Goal: Task Accomplishment & Management: Submit feedback/report problem

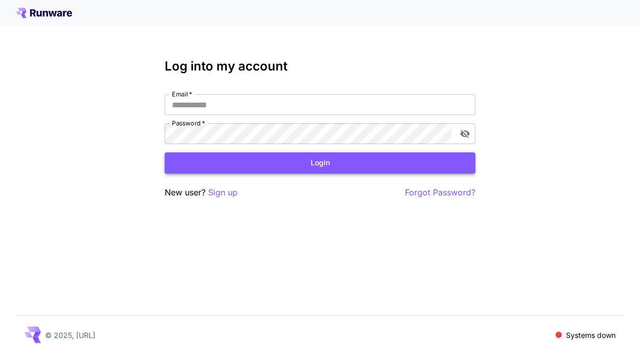
type input "**********"
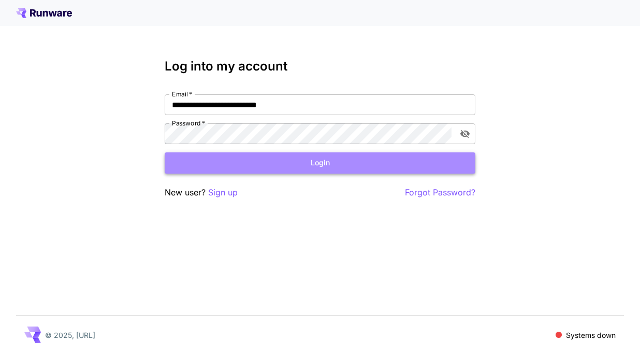
click at [294, 168] on button "Login" at bounding box center [320, 162] width 311 height 21
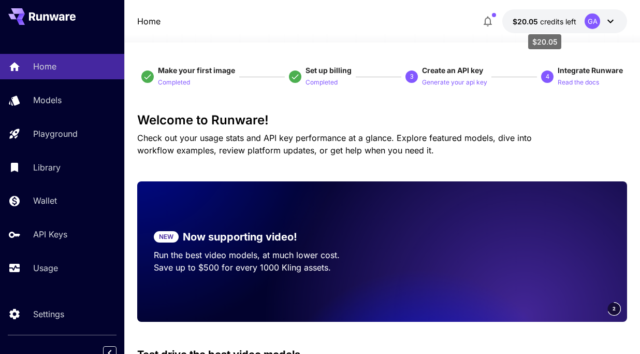
click at [547, 18] on span "credits left" at bounding box center [558, 21] width 36 height 9
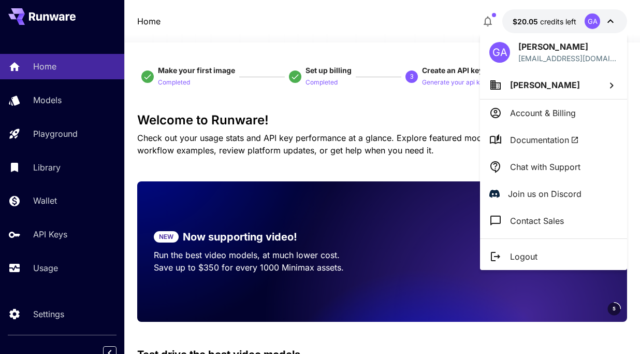
click at [43, 274] on div at bounding box center [320, 177] width 640 height 354
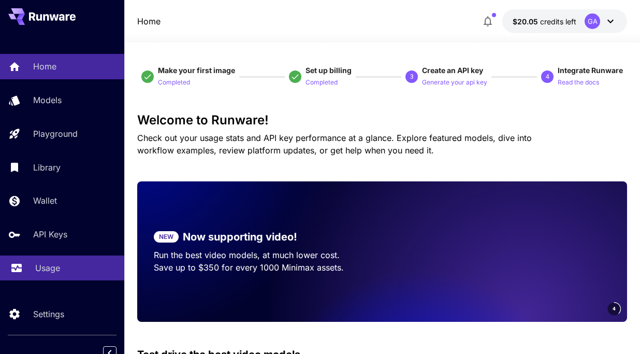
click at [45, 266] on p "Usage" at bounding box center [47, 267] width 25 height 12
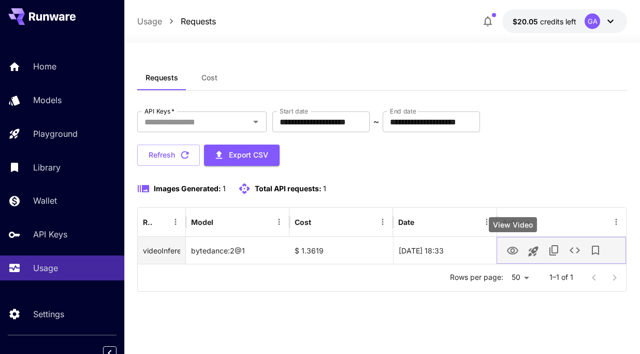
click at [513, 250] on icon "View Video" at bounding box center [512, 250] width 12 height 12
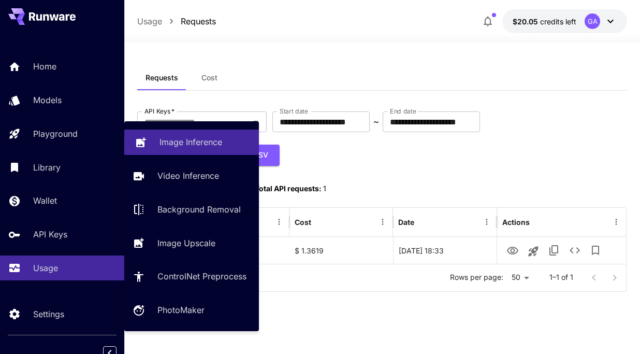
click at [192, 151] on link "Image Inference" at bounding box center [191, 141] width 135 height 25
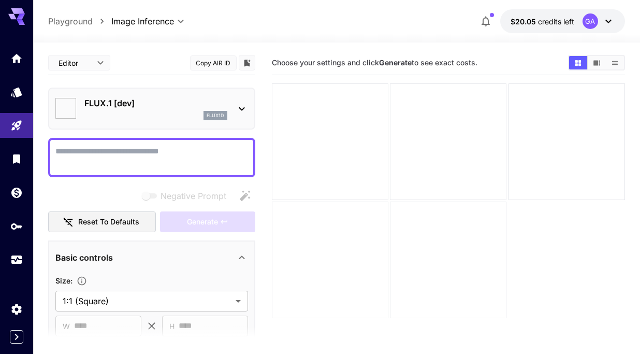
type input "**********"
click at [160, 98] on p "FLUX.1 [dev]" at bounding box center [155, 103] width 143 height 12
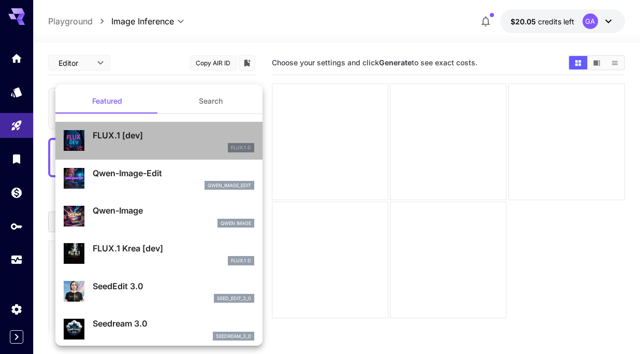
click at [143, 133] on p "FLUX.1 [dev]" at bounding box center [174, 135] width 162 height 12
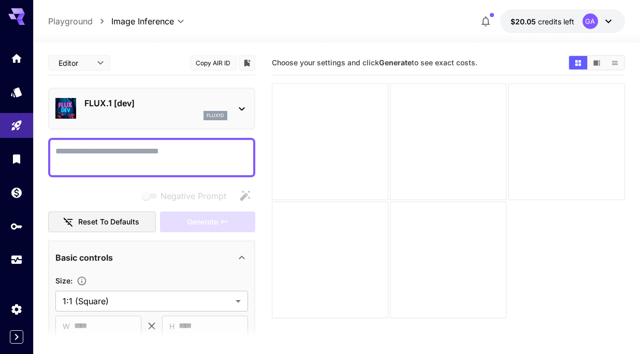
click at [142, 152] on textarea "Negative Prompt" at bounding box center [151, 157] width 193 height 25
click at [176, 149] on textarea "Negative Prompt" at bounding box center [151, 157] width 193 height 25
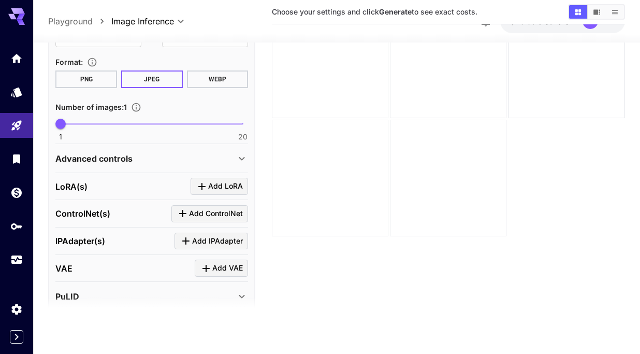
scroll to position [247, 0]
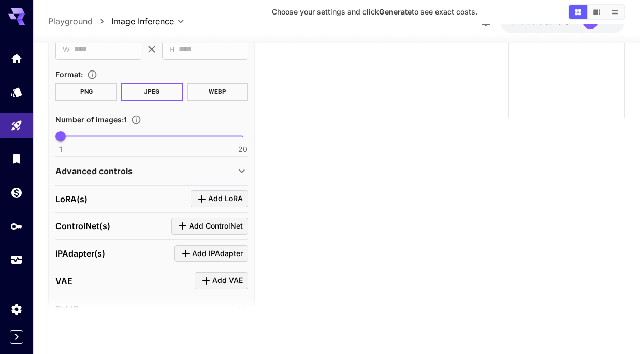
type textarea "**********"
click at [85, 93] on button "PNG" at bounding box center [86, 92] width 62 height 18
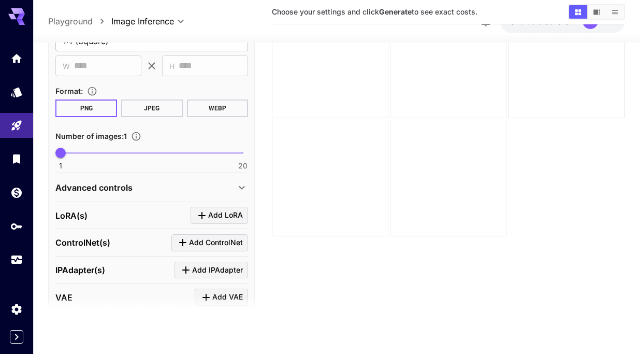
scroll to position [223, 0]
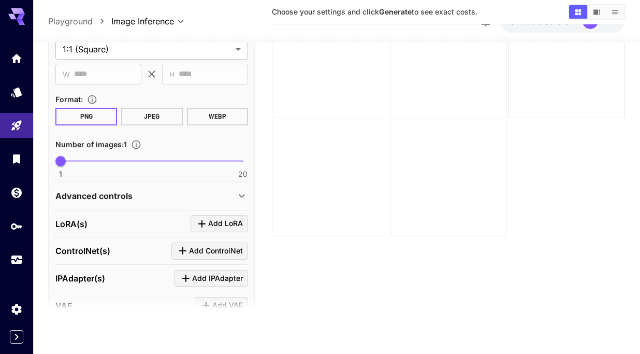
click at [134, 60] on section "**********" at bounding box center [151, 53] width 193 height 62
click at [137, 47] on body "**********" at bounding box center [320, 135] width 640 height 435
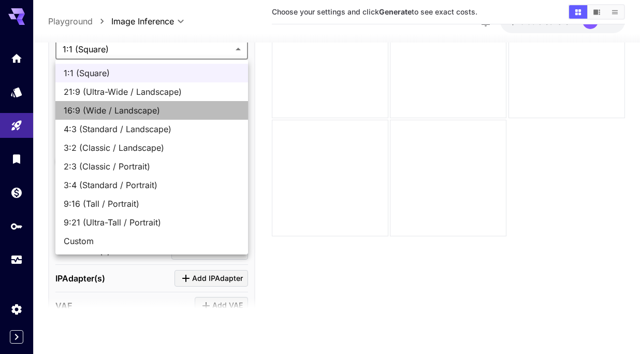
click at [128, 111] on span "16:9 (Wide / Landscape)" at bounding box center [152, 110] width 176 height 12
type input "**********"
type input "****"
type input "***"
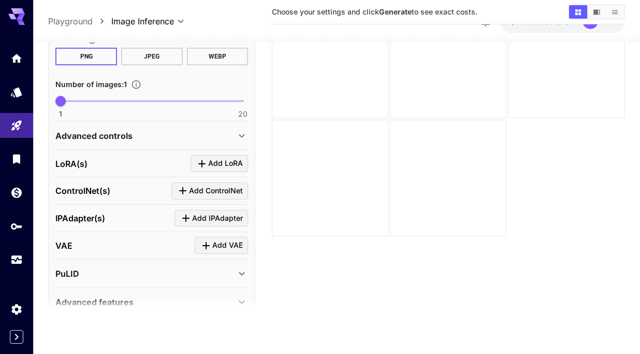
scroll to position [332, 0]
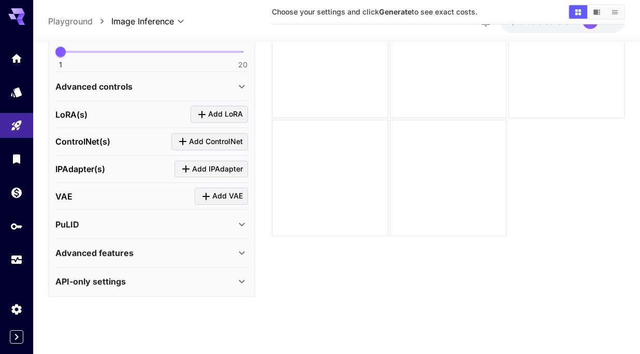
click at [134, 224] on div "PuLID" at bounding box center [145, 224] width 180 height 12
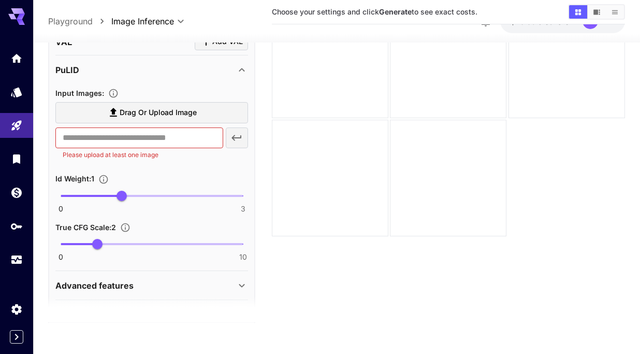
scroll to position [518, 0]
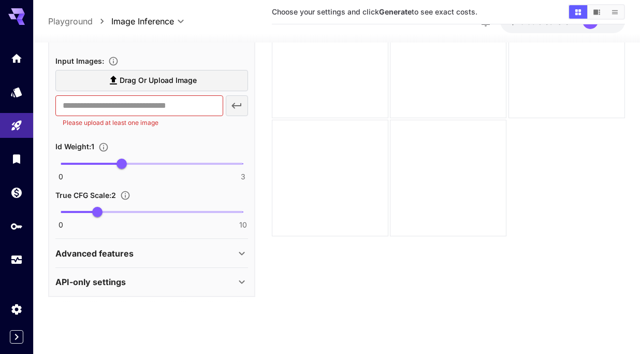
click at [120, 250] on p "Advanced features" at bounding box center [94, 253] width 78 height 12
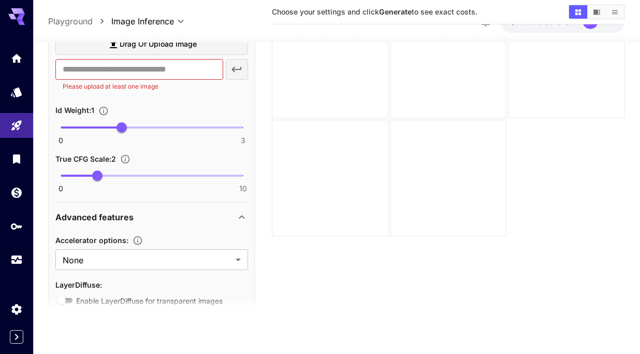
scroll to position [604, 0]
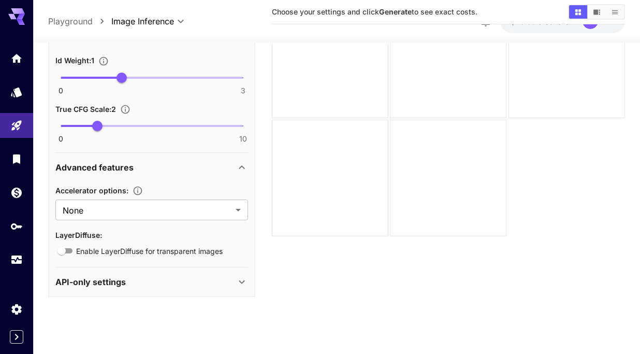
click at [116, 280] on p "API-only settings" at bounding box center [90, 281] width 70 height 12
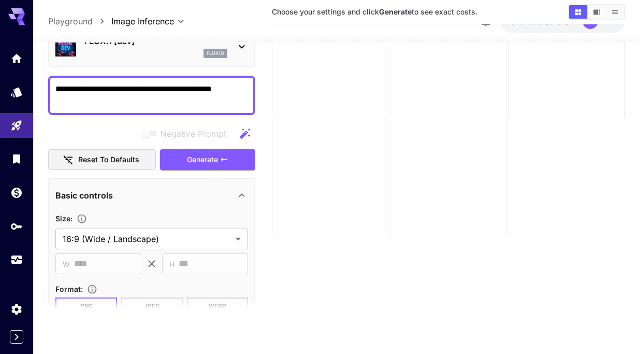
scroll to position [0, 0]
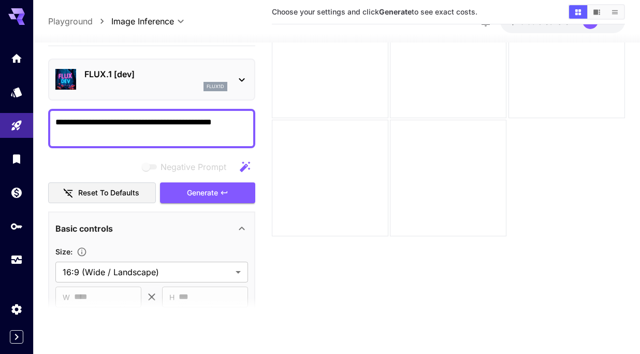
click at [243, 123] on textarea "**********" at bounding box center [151, 128] width 193 height 25
click at [193, 188] on span "Generate" at bounding box center [202, 192] width 31 height 13
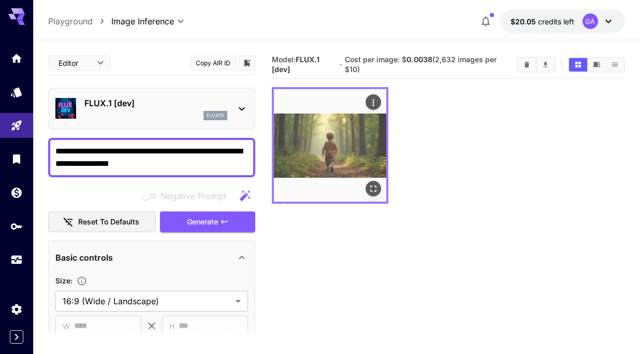
click at [312, 157] on img at bounding box center [330, 145] width 112 height 112
click at [345, 145] on img at bounding box center [330, 145] width 112 height 112
click at [373, 186] on icon "Open in fullscreen" at bounding box center [373, 188] width 10 height 10
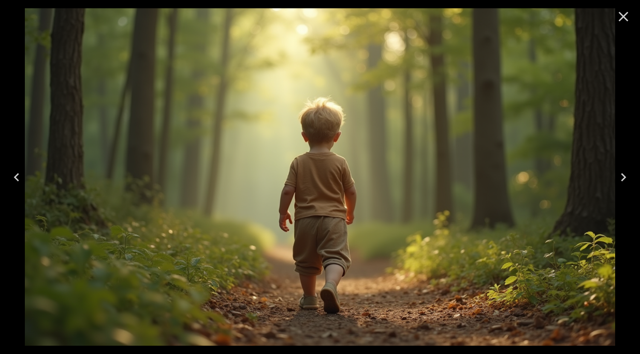
click at [622, 18] on icon "Close" at bounding box center [624, 17] width 10 height 10
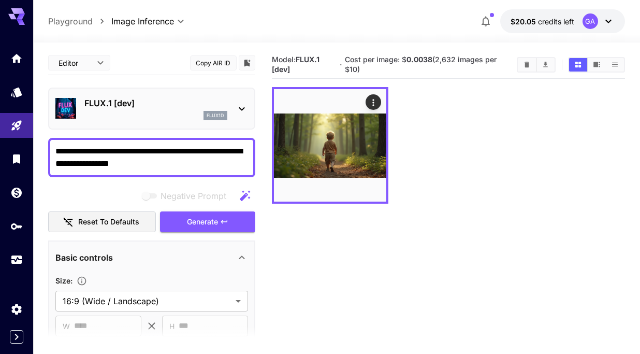
click at [88, 150] on textarea "**********" at bounding box center [151, 157] width 193 height 25
click at [207, 149] on textarea "**********" at bounding box center [151, 157] width 193 height 25
click at [137, 165] on textarea "**********" at bounding box center [151, 157] width 193 height 25
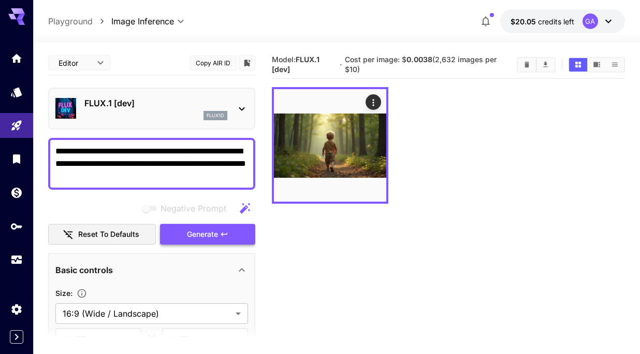
click at [182, 231] on button "Generate" at bounding box center [207, 234] width 95 height 21
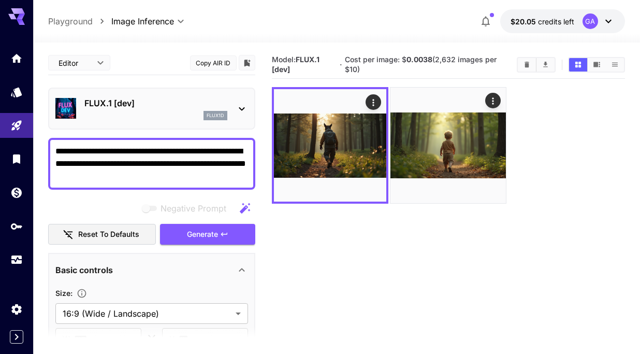
drag, startPoint x: 56, startPoint y: 161, endPoint x: 220, endPoint y: 159, distance: 163.1
click at [220, 159] on textarea "**********" at bounding box center [151, 163] width 193 height 37
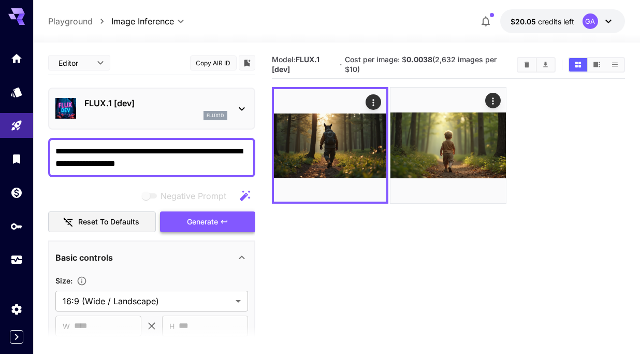
type textarea "**********"
click at [222, 223] on icon "button" at bounding box center [224, 221] width 8 height 8
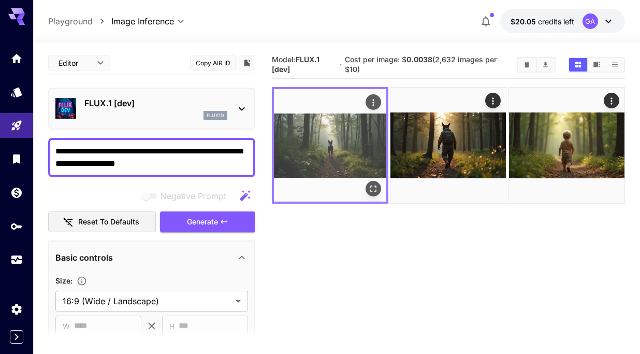
click at [322, 143] on img at bounding box center [330, 145] width 112 height 112
click at [372, 188] on icon "Open in fullscreen" at bounding box center [373, 188] width 10 height 10
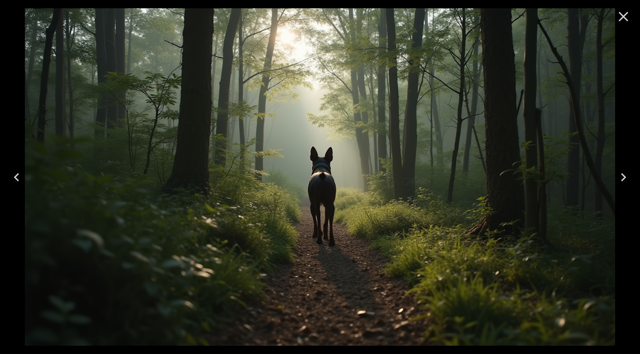
click at [621, 20] on icon "Close" at bounding box center [623, 16] width 17 height 17
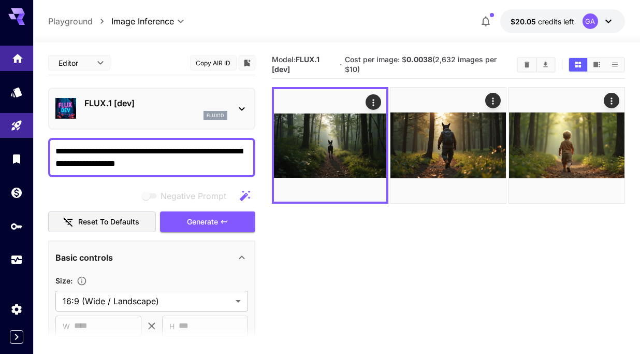
click at [11, 58] on icon "Home" at bounding box center [17, 55] width 12 height 12
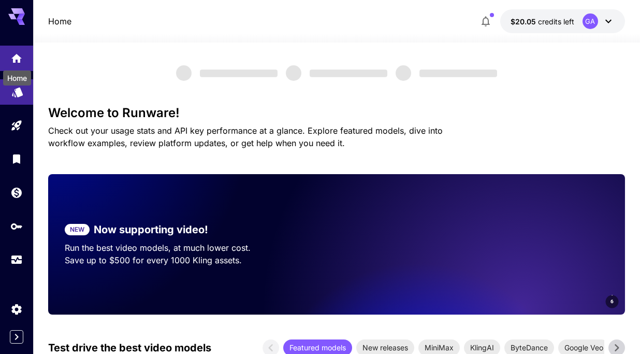
click at [17, 93] on icon "Models" at bounding box center [17, 89] width 11 height 10
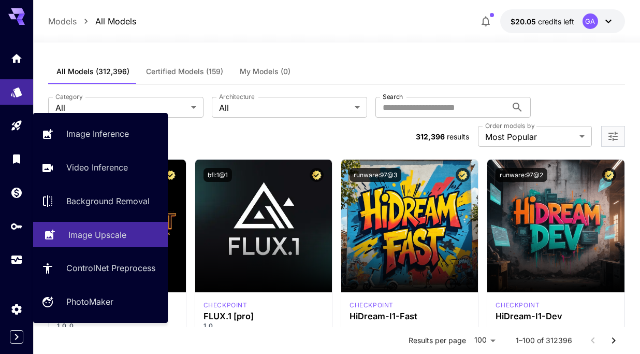
click at [101, 236] on p "Image Upscale" at bounding box center [97, 234] width 58 height 12
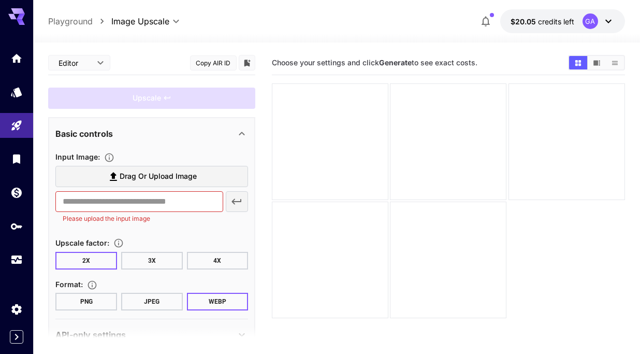
scroll to position [26, 0]
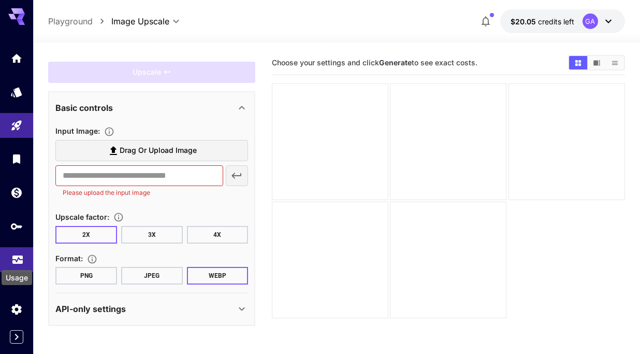
click at [16, 260] on icon "Usage" at bounding box center [17, 257] width 10 height 5
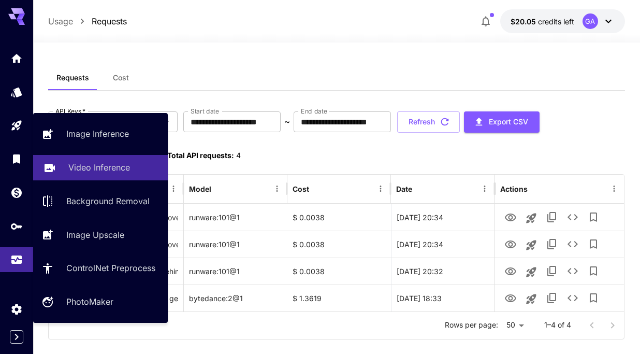
click at [99, 171] on p "Video Inference" at bounding box center [99, 167] width 62 height 12
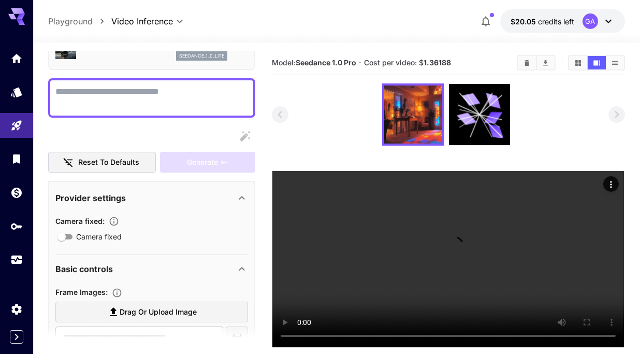
scroll to position [170, 0]
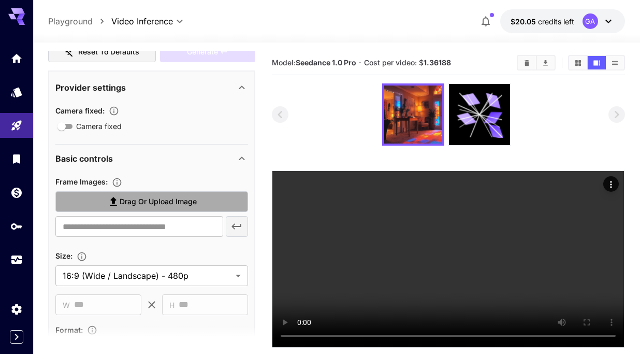
click at [141, 207] on span "Drag or upload image" at bounding box center [158, 201] width 77 height 13
click at [0, 0] on input "Drag or upload image" at bounding box center [0, 0] width 0 height 0
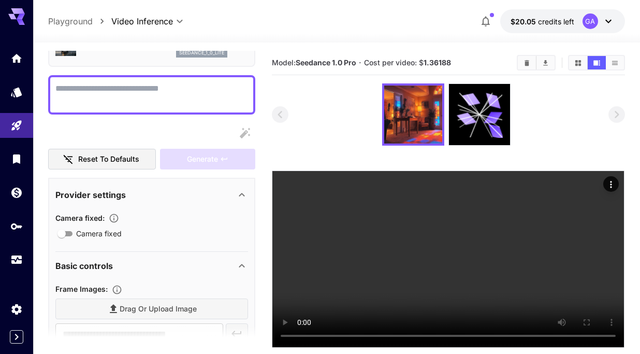
scroll to position [0, 0]
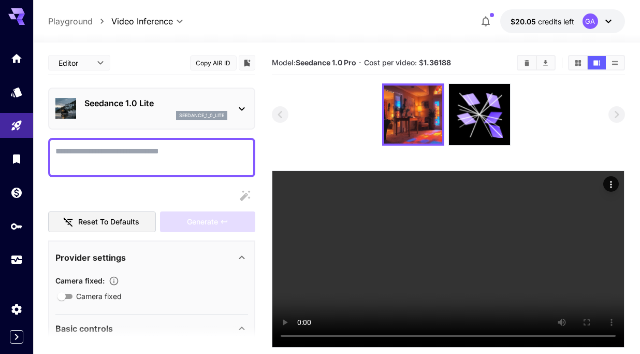
click at [153, 147] on textarea "Camera fixed" at bounding box center [151, 157] width 193 height 25
type input "**********"
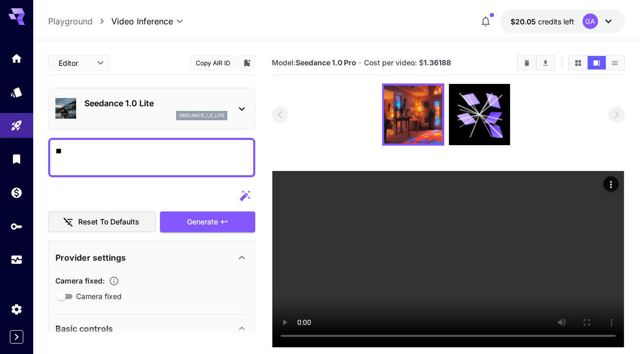
type textarea "*"
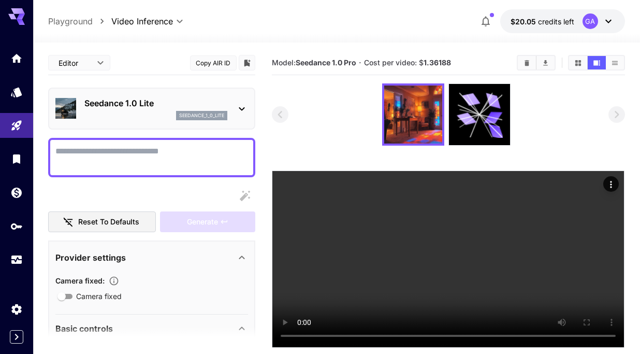
click at [168, 148] on textarea "Camera fixed" at bounding box center [151, 157] width 193 height 25
paste textarea "**********"
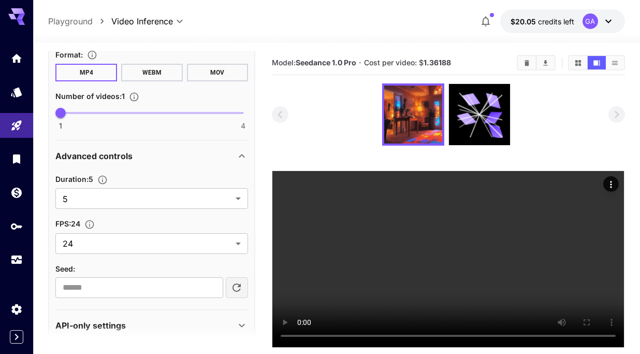
scroll to position [575, 0]
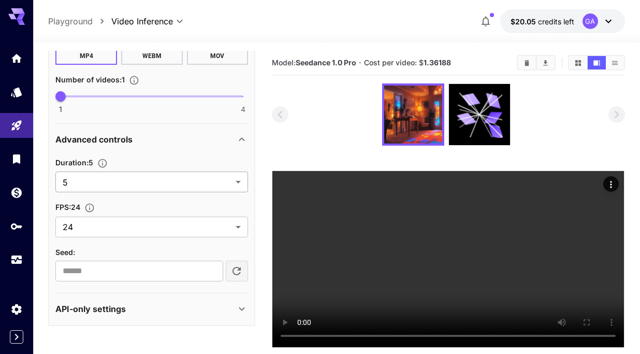
type textarea "**********"
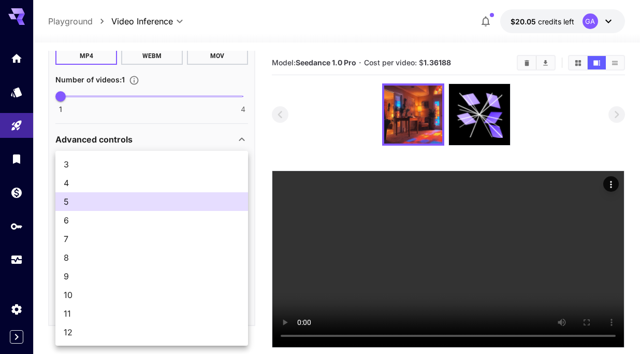
click at [134, 181] on body "**********" at bounding box center [320, 217] width 640 height 435
click at [81, 333] on span "12" at bounding box center [152, 332] width 176 height 12
type input "**"
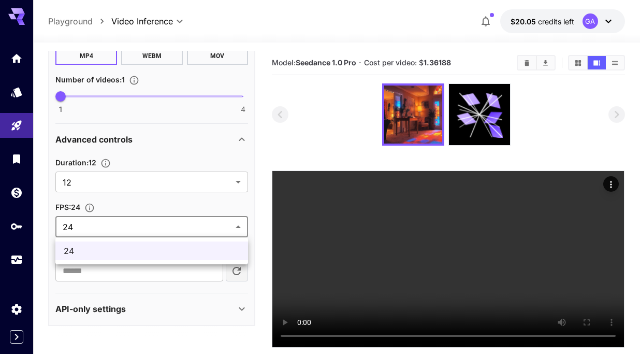
click at [110, 225] on body "**********" at bounding box center [320, 217] width 640 height 435
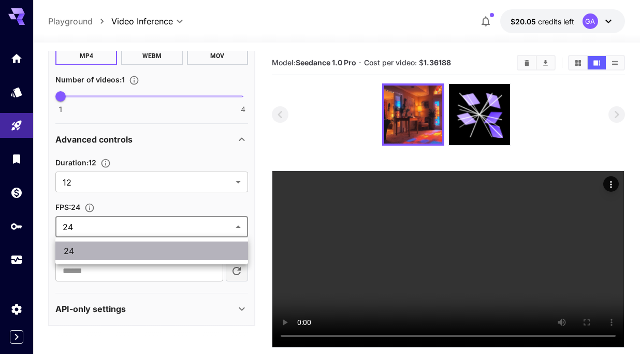
click at [104, 252] on span "24" at bounding box center [152, 250] width 176 height 12
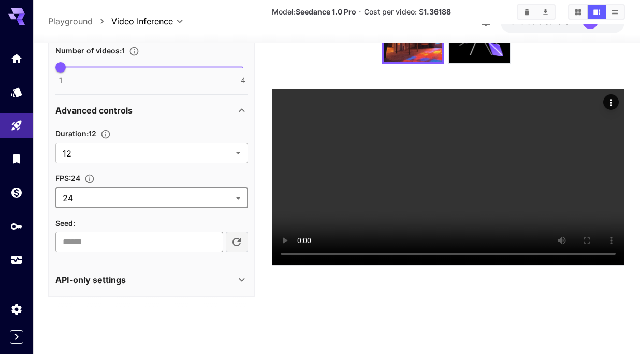
click at [98, 241] on input "number" at bounding box center [138, 241] width 167 height 21
type input "*****"
click at [158, 322] on section at bounding box center [151, 310] width 207 height 26
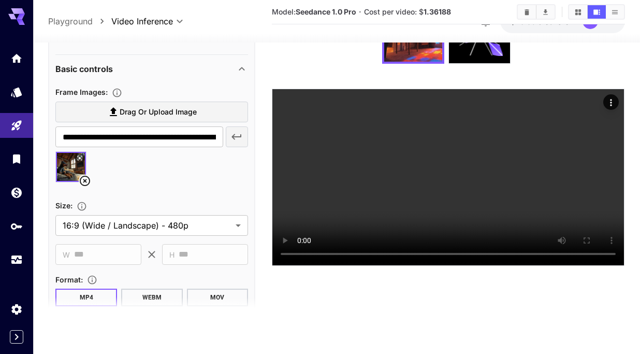
scroll to position [312, 0]
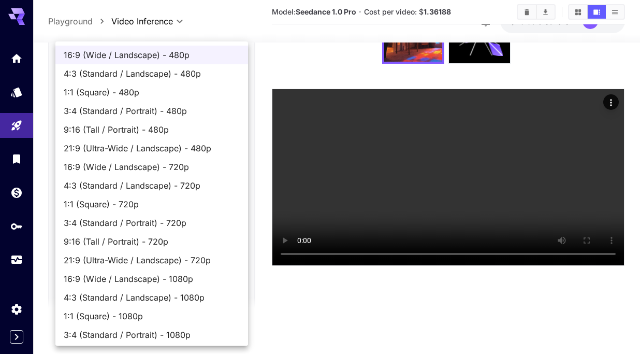
click at [111, 218] on body "**********" at bounding box center [320, 135] width 640 height 435
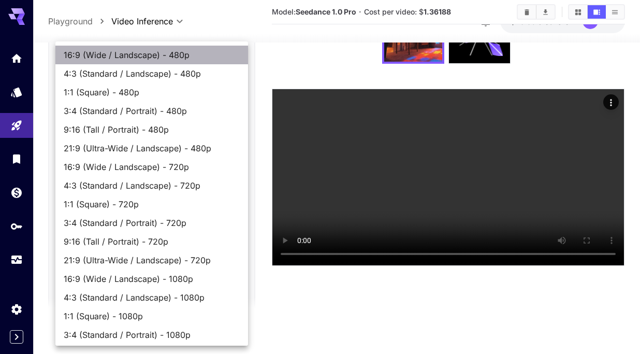
click at [147, 47] on li "16:9 (Wide / Landscape) - 480p" at bounding box center [151, 55] width 193 height 19
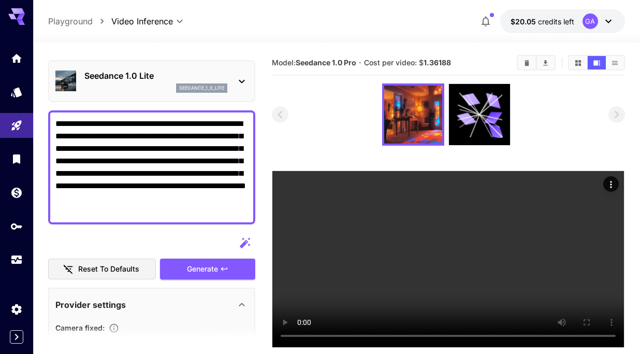
scroll to position [29, 0]
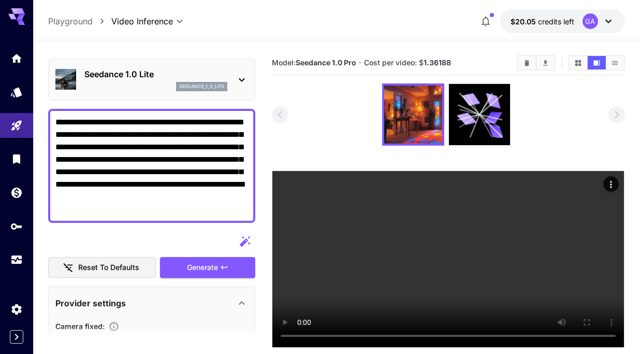
click at [173, 130] on textarea "**********" at bounding box center [151, 165] width 193 height 99
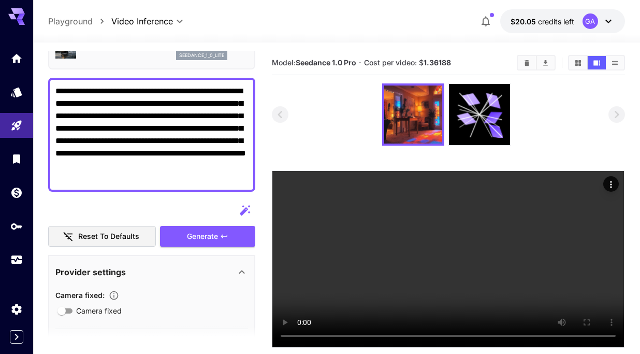
scroll to position [59, 0]
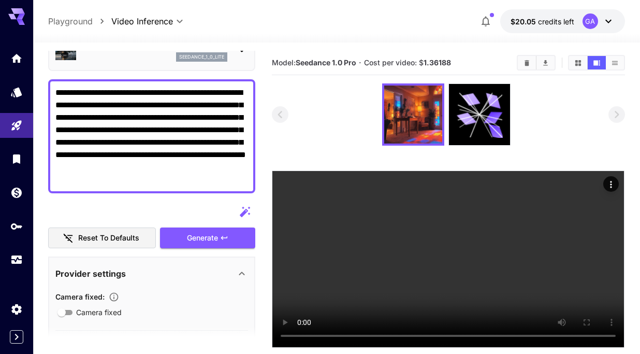
click at [167, 179] on textarea "**********" at bounding box center [151, 135] width 193 height 99
click at [193, 239] on div "Generate" at bounding box center [207, 237] width 95 height 21
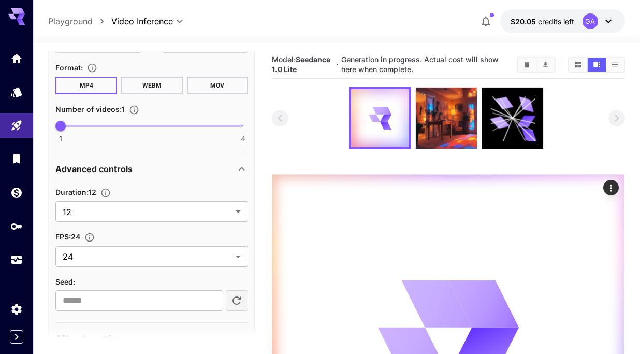
scroll to position [0, 0]
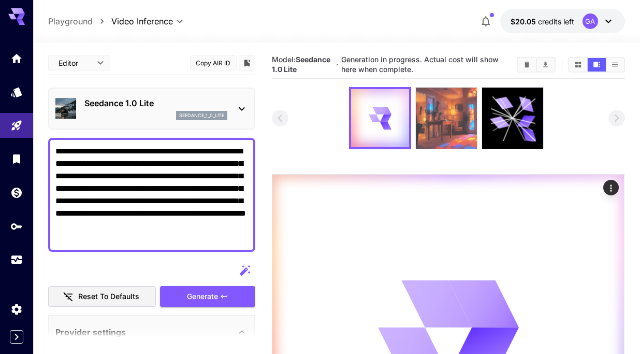
click at [460, 119] on img at bounding box center [446, 118] width 61 height 61
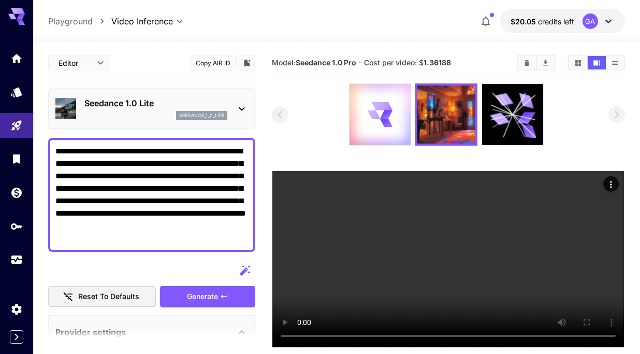
scroll to position [4, 0]
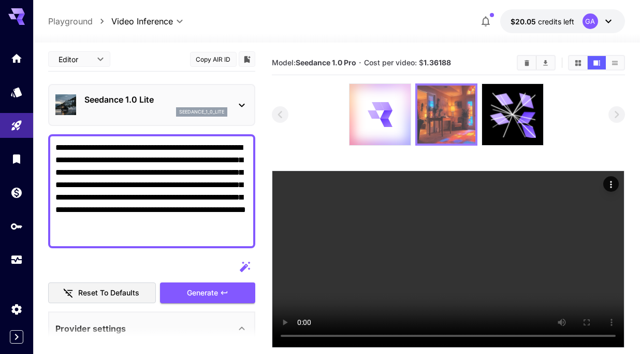
click at [460, 109] on img at bounding box center [446, 114] width 58 height 58
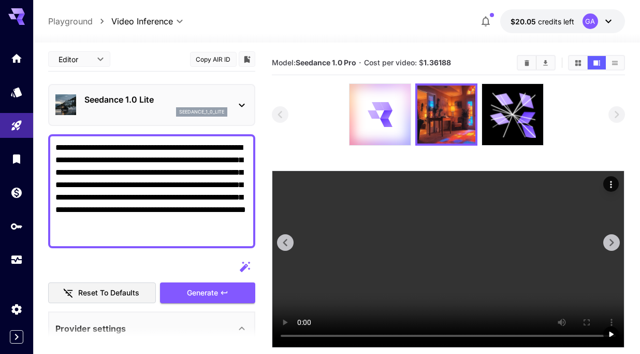
scroll to position [82, 0]
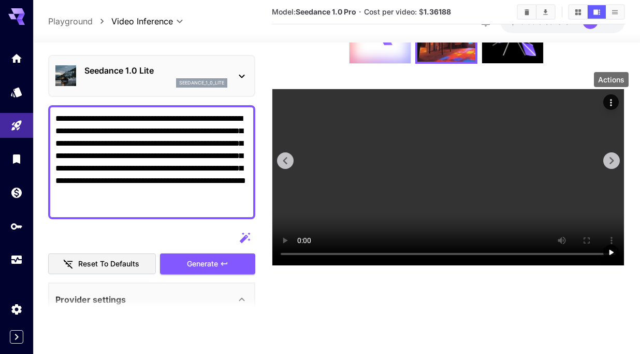
click at [606, 101] on icon "Actions" at bounding box center [611, 102] width 10 height 10
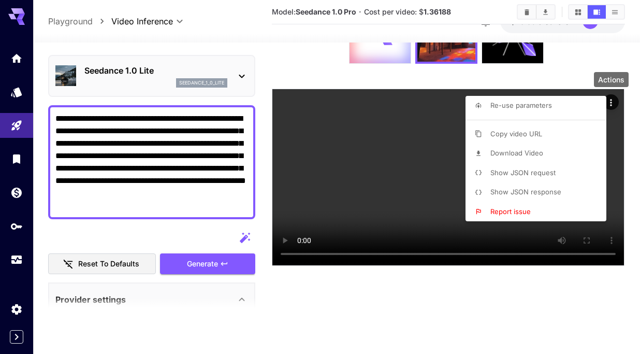
click at [571, 71] on div at bounding box center [320, 177] width 640 height 354
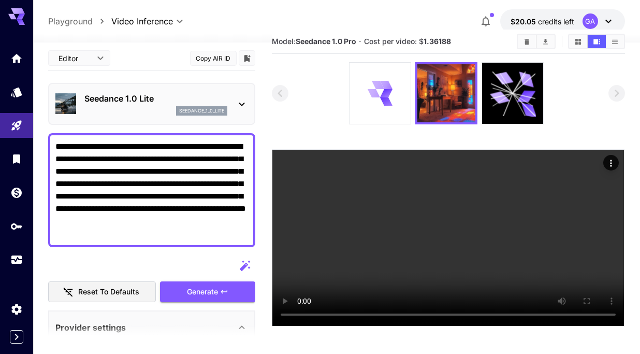
scroll to position [0, 0]
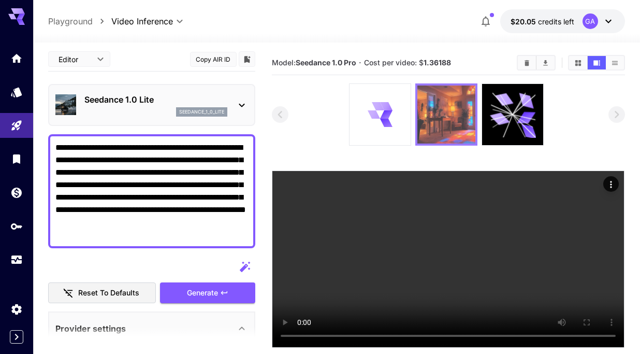
click at [465, 110] on img at bounding box center [446, 114] width 58 height 58
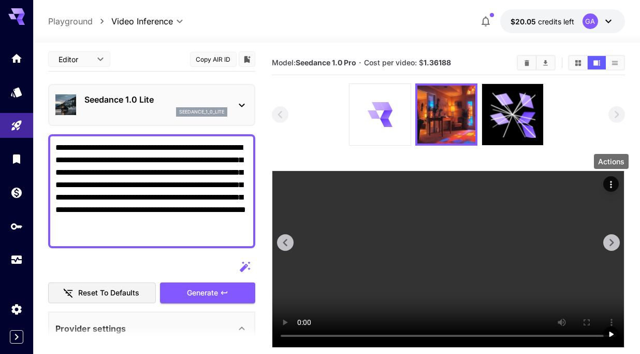
click at [612, 180] on icon "Actions" at bounding box center [611, 184] width 10 height 10
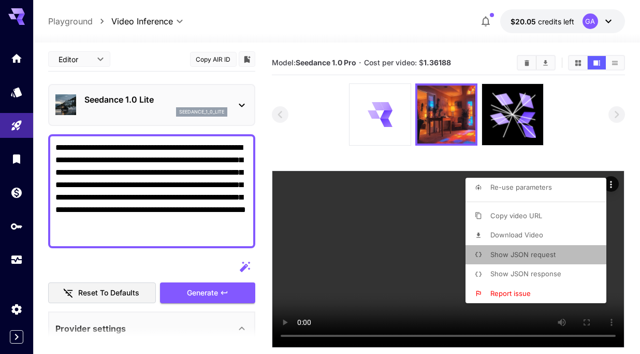
click at [558, 253] on li "Show JSON request" at bounding box center [538, 255] width 147 height 20
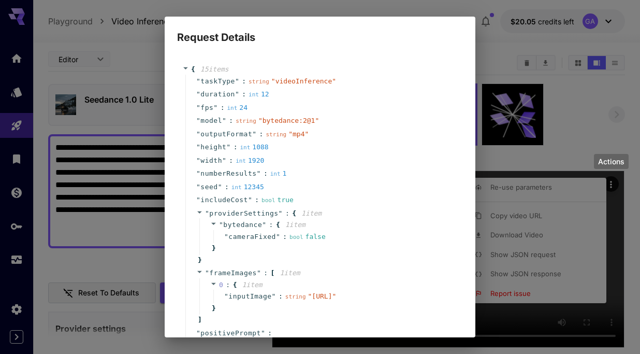
click at [563, 122] on div "Request Details { 15 item s " taskType " : string " videoInference " " duration…" at bounding box center [320, 177] width 640 height 354
click at [576, 171] on div "Request Details { 15 item s " taskType " : string " videoInference " " duration…" at bounding box center [320, 177] width 640 height 354
click at [132, 74] on div "Request Details { 15 item s " taskType " : string " videoInference " " duration…" at bounding box center [320, 177] width 640 height 354
click at [496, 63] on div "Request Details { 15 item s " taskType " : string " videoInference " " duration…" at bounding box center [320, 177] width 640 height 354
click at [260, 30] on h2 "Request Details" at bounding box center [320, 31] width 311 height 29
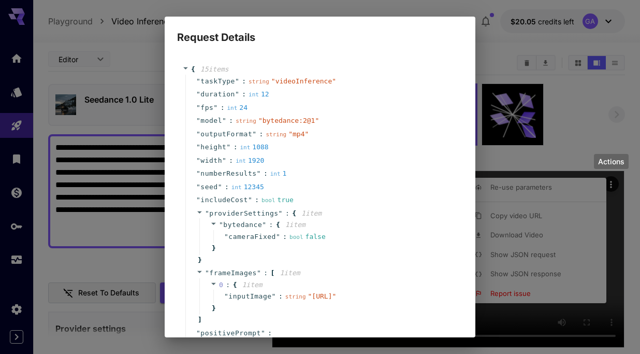
scroll to position [202, 0]
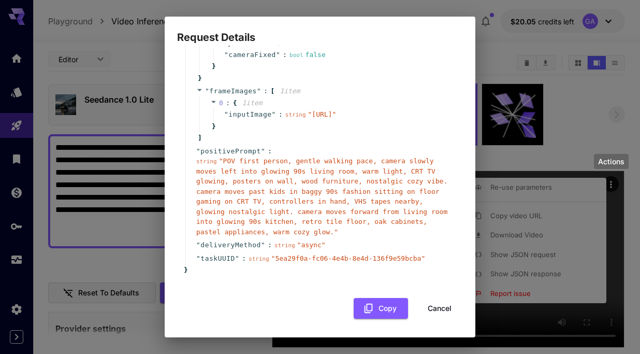
click at [438, 311] on button "Cancel" at bounding box center [439, 308] width 47 height 21
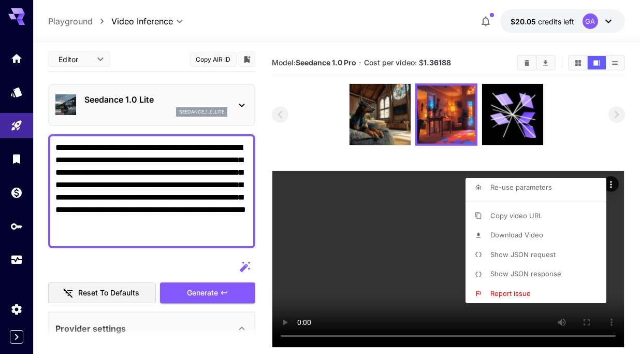
click at [289, 141] on div at bounding box center [320, 177] width 640 height 354
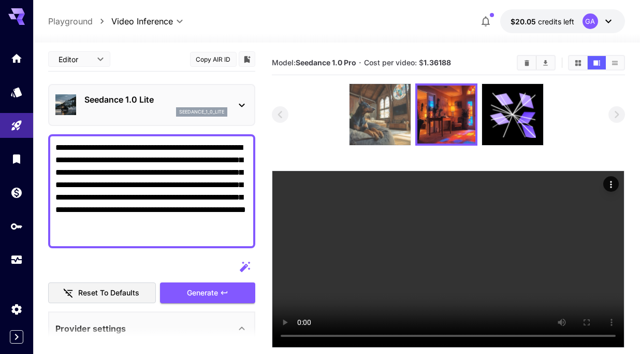
click at [385, 116] on img at bounding box center [379, 114] width 61 height 61
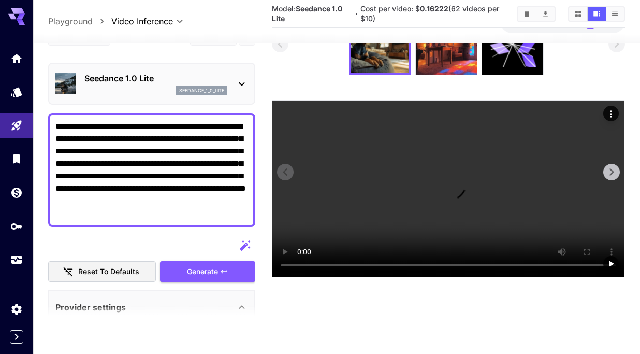
scroll to position [75, 0]
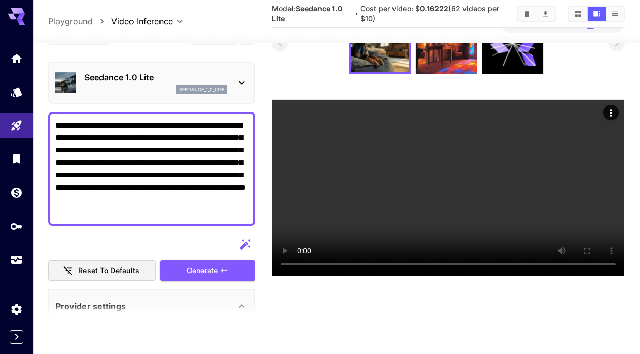
click at [86, 163] on textarea "**********" at bounding box center [151, 168] width 193 height 99
drag, startPoint x: 173, startPoint y: 137, endPoint x: 225, endPoint y: 151, distance: 53.1
click at [225, 151] on textarea "**********" at bounding box center [151, 168] width 193 height 99
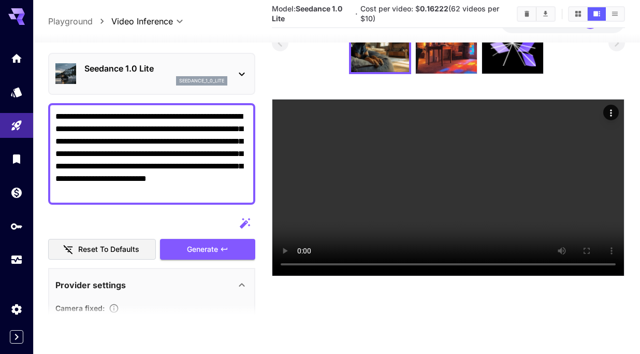
scroll to position [5, 0]
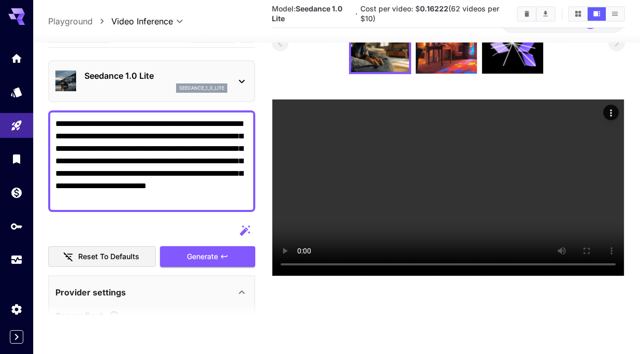
click at [183, 147] on textarea "**********" at bounding box center [151, 161] width 193 height 87
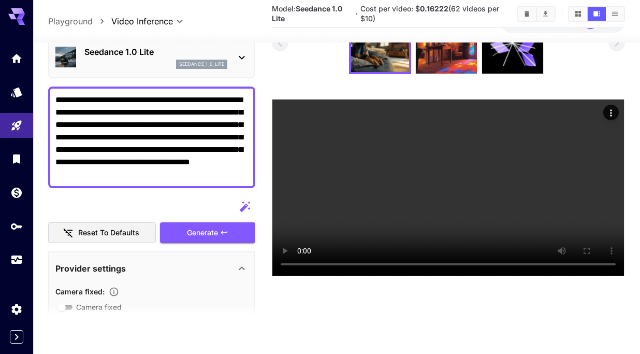
scroll to position [53, 0]
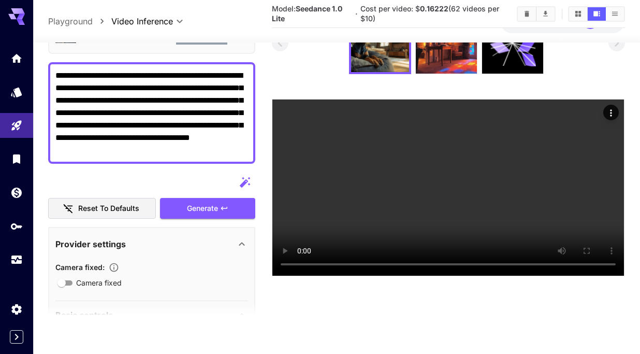
click at [186, 152] on textarea "**********" at bounding box center [151, 112] width 193 height 87
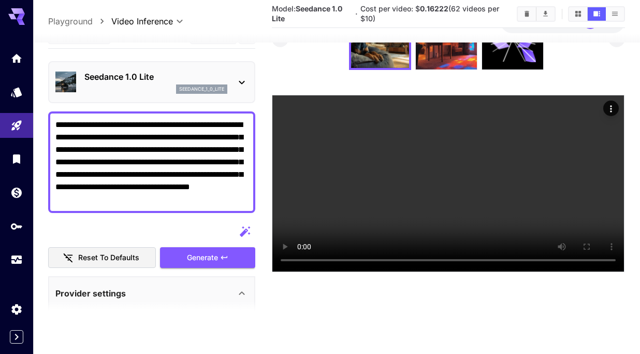
scroll to position [82, 0]
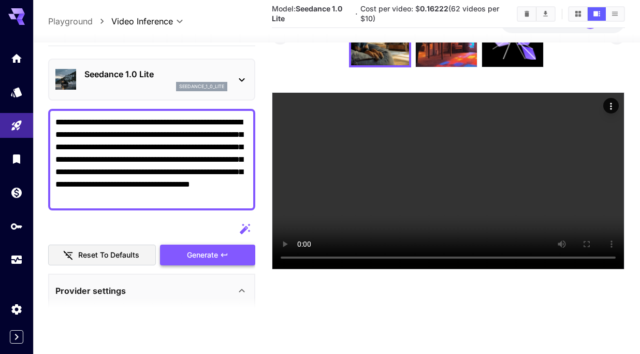
type textarea "**********"
click at [216, 258] on div "Reset to defaults Generate" at bounding box center [151, 242] width 207 height 47
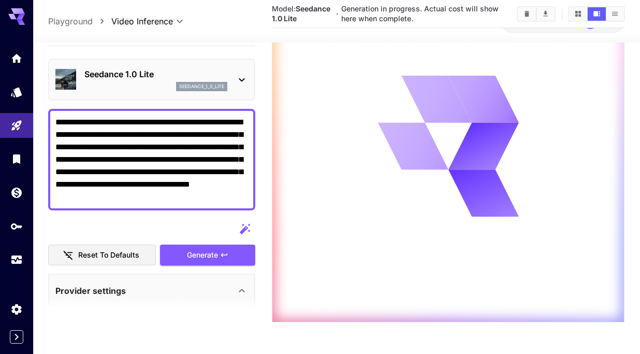
scroll to position [0, 0]
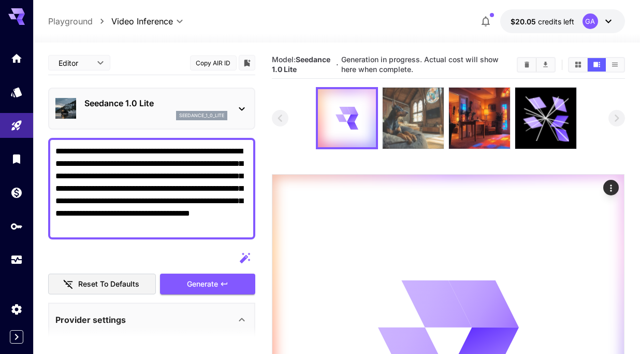
click at [426, 127] on img at bounding box center [413, 118] width 61 height 61
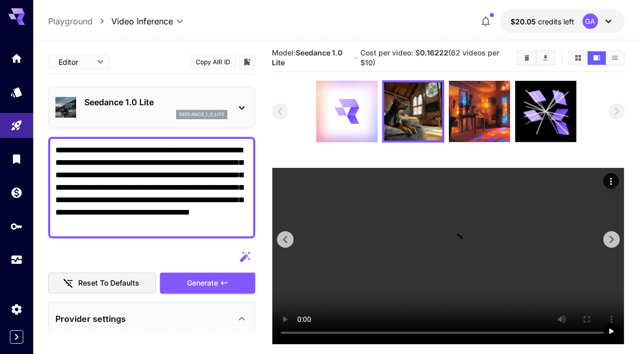
scroll to position [8, 0]
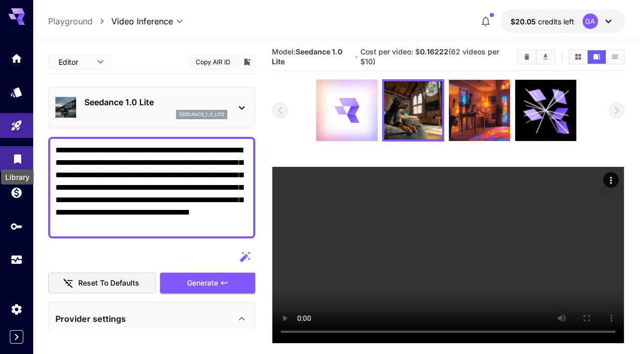
click at [19, 157] on icon "Library" at bounding box center [17, 155] width 7 height 9
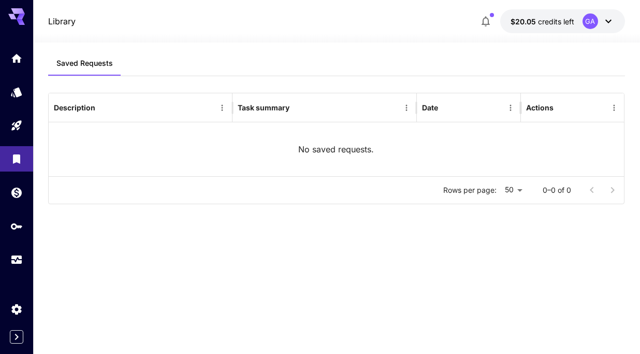
click at [62, 23] on p "Library" at bounding box center [61, 21] width 27 height 12
click at [18, 253] on icon "Usage" at bounding box center [17, 256] width 12 height 12
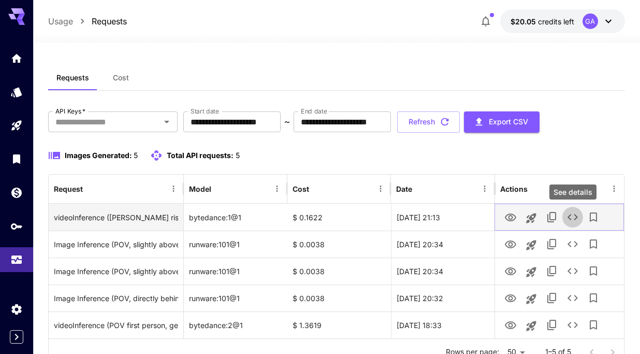
click at [573, 211] on icon "See details" at bounding box center [572, 217] width 12 height 12
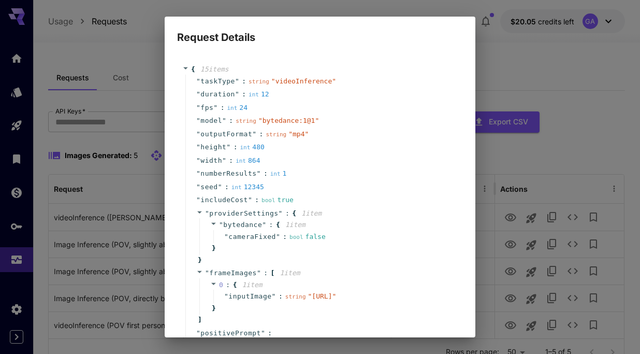
click at [122, 51] on div "Request Details { 15 item s " taskType " : string " videoInference " " duration…" at bounding box center [320, 177] width 640 height 354
click at [121, 51] on div "Request Details { 15 item s " taskType " : string " videoInference " " duration…" at bounding box center [320, 177] width 640 height 354
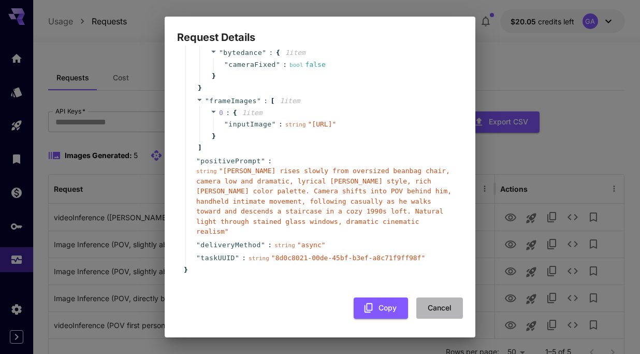
click at [426, 302] on button "Cancel" at bounding box center [439, 307] width 47 height 21
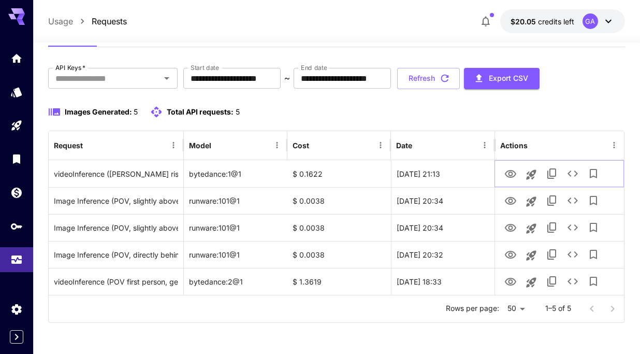
scroll to position [0, 0]
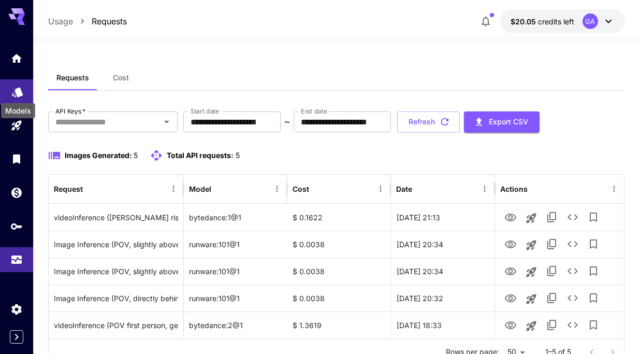
click at [19, 94] on icon "Models" at bounding box center [17, 89] width 12 height 12
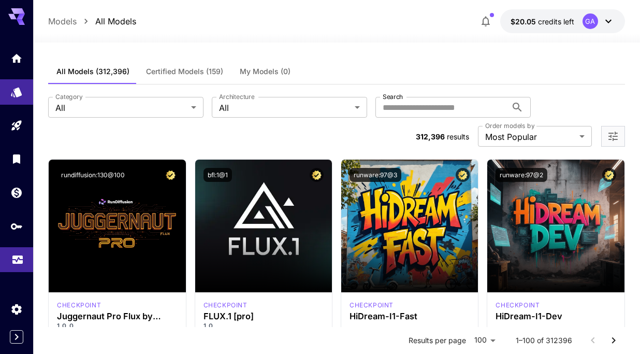
click at [9, 257] on link at bounding box center [16, 259] width 33 height 25
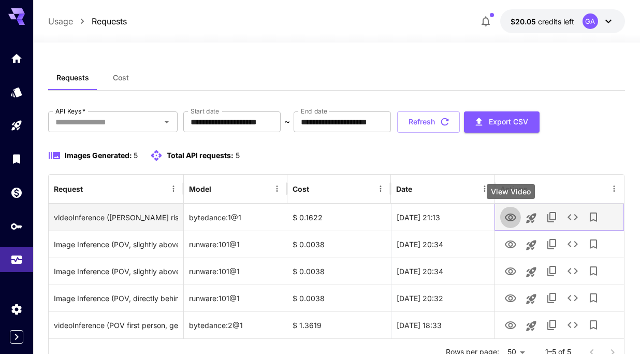
click at [509, 220] on icon "View Video" at bounding box center [510, 217] width 12 height 12
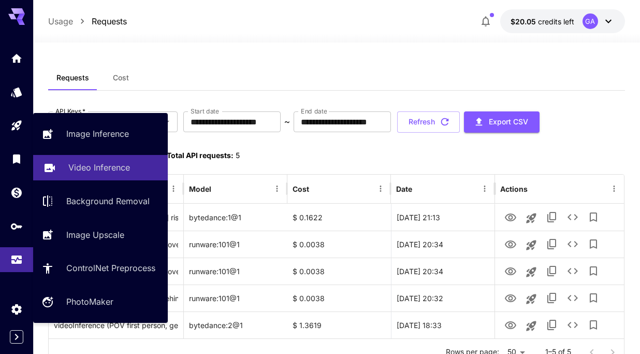
click at [93, 169] on p "Video Inference" at bounding box center [99, 167] width 62 height 12
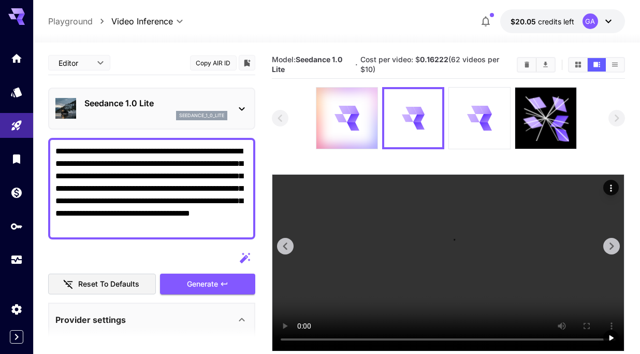
scroll to position [82, 0]
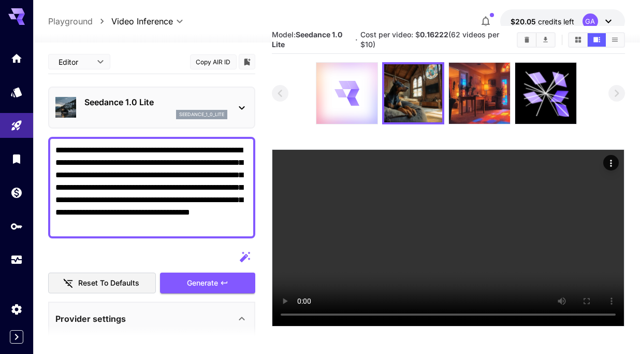
click at [346, 101] on icon at bounding box center [346, 93] width 24 height 24
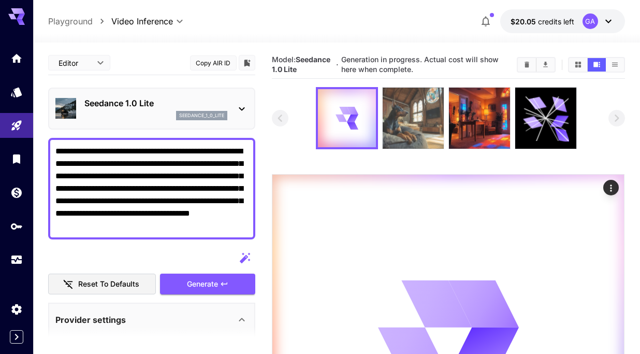
click at [421, 113] on img at bounding box center [413, 118] width 61 height 61
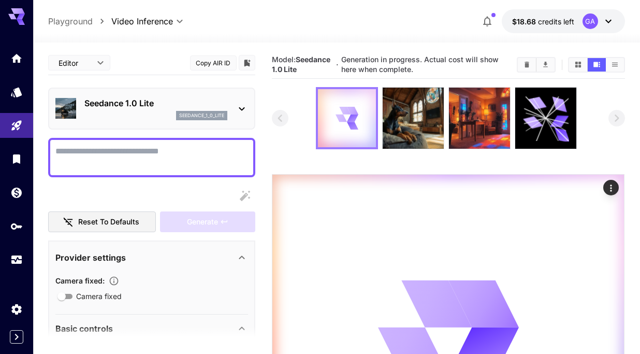
click at [354, 127] on icon at bounding box center [352, 125] width 12 height 9
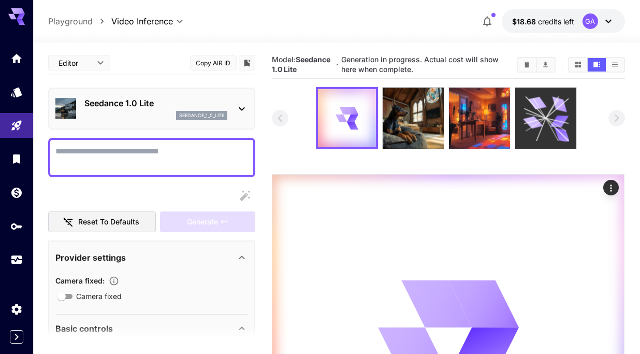
click at [550, 107] on icon at bounding box center [546, 118] width 46 height 46
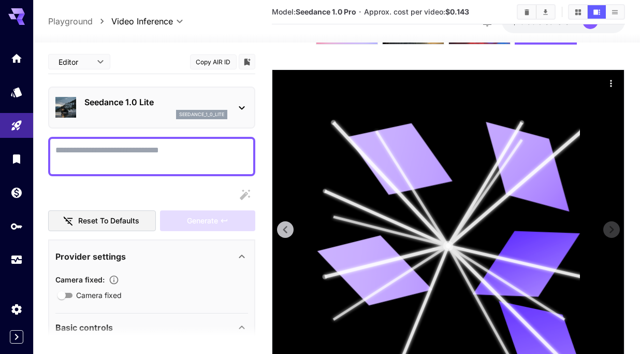
scroll to position [104, 0]
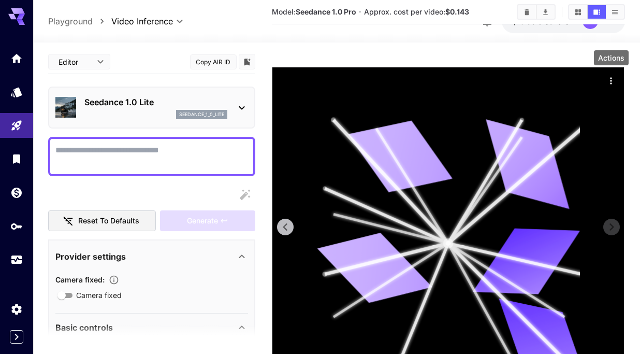
click at [604, 73] on div "Actions" at bounding box center [612, 80] width 16 height 16
click at [611, 77] on icon "Actions" at bounding box center [611, 81] width 10 height 10
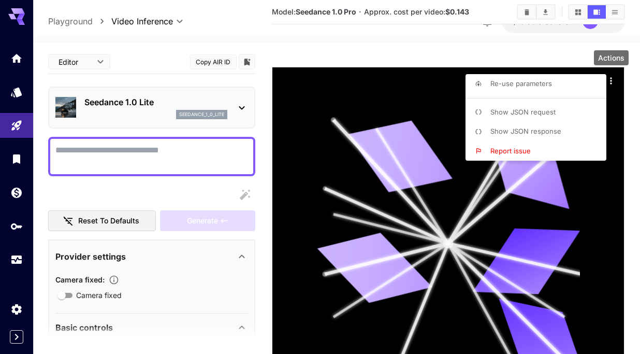
click at [528, 59] on div at bounding box center [320, 177] width 640 height 354
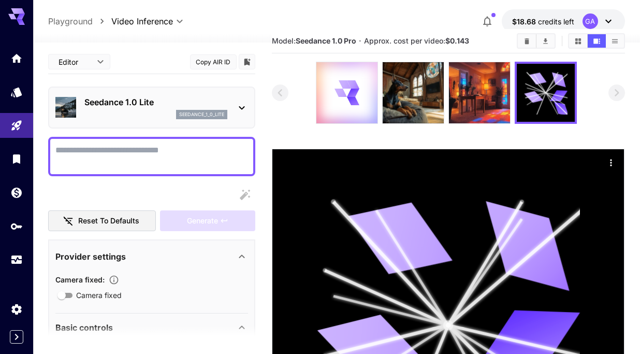
scroll to position [0, 0]
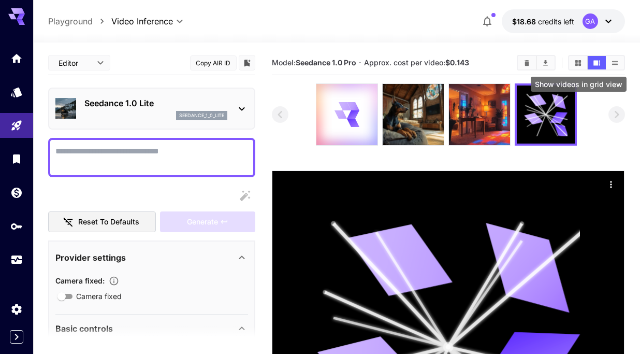
click at [577, 66] on icon "Show videos in grid view" at bounding box center [578, 63] width 8 height 8
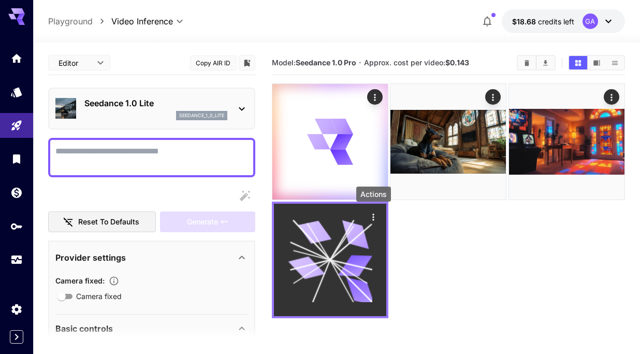
click at [373, 221] on icon "Actions" at bounding box center [373, 217] width 10 height 10
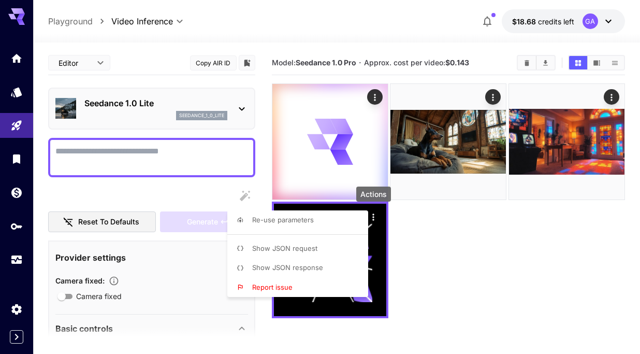
click at [451, 252] on div at bounding box center [320, 177] width 640 height 354
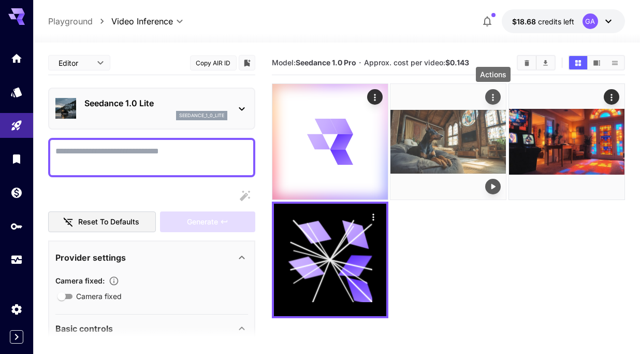
click at [498, 98] on icon "Actions" at bounding box center [493, 97] width 10 height 10
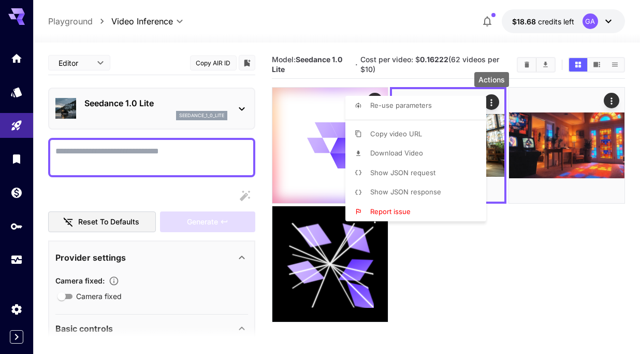
click at [528, 83] on div at bounding box center [320, 177] width 640 height 354
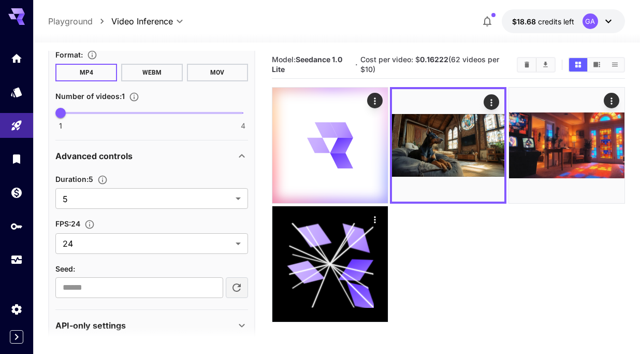
scroll to position [445, 0]
click at [348, 111] on div at bounding box center [329, 145] width 115 height 115
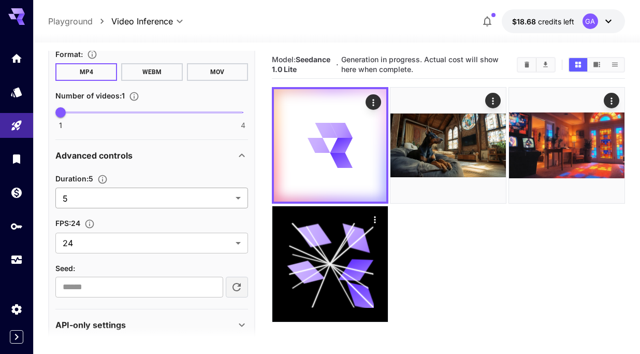
scroll to position [461, 0]
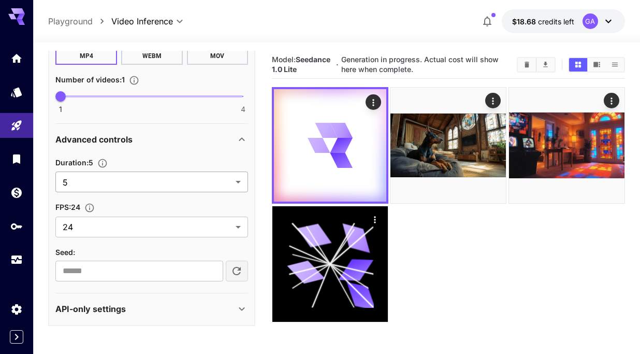
click at [125, 188] on body "**********" at bounding box center [320, 217] width 640 height 435
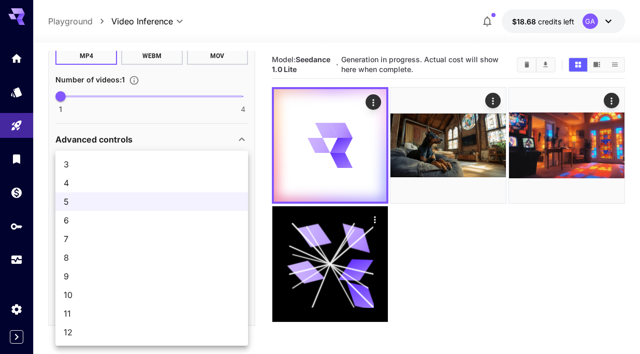
click at [85, 328] on span "12" at bounding box center [152, 332] width 176 height 12
type input "**"
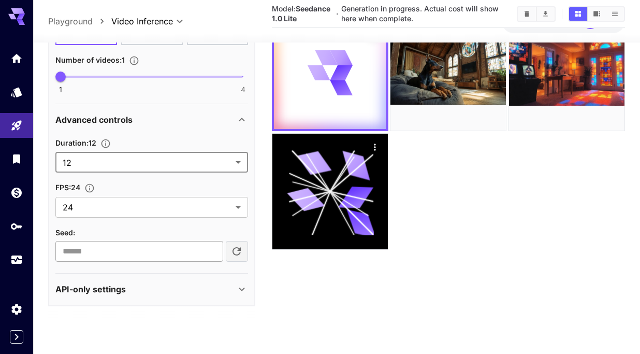
scroll to position [82, 0]
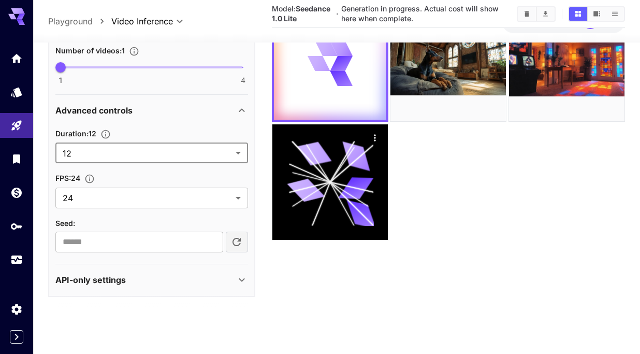
click at [131, 283] on div "API-only settings" at bounding box center [145, 280] width 180 height 12
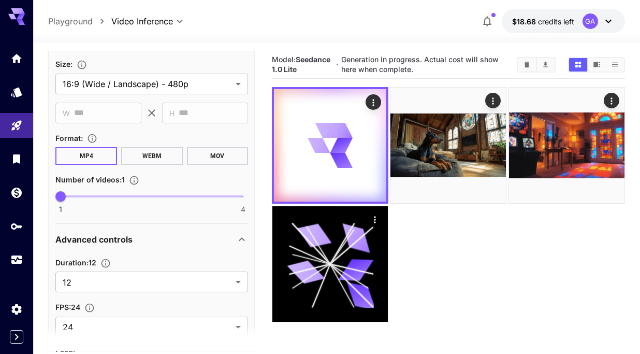
scroll to position [555, 0]
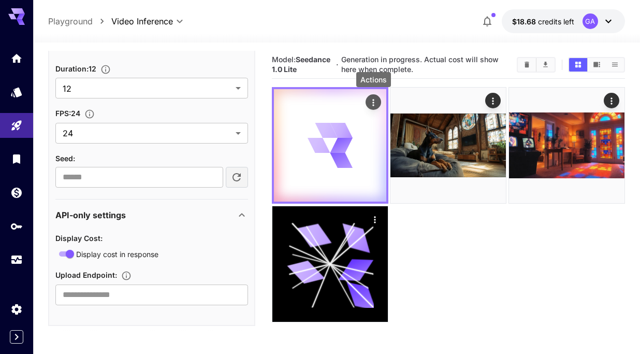
click at [375, 98] on icon "Actions" at bounding box center [373, 102] width 10 height 10
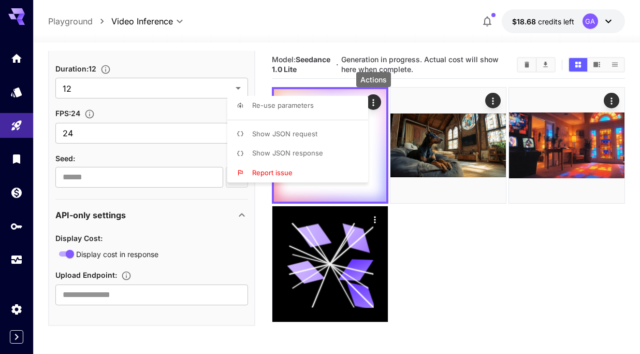
click at [375, 99] on div at bounding box center [320, 177] width 640 height 354
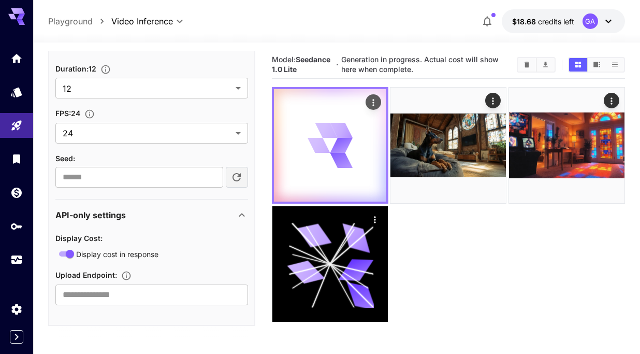
click at [340, 111] on div at bounding box center [330, 145] width 112 height 112
click at [334, 127] on icon at bounding box center [341, 130] width 24 height 27
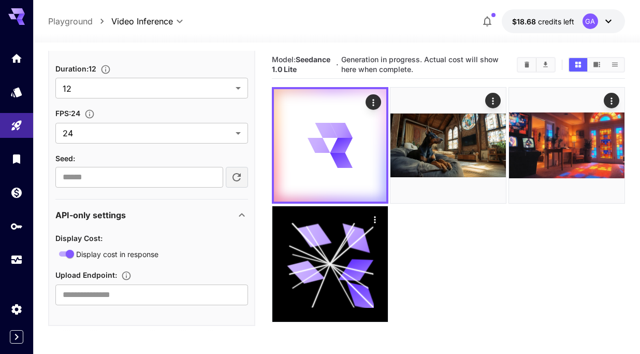
click at [303, 36] on div at bounding box center [336, 36] width 607 height 12
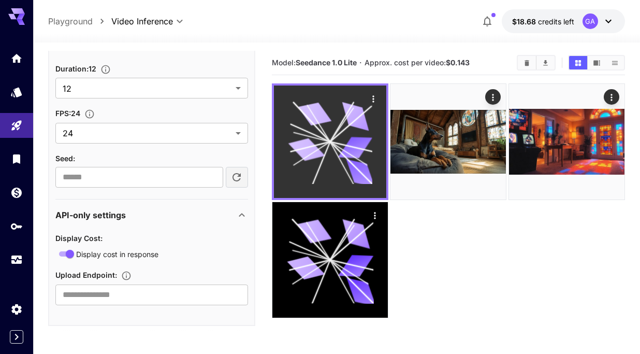
click at [329, 125] on icon at bounding box center [330, 141] width 84 height 84
click at [373, 98] on icon "Actions" at bounding box center [374, 98] width 2 height 7
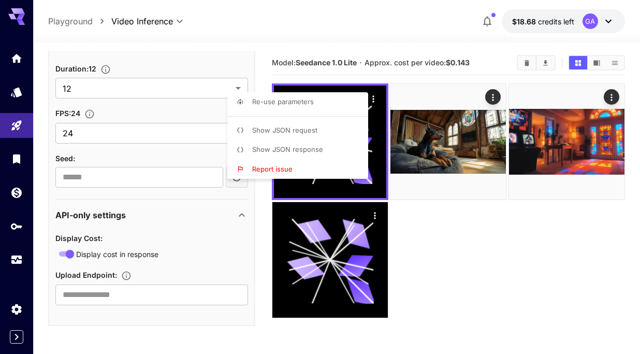
click at [252, 25] on div at bounding box center [320, 177] width 640 height 354
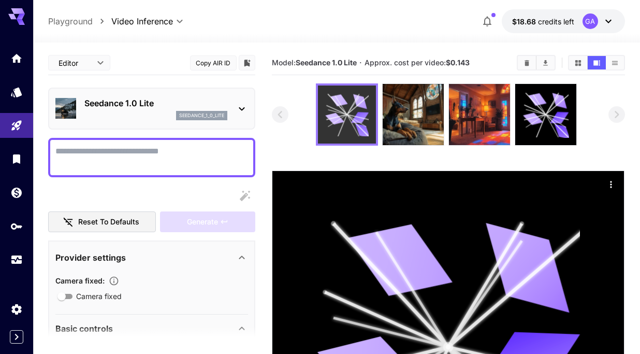
click at [348, 118] on icon at bounding box center [353, 125] width 12 height 22
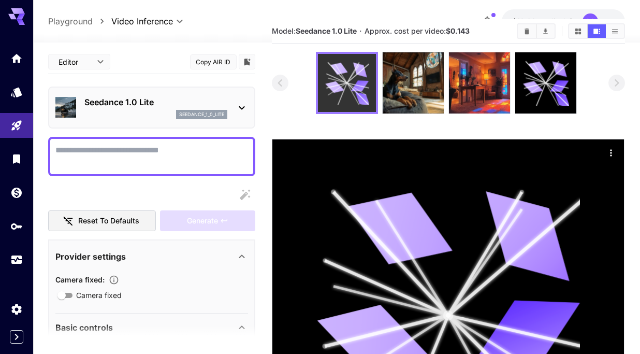
scroll to position [200, 0]
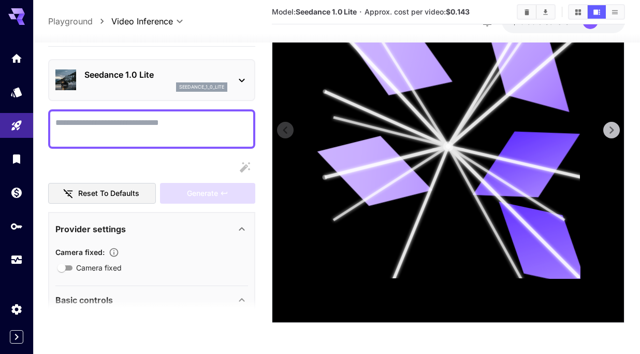
click at [616, 129] on icon at bounding box center [612, 130] width 16 height 16
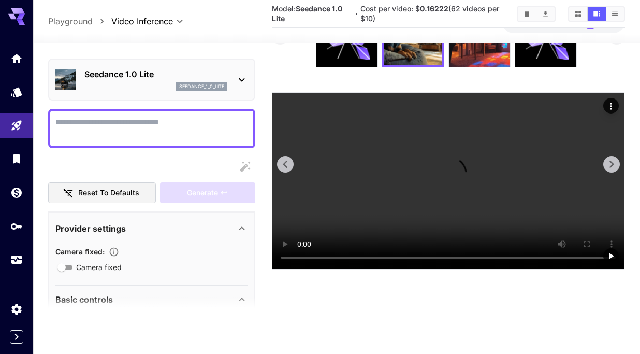
scroll to position [82, 0]
click at [298, 175] on video at bounding box center [448, 181] width 352 height 176
click at [282, 172] on icon at bounding box center [286, 164] width 16 height 16
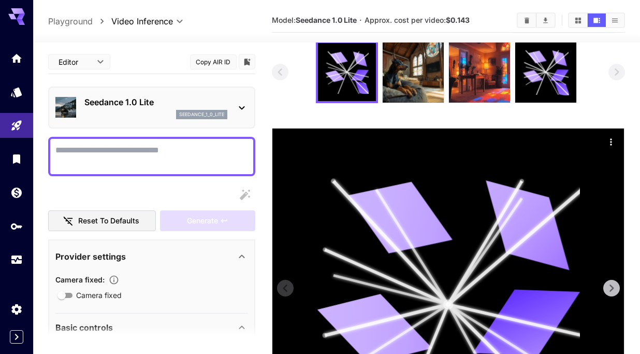
scroll to position [0, 0]
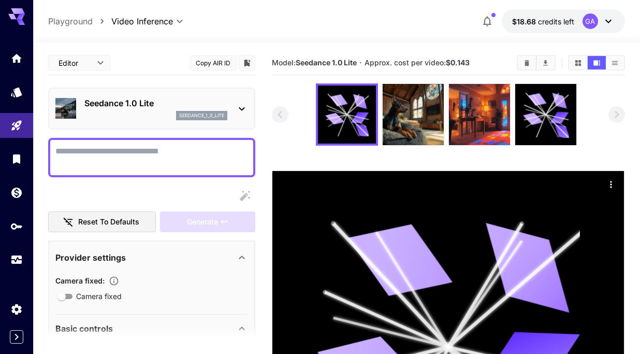
click at [409, 67] on h5 "Approx. cost per video: $0.143" at bounding box center [417, 63] width 105 height 10
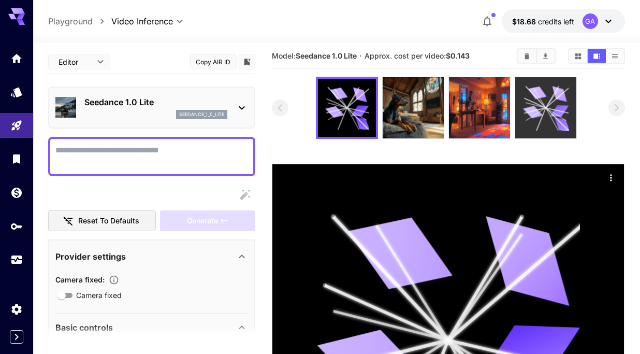
scroll to position [2, 0]
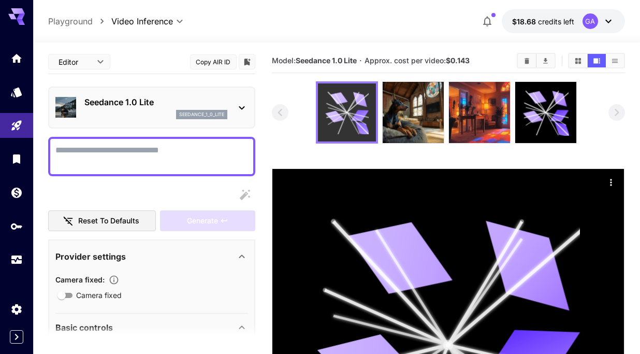
click at [355, 128] on icon at bounding box center [346, 112] width 43 height 43
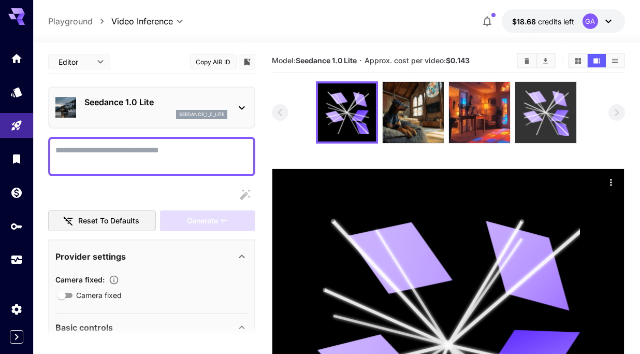
click at [555, 126] on icon at bounding box center [546, 113] width 46 height 46
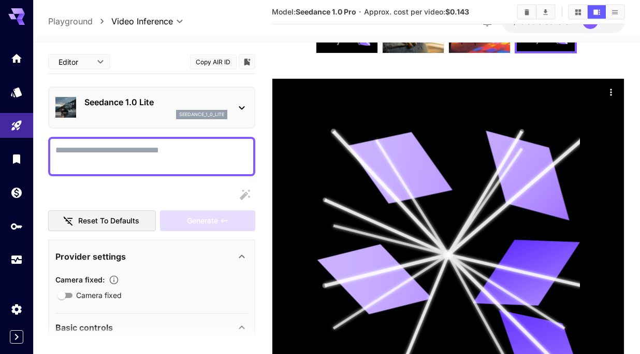
scroll to position [0, 0]
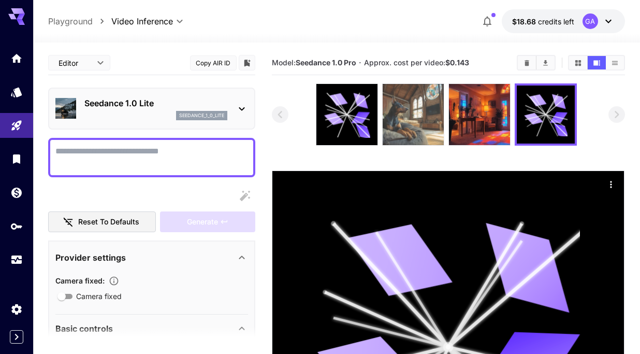
click at [407, 103] on img at bounding box center [413, 114] width 61 height 61
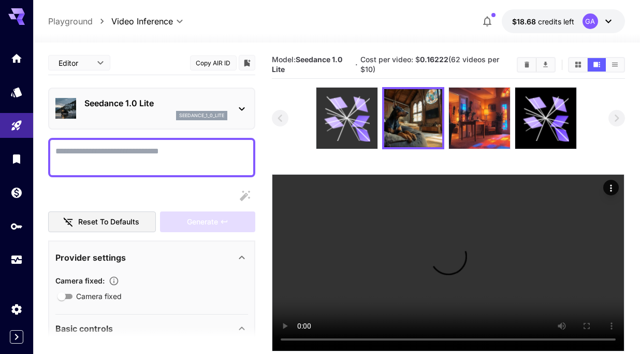
click at [345, 114] on icon at bounding box center [347, 118] width 46 height 46
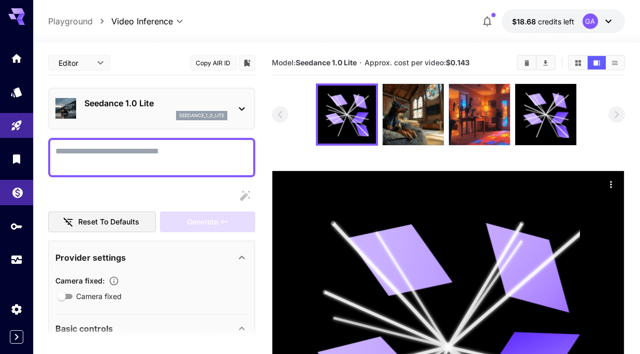
click at [13, 193] on icon "Wallet" at bounding box center [17, 189] width 10 height 10
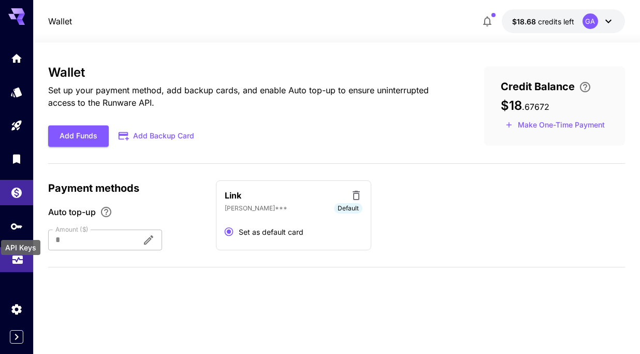
click at [17, 258] on icon "Usage" at bounding box center [17, 258] width 10 height 5
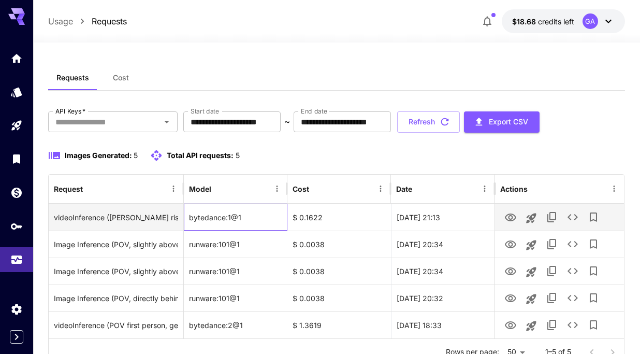
click at [249, 217] on div "bytedance:1@1" at bounding box center [236, 216] width 104 height 27
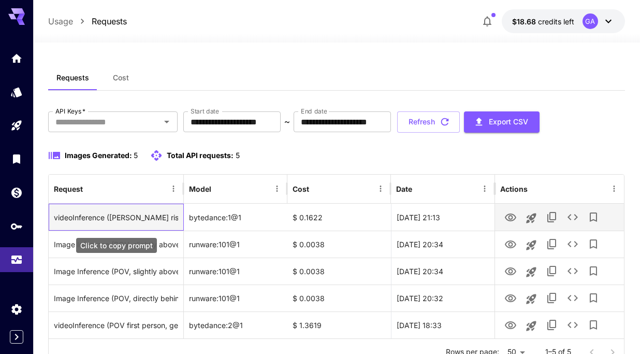
click at [127, 218] on div "videoInference ([PERSON_NAME] rises slowly from oversized beanbag chair, camera…" at bounding box center [116, 217] width 124 height 26
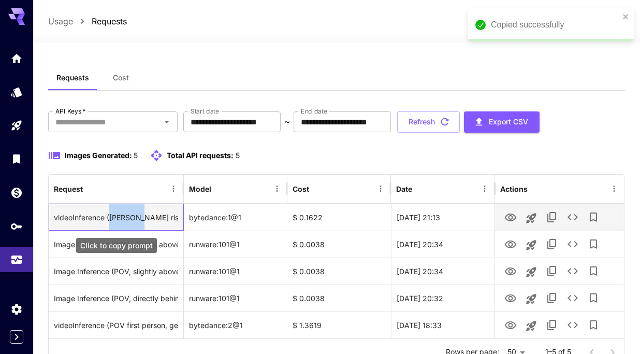
click at [127, 218] on div "videoInference ([PERSON_NAME] rises slowly from oversized beanbag chair, camera…" at bounding box center [116, 217] width 124 height 26
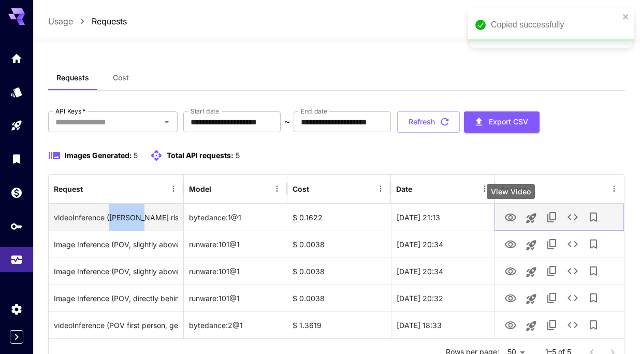
click at [510, 217] on icon "View Video" at bounding box center [510, 217] width 12 height 12
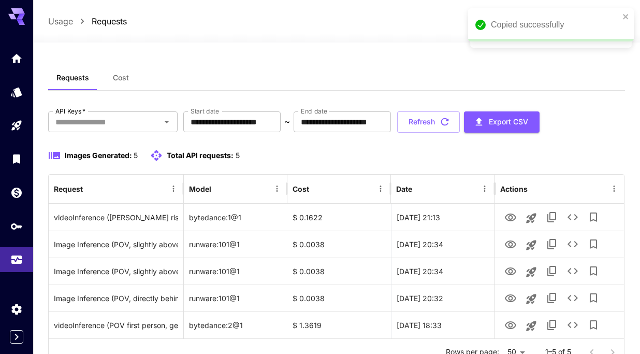
click at [296, 105] on div "**********" at bounding box center [336, 219] width 576 height 309
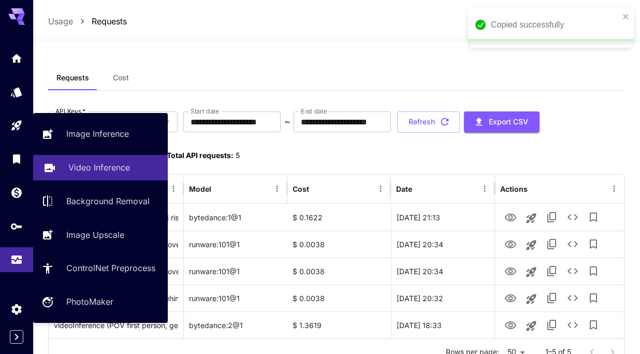
click at [94, 165] on p "Video Inference" at bounding box center [99, 167] width 62 height 12
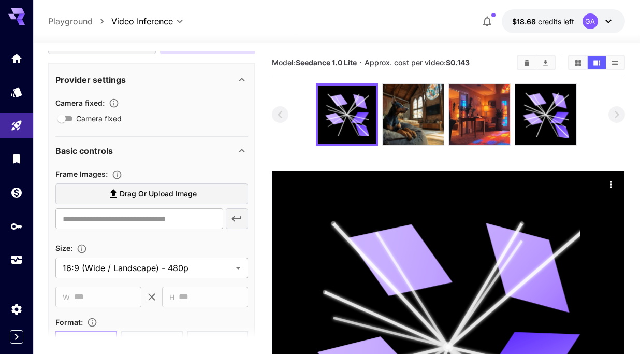
scroll to position [188, 0]
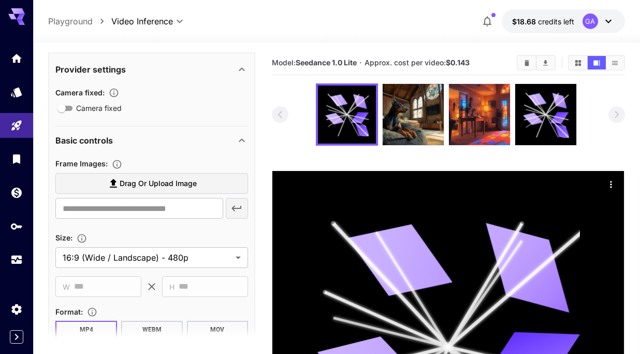
click at [129, 181] on span "Drag or upload image" at bounding box center [158, 183] width 77 height 13
click at [0, 0] on input "Drag or upload image" at bounding box center [0, 0] width 0 height 0
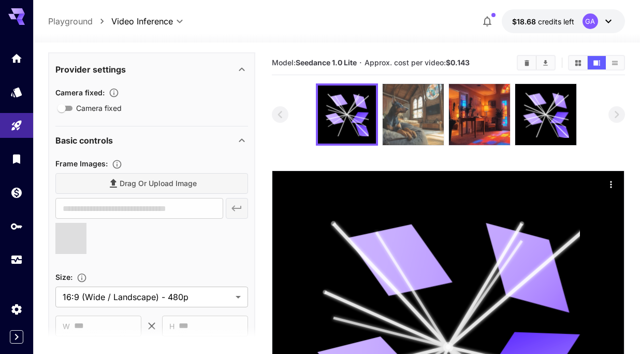
click at [403, 117] on img at bounding box center [413, 114] width 61 height 61
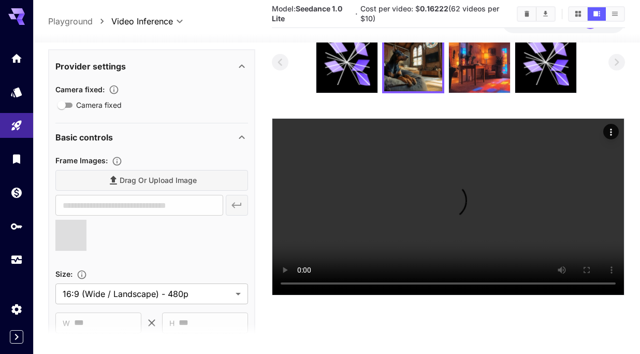
scroll to position [82, 0]
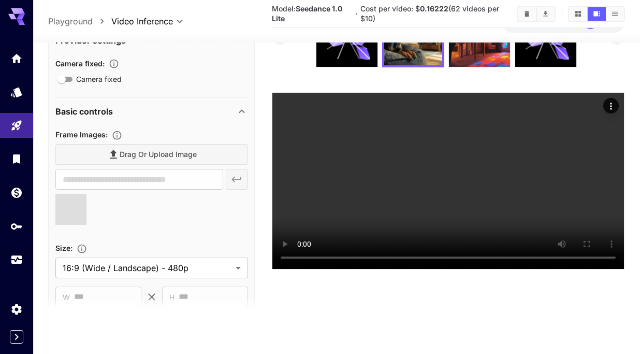
type input "**********"
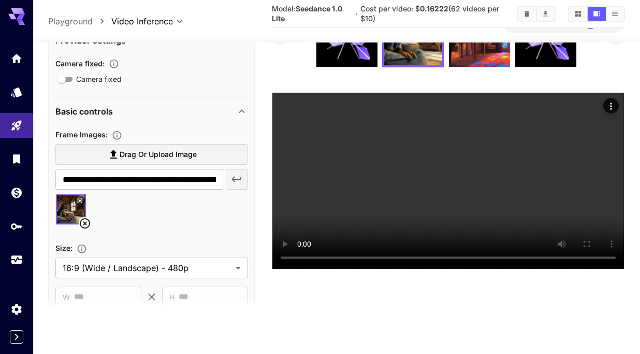
scroll to position [0, 0]
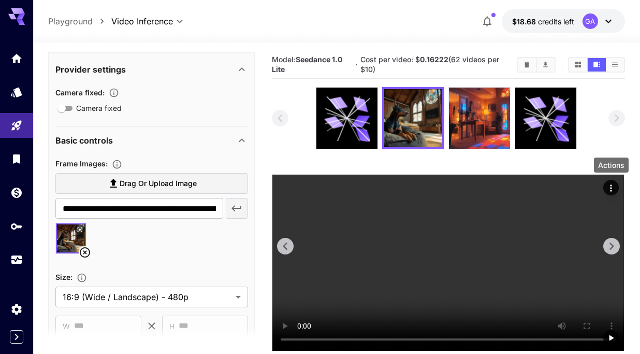
click at [604, 179] on div "Actions" at bounding box center [611, 167] width 37 height 23
click at [613, 190] on icon "Actions" at bounding box center [611, 188] width 10 height 10
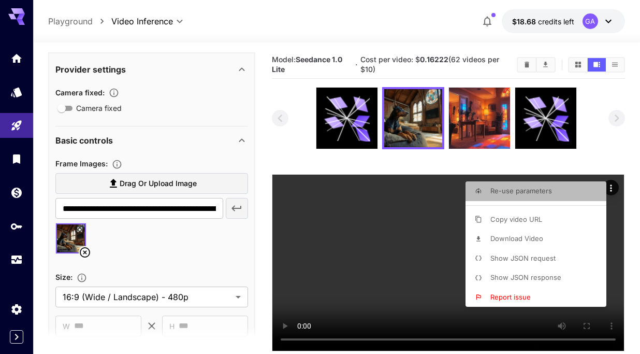
click at [506, 193] on span "Re-use parameters" at bounding box center [521, 190] width 62 height 8
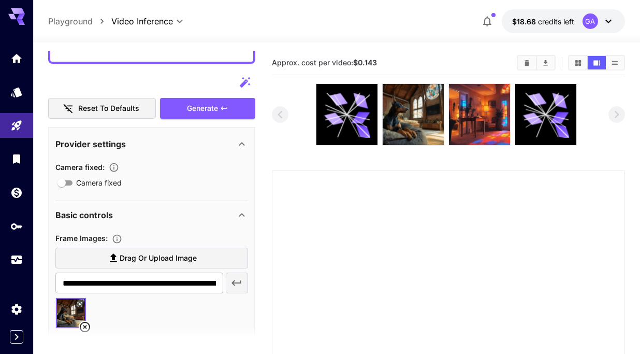
type textarea "**********"
type input "*****"
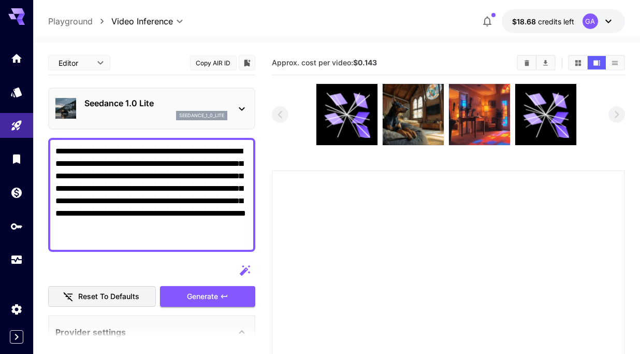
drag, startPoint x: 174, startPoint y: 164, endPoint x: 222, endPoint y: 179, distance: 50.6
click at [222, 179] on textarea "**********" at bounding box center [151, 194] width 193 height 99
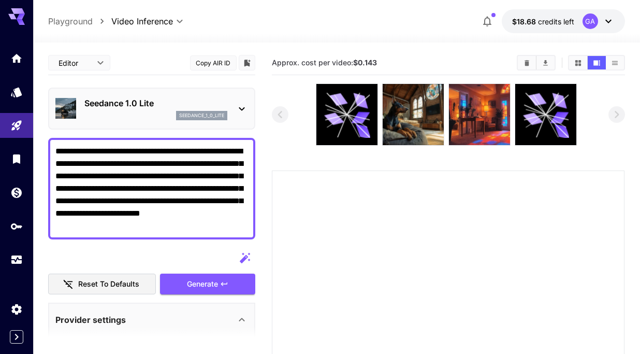
click at [130, 178] on textarea "**********" at bounding box center [151, 188] width 193 height 87
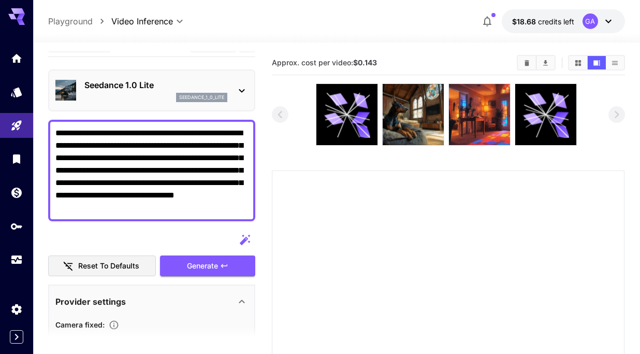
scroll to position [19, 0]
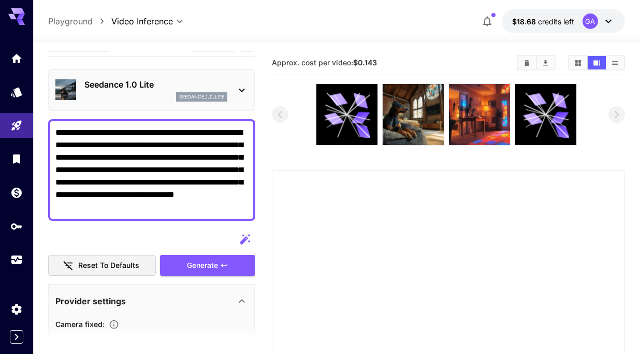
click at [249, 209] on div "**********" at bounding box center [151, 169] width 207 height 101
click at [241, 204] on textarea "**********" at bounding box center [151, 169] width 193 height 87
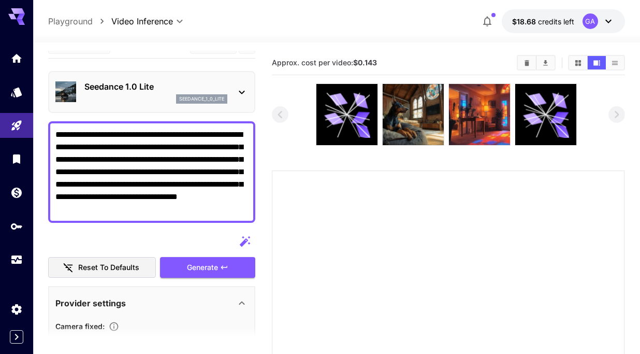
scroll to position [18, 0]
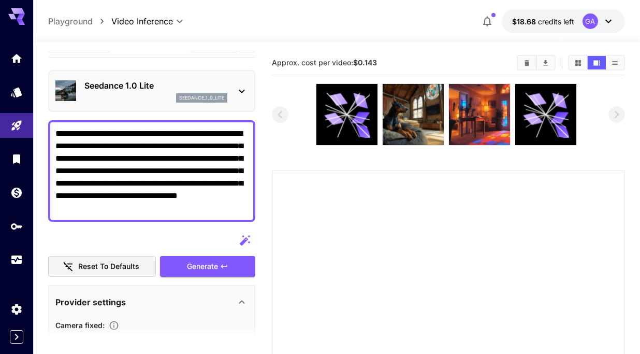
click at [102, 168] on textarea "**********" at bounding box center [151, 170] width 193 height 87
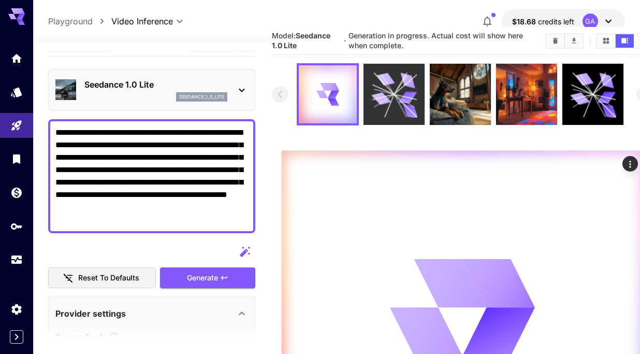
scroll to position [24, 0]
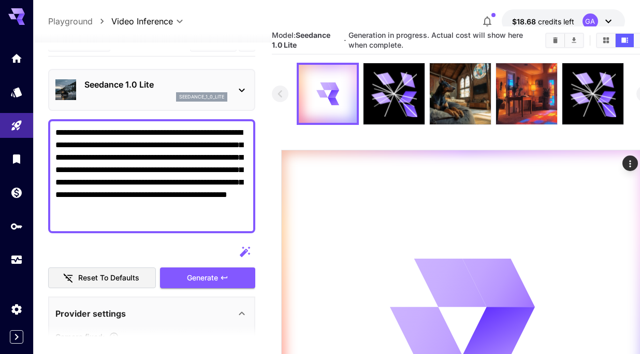
click at [101, 170] on textarea "**********" at bounding box center [151, 175] width 193 height 99
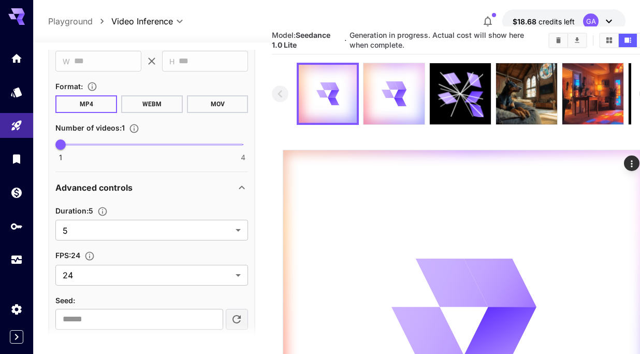
scroll to position [575, 0]
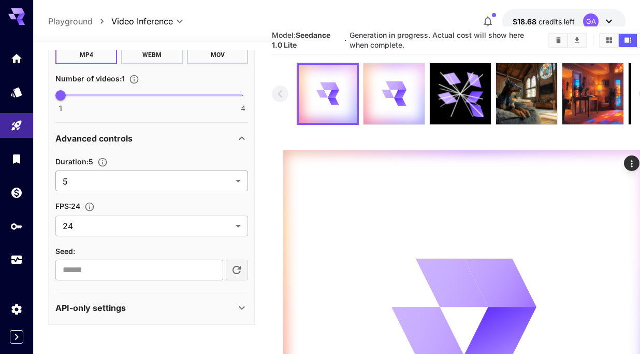
type textarea "**********"
click at [117, 178] on body "**********" at bounding box center [320, 259] width 640 height 567
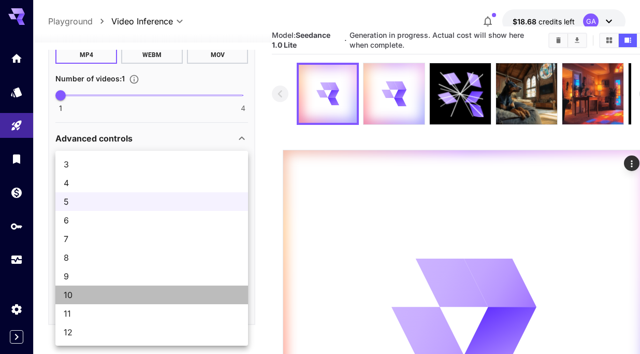
click at [81, 297] on span "10" at bounding box center [152, 294] width 176 height 12
type input "**"
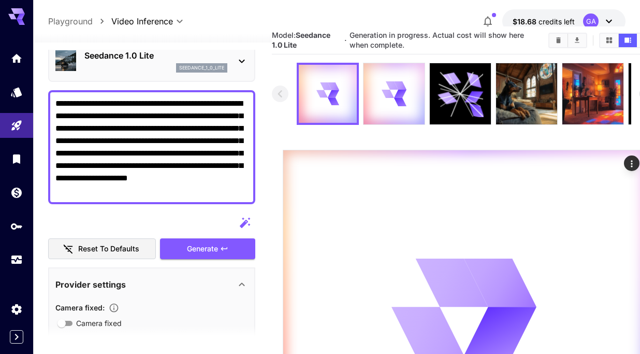
scroll to position [48, 0]
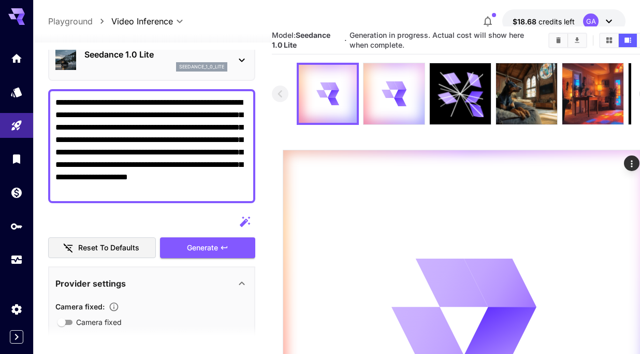
click at [206, 248] on div "Generate" at bounding box center [207, 247] width 95 height 21
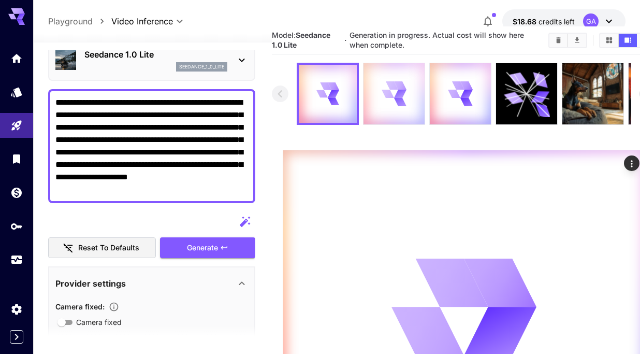
click at [413, 71] on div at bounding box center [393, 93] width 61 height 61
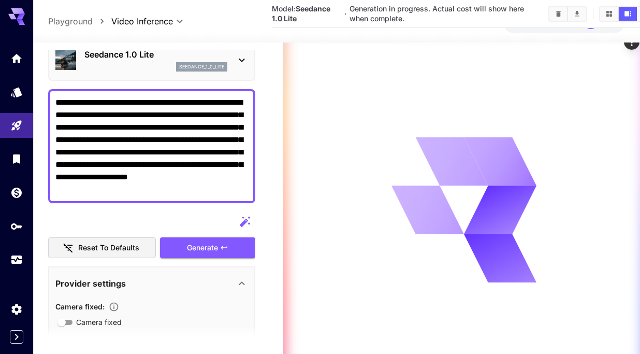
scroll to position [0, 0]
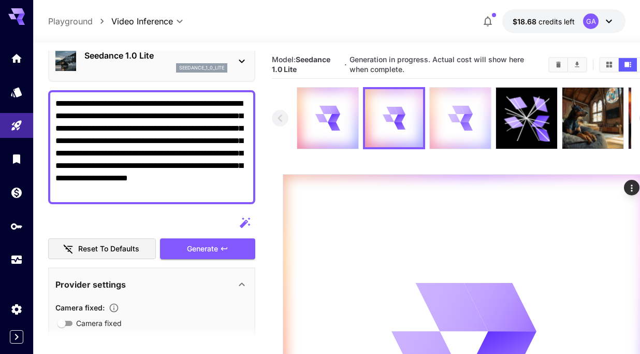
click at [441, 102] on div at bounding box center [460, 118] width 61 height 61
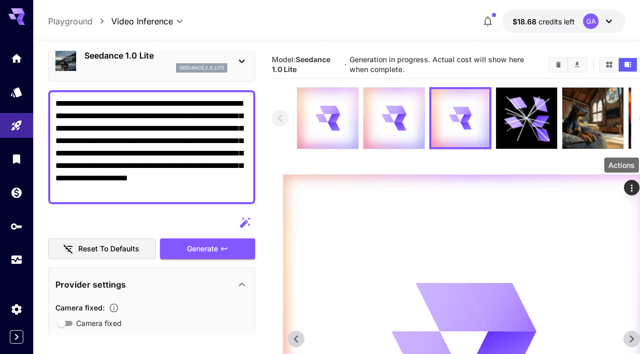
click at [630, 183] on icon "Actions" at bounding box center [632, 188] width 10 height 10
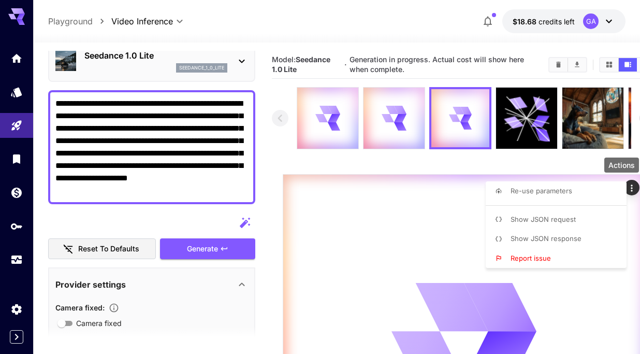
click at [421, 159] on div at bounding box center [320, 177] width 640 height 354
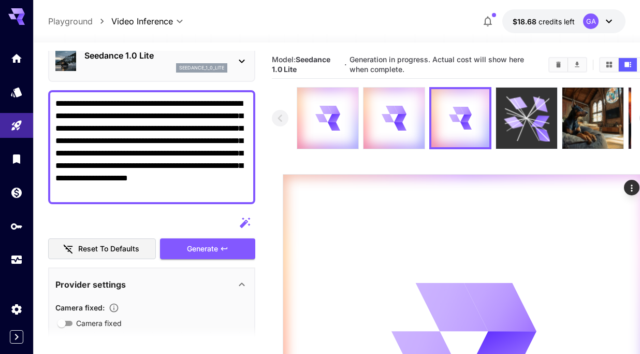
click at [540, 127] on icon at bounding box center [527, 118] width 46 height 46
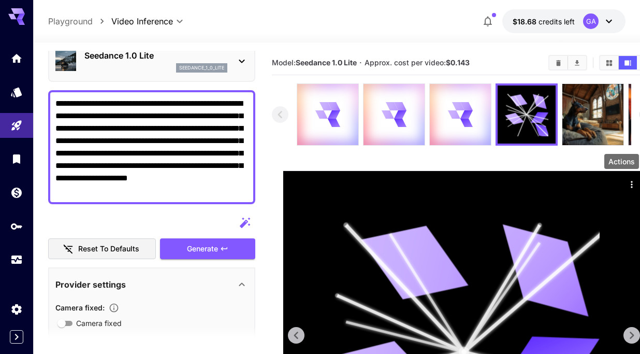
click at [633, 187] on icon "Actions" at bounding box center [632, 184] width 10 height 10
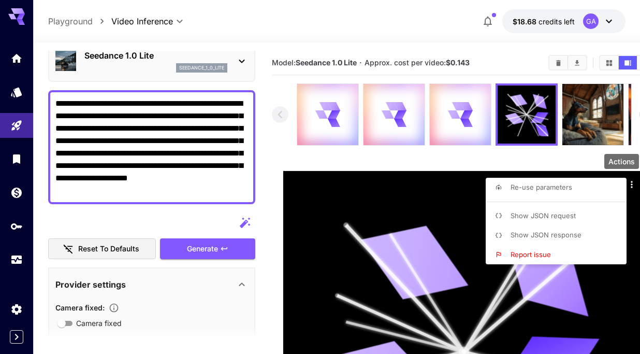
click at [546, 254] on span "Report issue" at bounding box center [531, 254] width 40 height 8
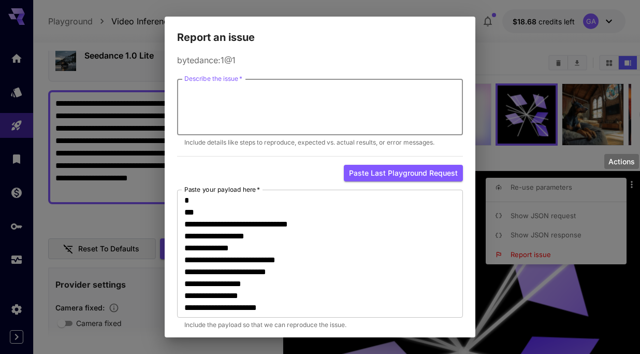
click at [224, 92] on textarea "Describe the issue   *" at bounding box center [319, 107] width 271 height 48
type textarea "*"
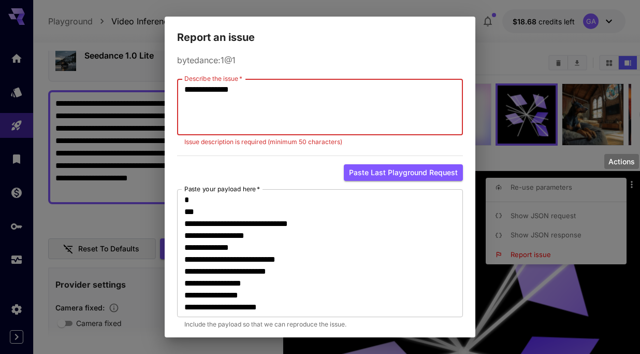
scroll to position [49, 0]
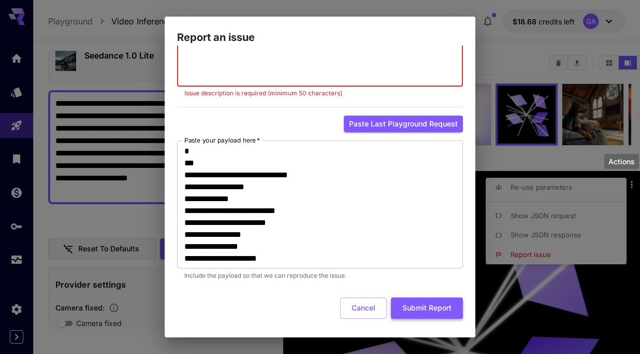
type textarea "**********"
click at [425, 312] on button "Submit Report" at bounding box center [427, 307] width 72 height 21
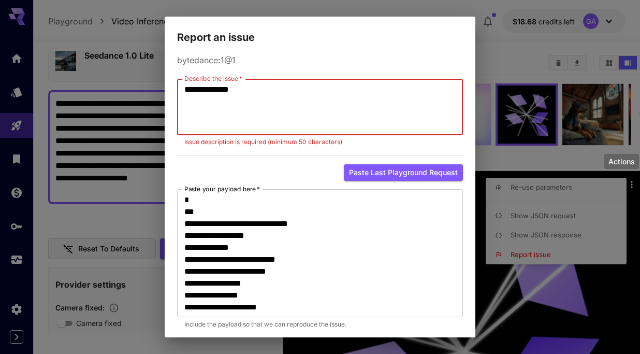
click at [224, 91] on textarea "**********" at bounding box center [319, 107] width 271 height 48
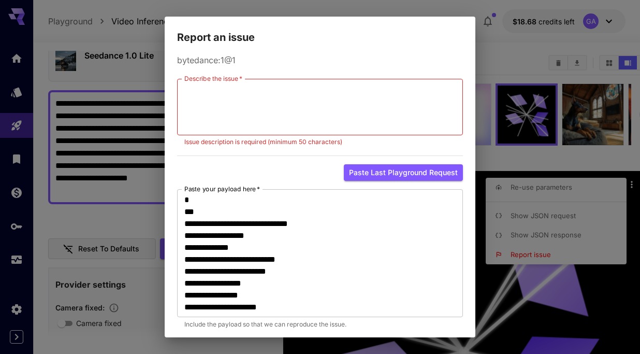
click at [525, 62] on div "Report an issue bytedance:1@1 Describe the issue   * * Describe the issue   * I…" at bounding box center [320, 177] width 640 height 354
click at [432, 47] on div "bytedance:1@1 Describe the issue   * * Describe the issue   * Issue description…" at bounding box center [320, 192] width 311 height 292
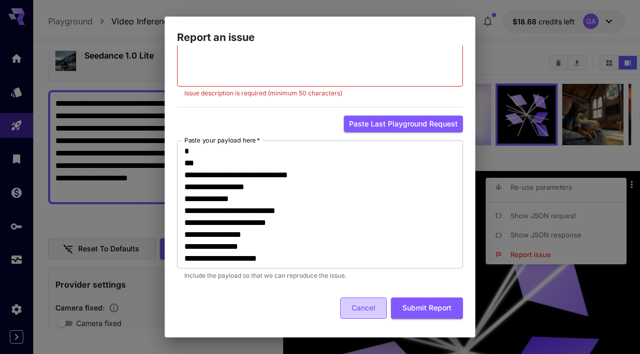
click at [377, 315] on button "Cancel" at bounding box center [363, 307] width 47 height 21
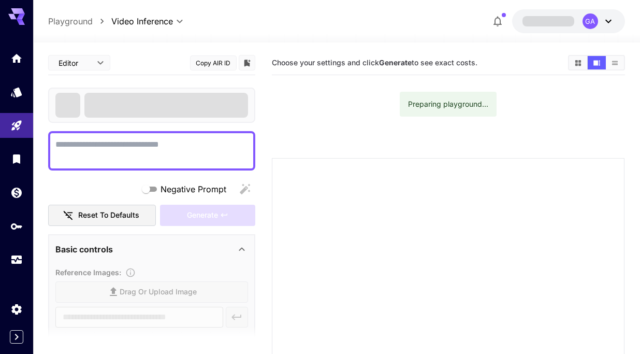
type input "**********"
type input "***"
type input "*****"
type input "*"
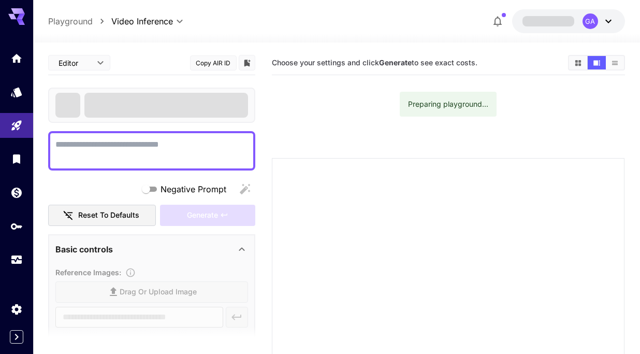
type input "**"
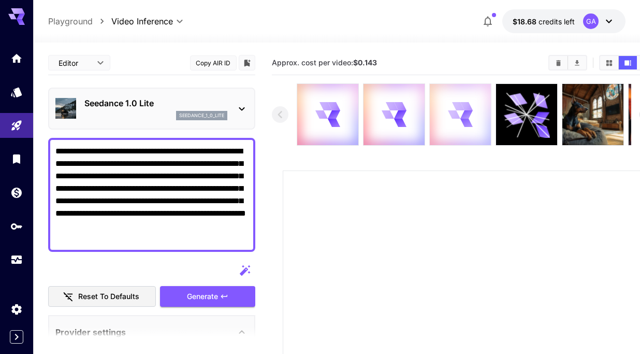
click at [453, 110] on icon at bounding box center [460, 114] width 24 height 24
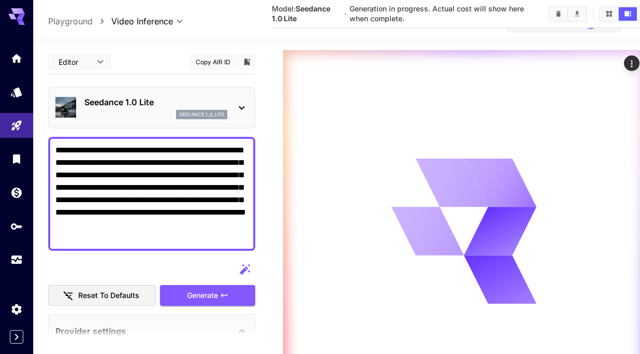
scroll to position [124, 0]
click at [632, 213] on icon at bounding box center [632, 214] width 4 height 7
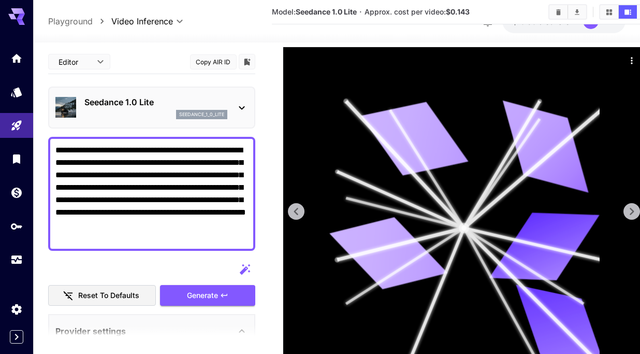
click at [632, 213] on icon at bounding box center [632, 211] width 16 height 16
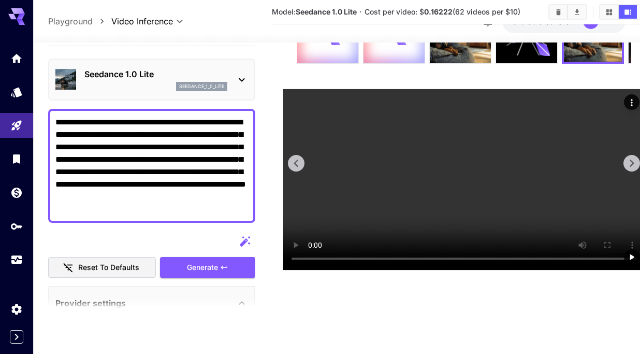
scroll to position [0, 0]
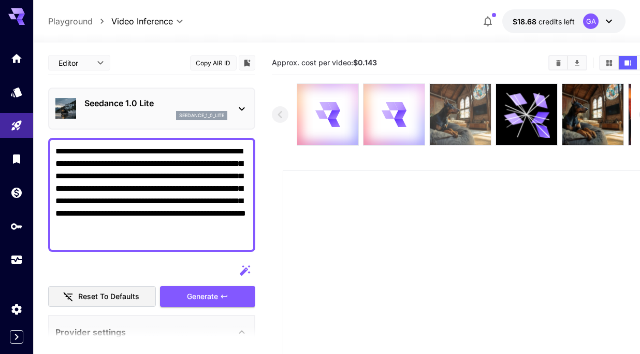
click at [446, 124] on img at bounding box center [460, 114] width 61 height 61
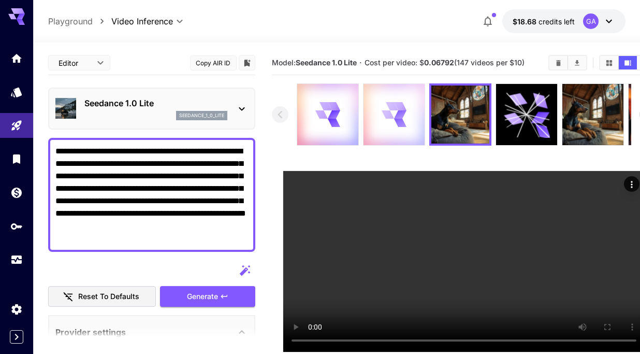
click at [389, 115] on icon at bounding box center [387, 114] width 13 height 10
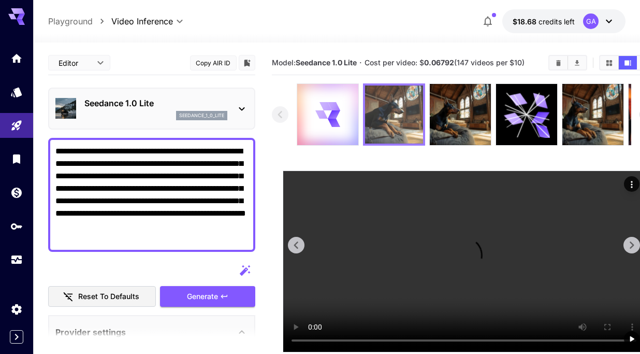
click at [390, 115] on img at bounding box center [394, 114] width 58 height 58
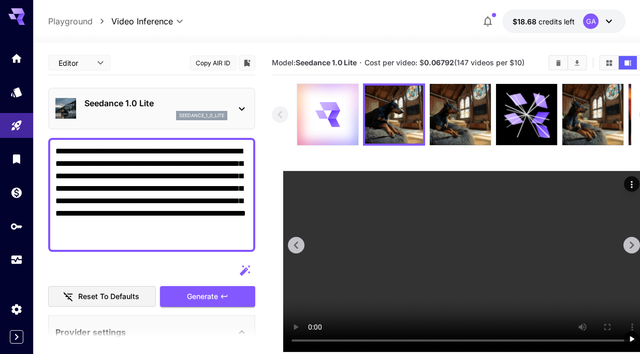
scroll to position [0, 1]
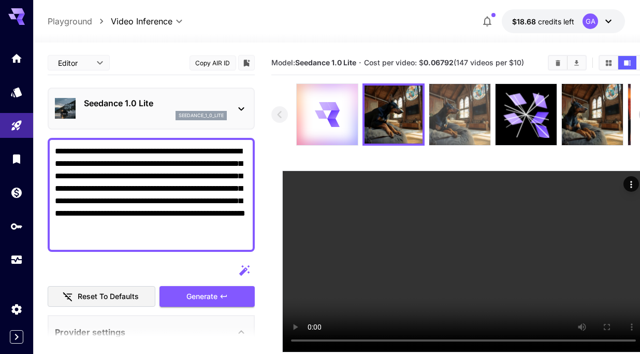
click at [468, 125] on img at bounding box center [459, 114] width 61 height 61
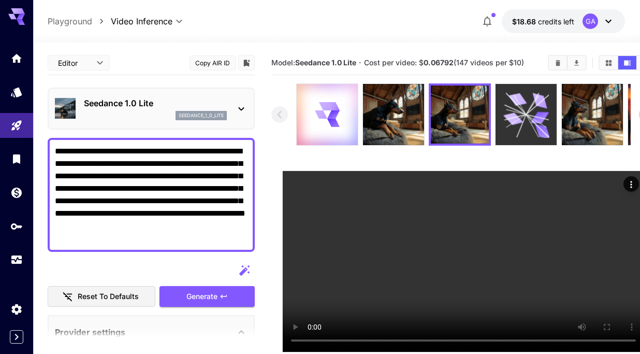
scroll to position [0, 16]
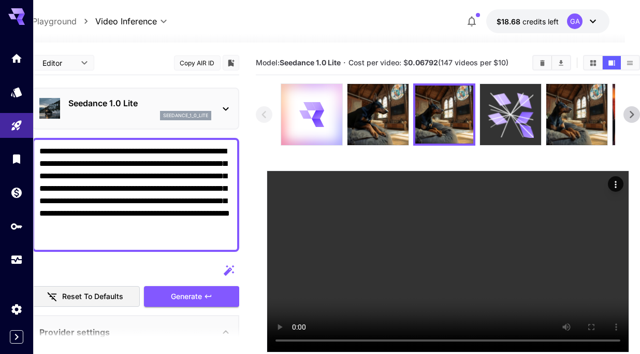
click at [489, 118] on icon at bounding box center [511, 115] width 46 height 46
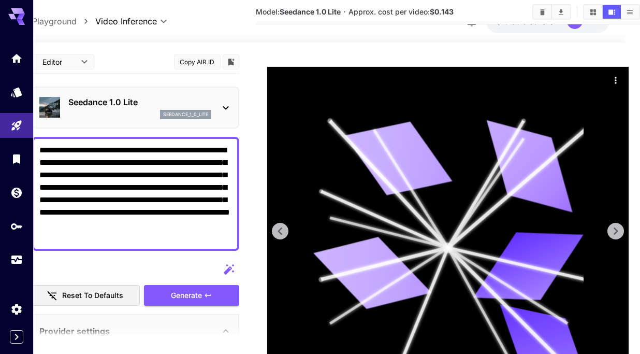
scroll to position [210, 16]
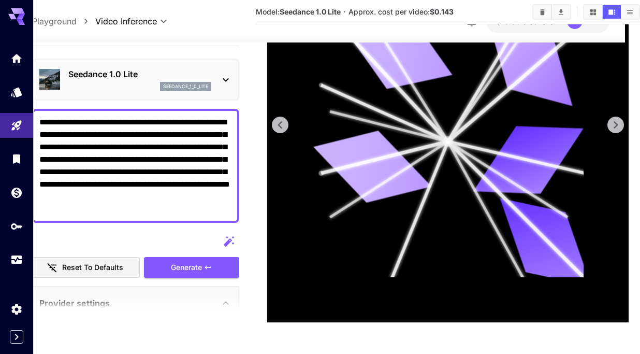
click at [398, 231] on icon at bounding box center [447, 141] width 271 height 271
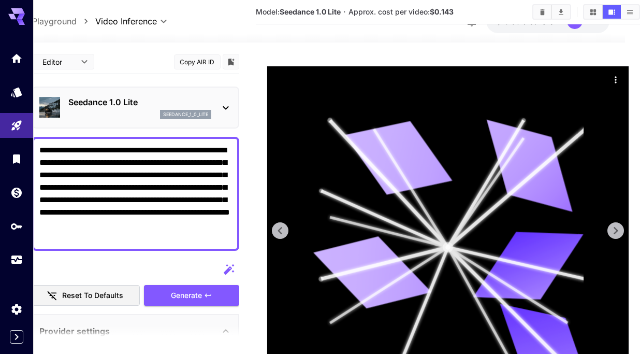
scroll to position [0, 16]
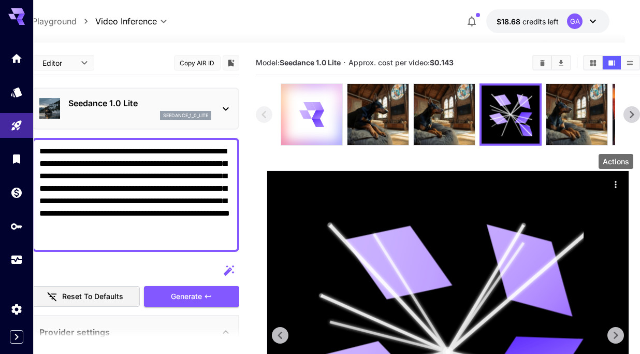
click at [609, 181] on button "Actions" at bounding box center [616, 184] width 16 height 16
click at [620, 184] on icon "Actions" at bounding box center [615, 184] width 10 height 10
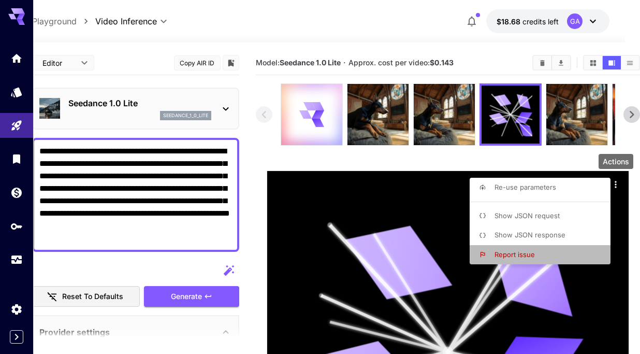
click at [518, 258] on span "Report issue" at bounding box center [514, 254] width 40 height 8
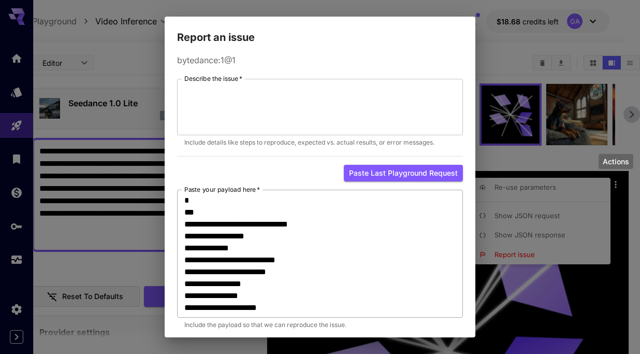
drag, startPoint x: 183, startPoint y: 199, endPoint x: 332, endPoint y: 309, distance: 185.3
click at [332, 309] on div "**********" at bounding box center [320, 254] width 286 height 128
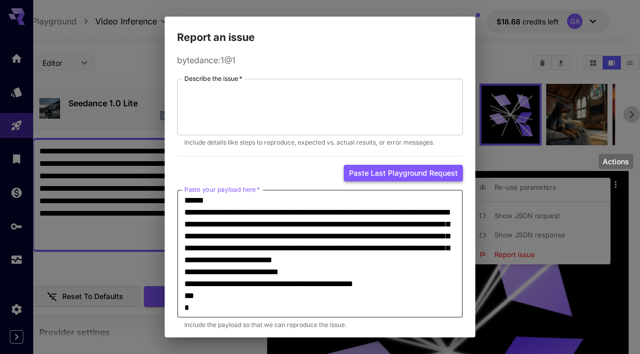
click at [368, 177] on button "Paste last playground request" at bounding box center [403, 173] width 119 height 17
type textarea "**********"
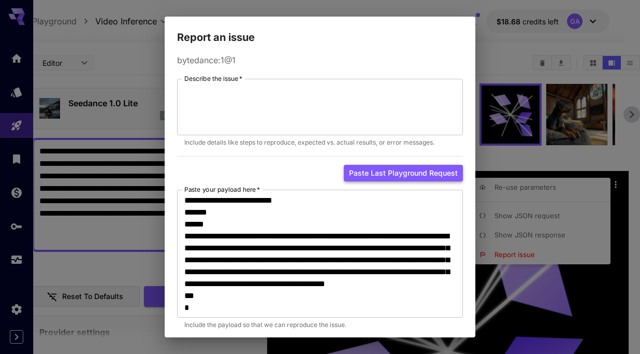
scroll to position [179, 0]
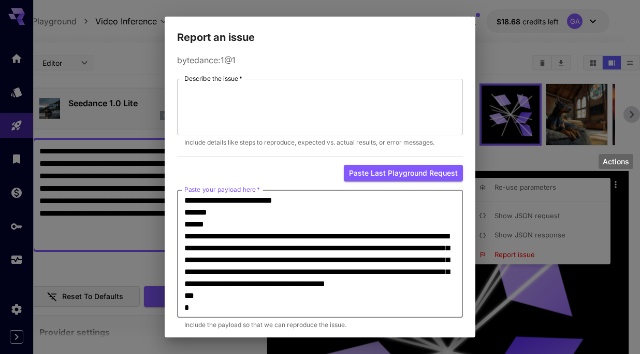
drag, startPoint x: 185, startPoint y: 221, endPoint x: 412, endPoint y: 280, distance: 234.3
click at [412, 280] on textarea "**********" at bounding box center [319, 253] width 271 height 119
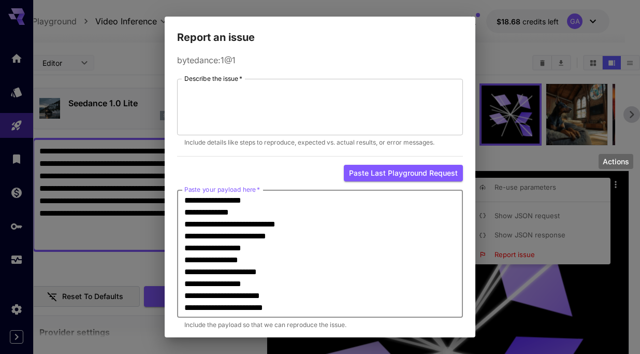
scroll to position [0, 0]
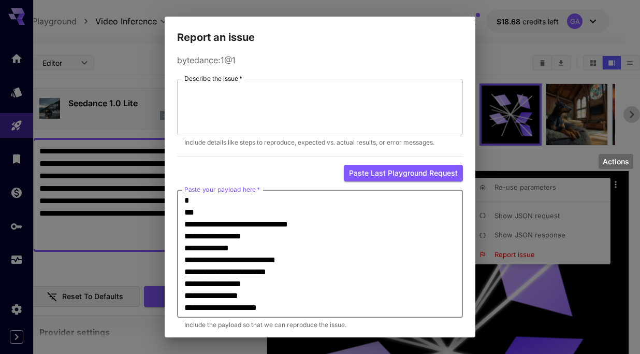
drag, startPoint x: 388, startPoint y: 280, endPoint x: 169, endPoint y: 171, distance: 244.5
click at [169, 171] on div "**********" at bounding box center [320, 192] width 311 height 292
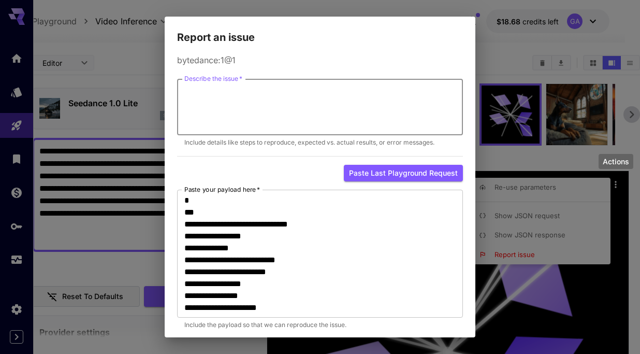
click at [283, 95] on textarea "Describe the issue   *" at bounding box center [319, 107] width 271 height 48
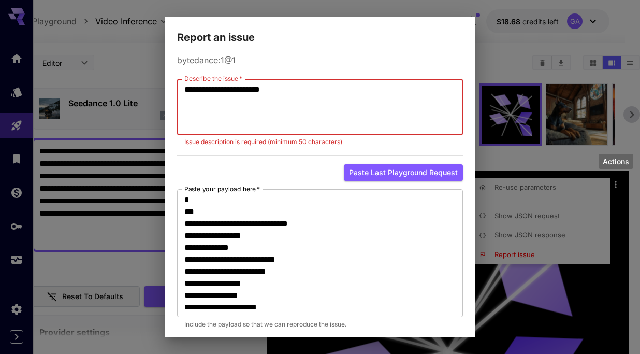
paste textarea "**********"
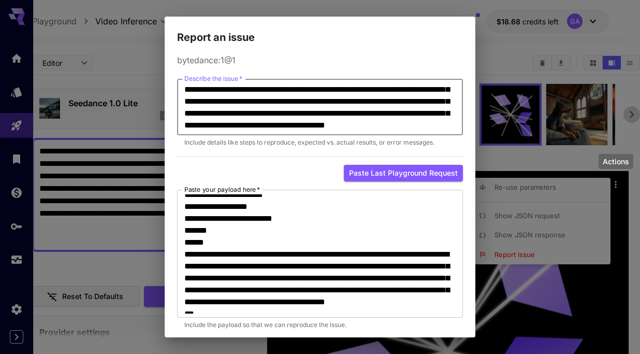
scroll to position [49, 0]
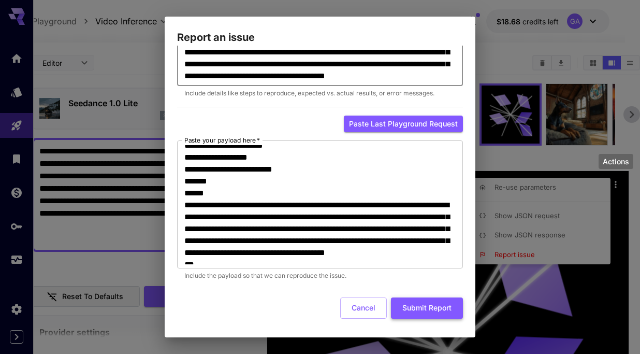
type textarea "**********"
click at [412, 304] on button "Submit Report" at bounding box center [427, 307] width 72 height 21
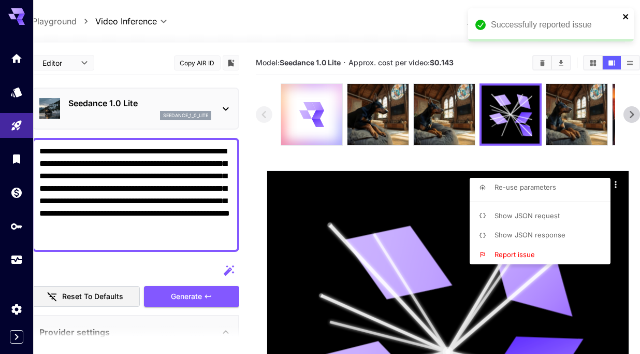
click at [626, 18] on icon "close" at bounding box center [625, 16] width 7 height 8
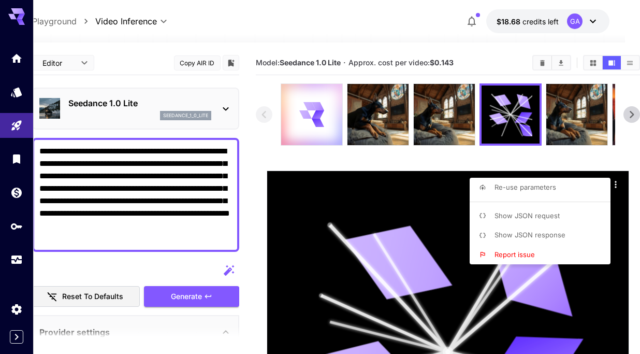
click at [632, 114] on div at bounding box center [320, 177] width 640 height 354
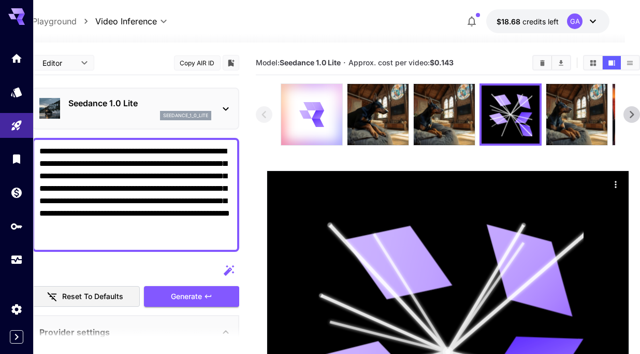
click at [631, 114] on icon at bounding box center [632, 115] width 16 height 16
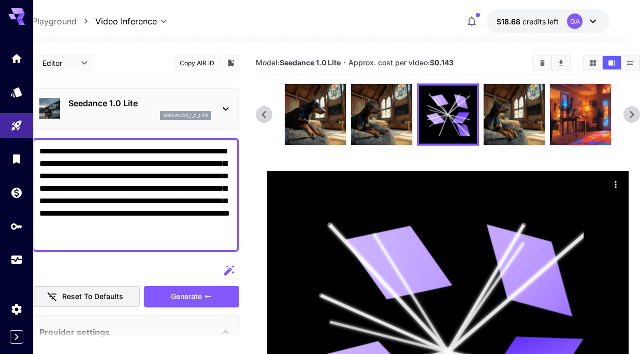
click at [631, 115] on icon at bounding box center [632, 115] width 16 height 16
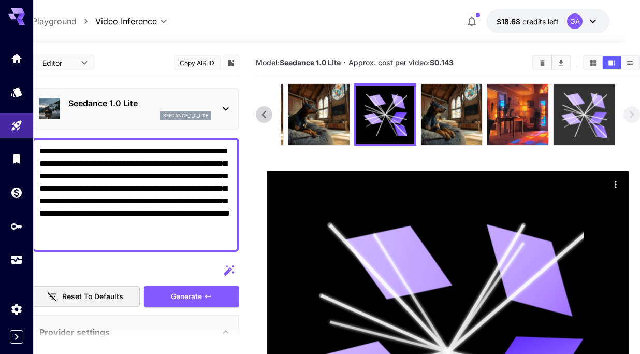
click at [559, 110] on div at bounding box center [584, 114] width 61 height 61
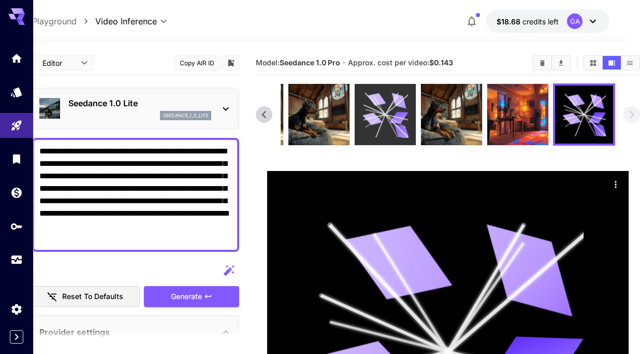
click at [400, 120] on icon at bounding box center [399, 118] width 19 height 12
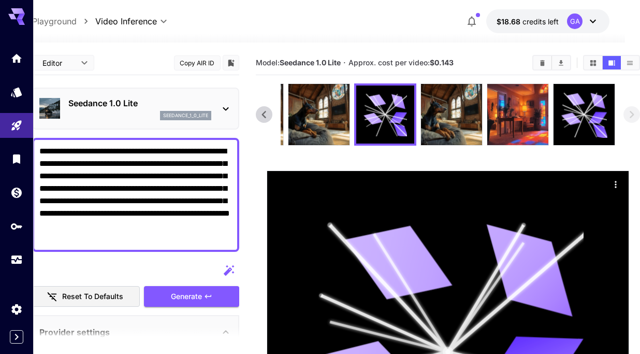
click at [262, 117] on icon at bounding box center [264, 115] width 16 height 16
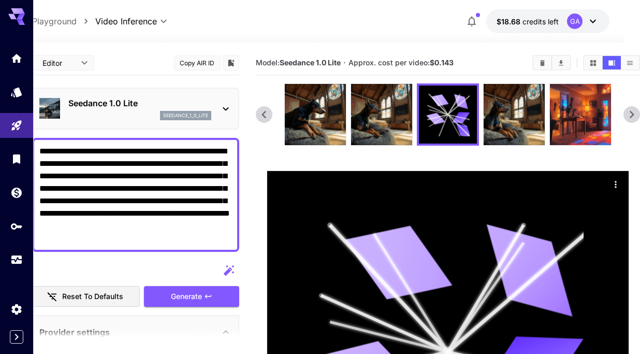
click at [262, 117] on icon at bounding box center [264, 115] width 16 height 16
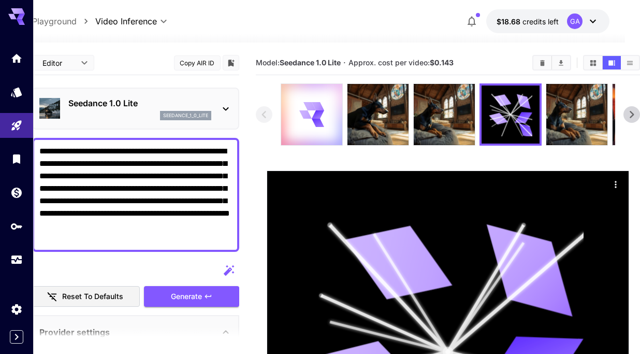
scroll to position [0, 0]
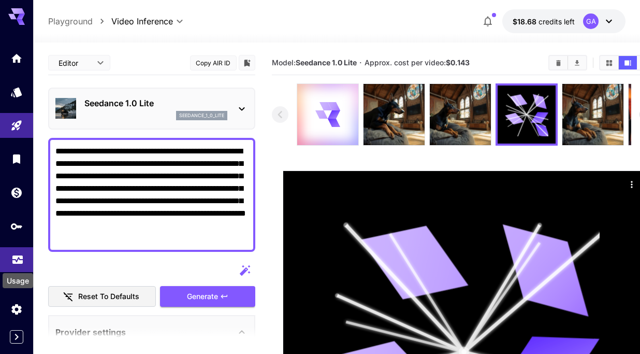
click at [17, 256] on icon "Usage" at bounding box center [17, 254] width 10 height 5
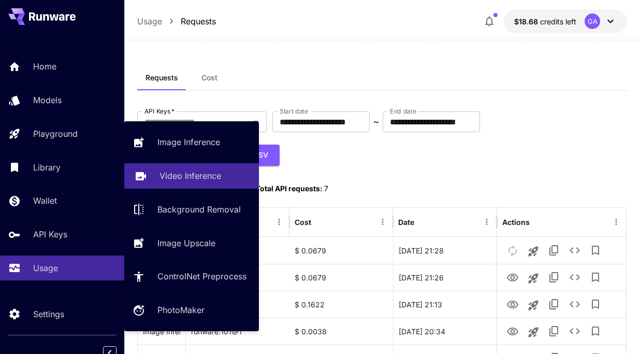
click at [178, 179] on p "Video Inference" at bounding box center [190, 175] width 62 height 12
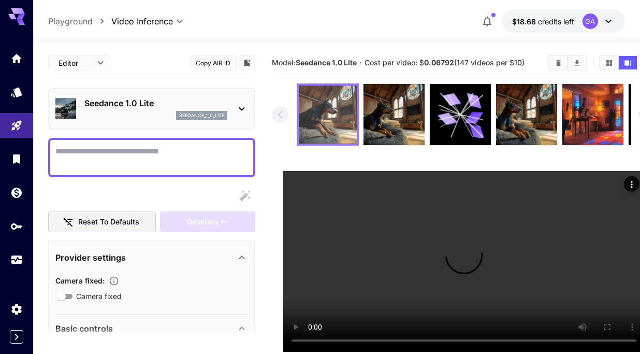
click at [328, 105] on img at bounding box center [328, 114] width 58 height 58
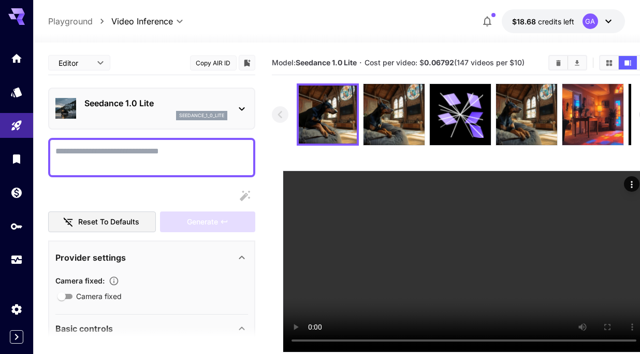
click at [155, 162] on textarea "Camera fixed" at bounding box center [151, 157] width 193 height 25
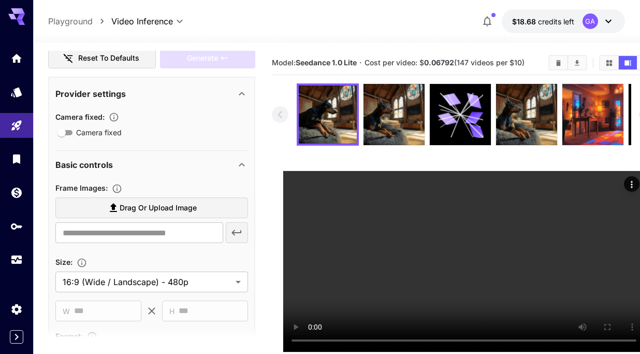
scroll to position [290, 0]
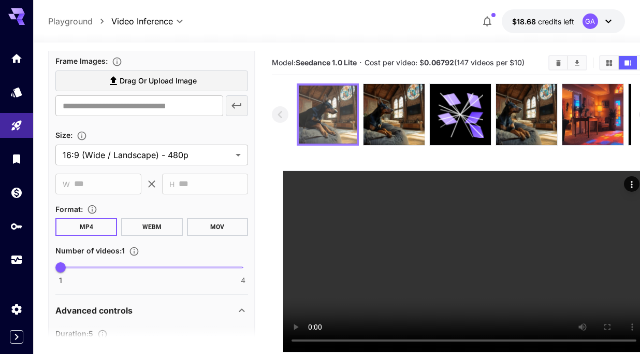
click at [332, 113] on img at bounding box center [328, 114] width 58 height 58
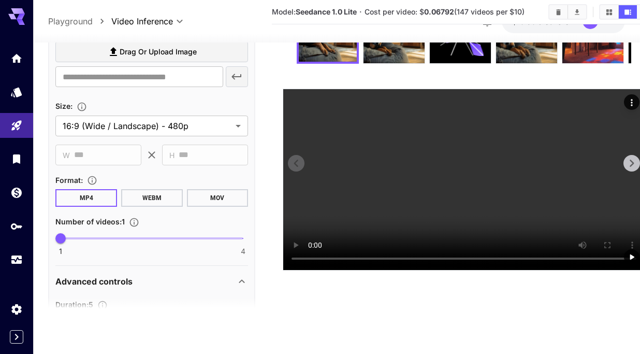
scroll to position [82, 16]
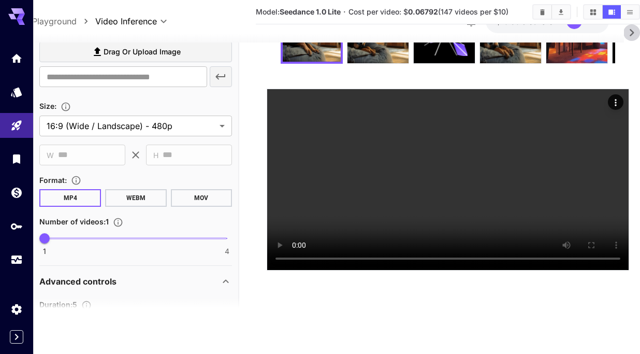
click at [564, 303] on section "Model: Seedance 1.0 Lite · Cost per video: $ 0.06792 (147 videos per $10)" at bounding box center [448, 146] width 384 height 354
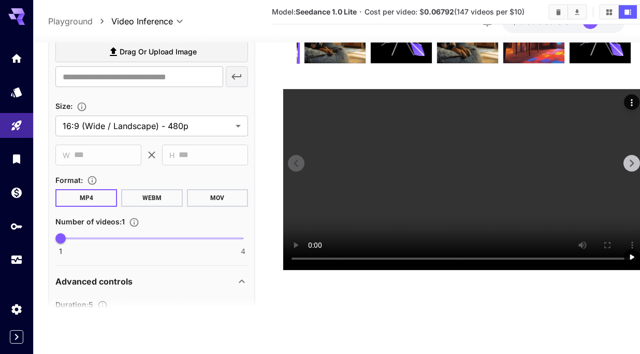
scroll to position [0, 0]
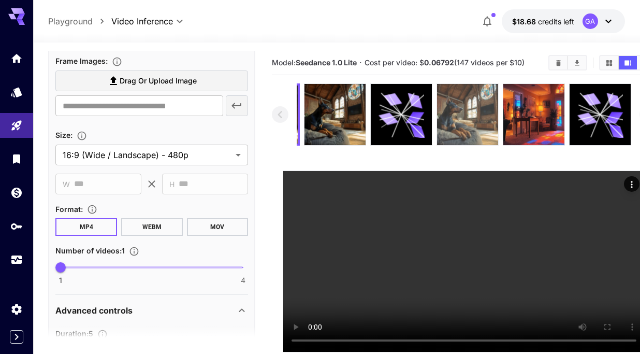
click at [455, 116] on img at bounding box center [467, 114] width 61 height 61
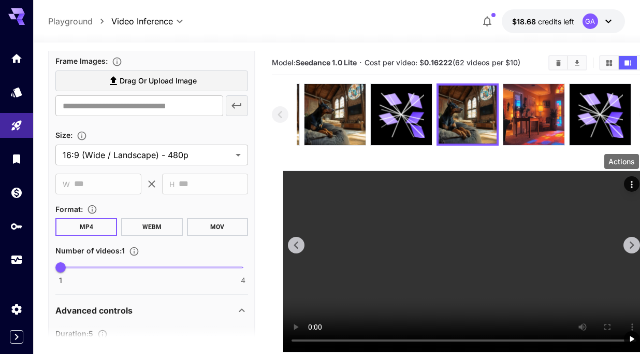
click at [629, 182] on icon "Actions" at bounding box center [632, 184] width 10 height 10
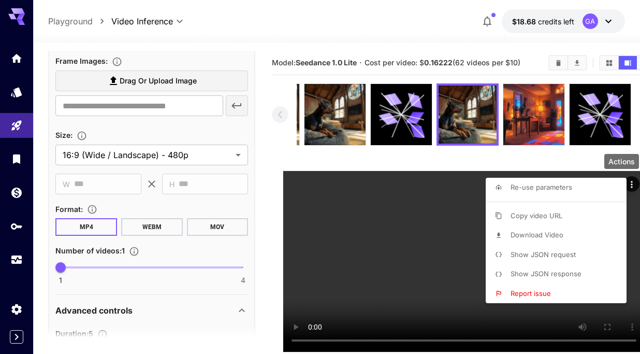
click at [572, 252] on span "Show JSON request" at bounding box center [543, 254] width 65 height 8
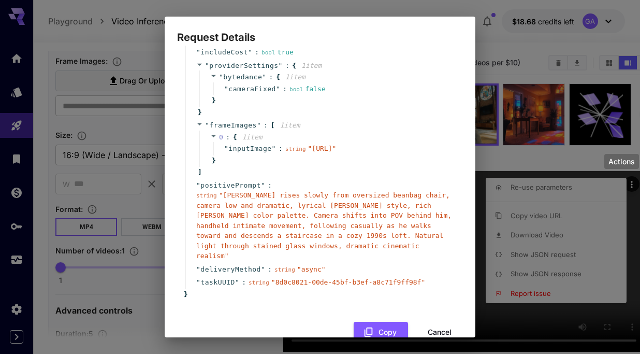
scroll to position [192, 0]
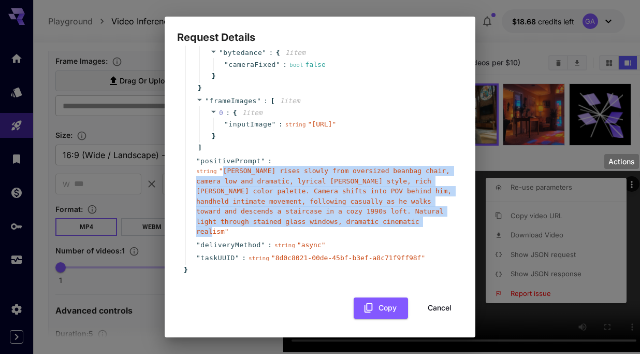
drag, startPoint x: 224, startPoint y: 170, endPoint x: 223, endPoint y: 233, distance: 62.7
click at [223, 233] on span "" [PERSON_NAME] rises slowly from oversized beanbag chair, camera low and drama…" at bounding box center [323, 201] width 255 height 68
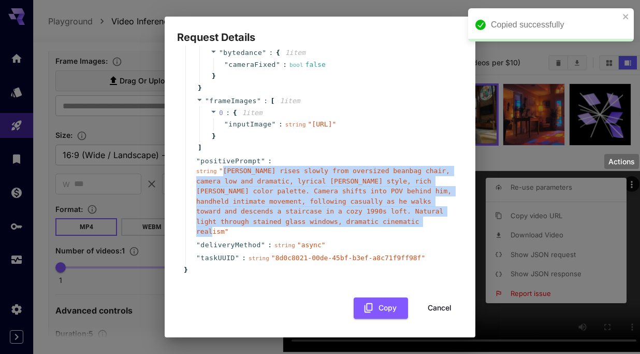
copy span "[PERSON_NAME] rises slowly from oversized beanbag chair, camera low and dramati…"
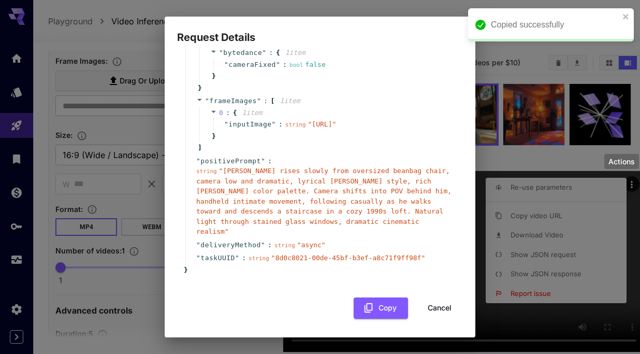
click at [105, 132] on div "Request Details { 15 item s " taskType " : string " videoInference " " duration…" at bounding box center [320, 177] width 640 height 354
click at [438, 303] on button "Cancel" at bounding box center [439, 307] width 47 height 21
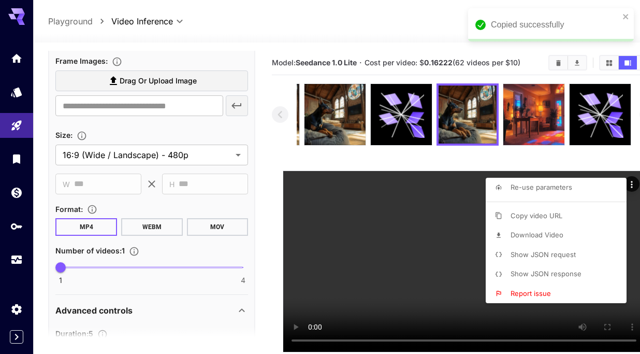
click at [151, 151] on div at bounding box center [320, 177] width 640 height 354
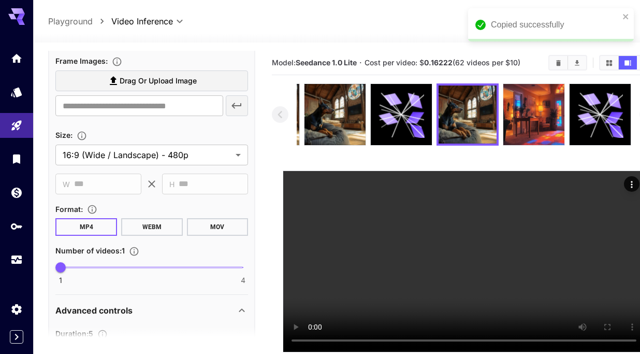
click at [138, 168] on div "**********" at bounding box center [151, 168] width 193 height 229
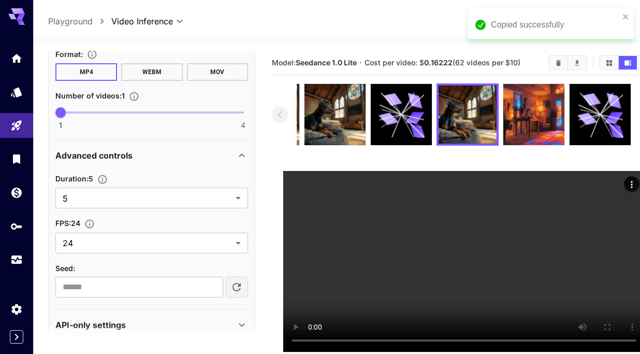
scroll to position [460, 0]
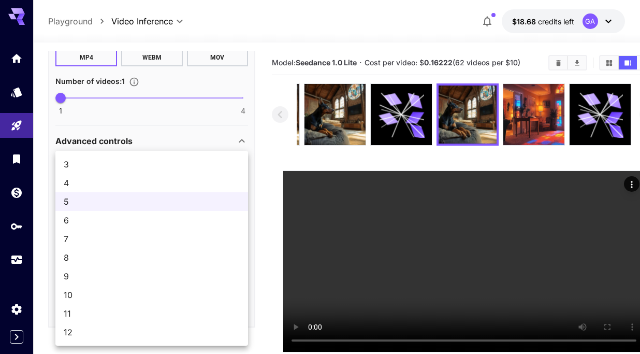
click at [144, 183] on body "**********" at bounding box center [320, 217] width 640 height 435
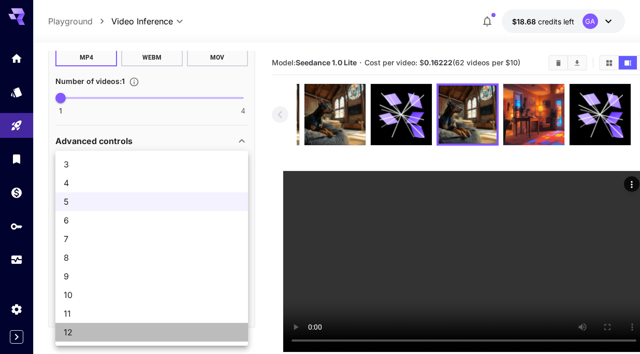
click at [93, 328] on span "12" at bounding box center [152, 332] width 176 height 12
type input "**"
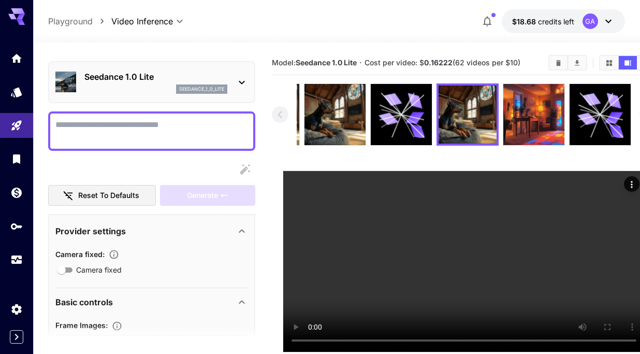
scroll to position [0, 0]
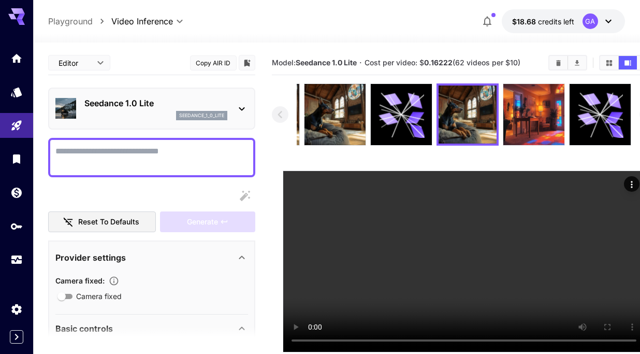
click at [138, 161] on textarea "Camera fixed" at bounding box center [151, 157] width 193 height 25
paste textarea "**********"
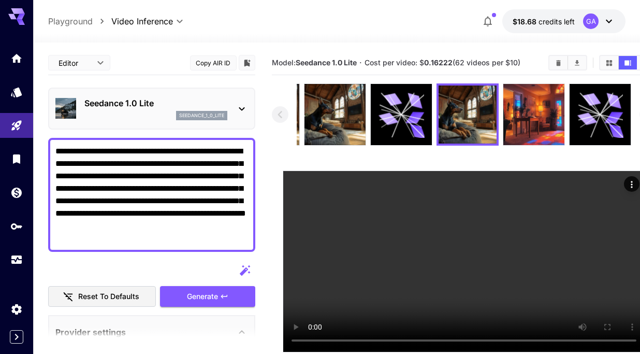
drag, startPoint x: 173, startPoint y: 161, endPoint x: 232, endPoint y: 180, distance: 62.7
click at [232, 180] on textarea "**********" at bounding box center [151, 194] width 193 height 99
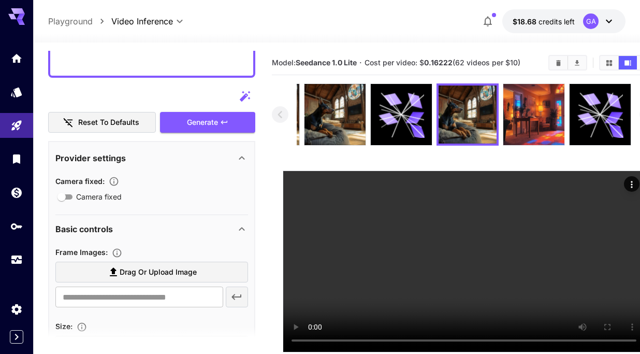
scroll to position [166, 0]
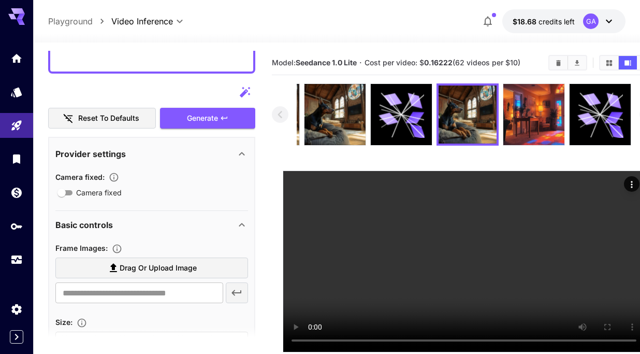
type textarea "**********"
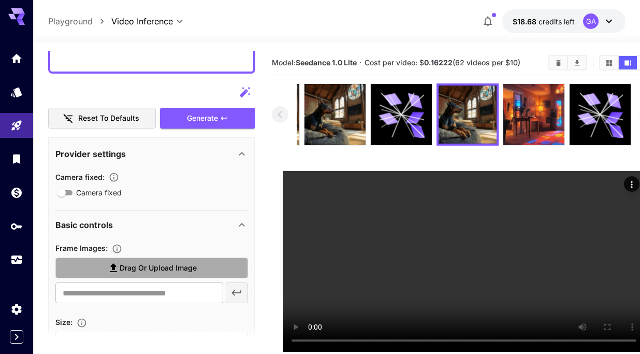
click at [129, 275] on label "Drag or upload image" at bounding box center [151, 267] width 193 height 21
click at [0, 0] on input "Drag or upload image" at bounding box center [0, 0] width 0 height 0
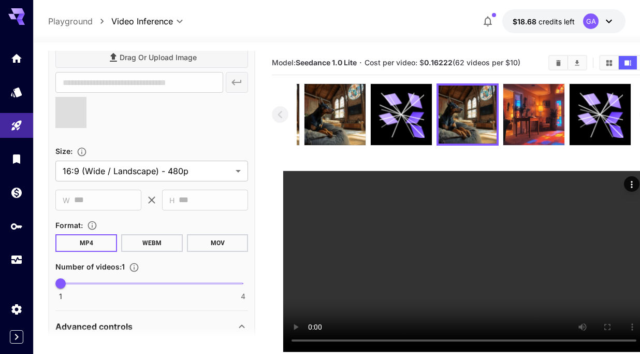
scroll to position [380, 0]
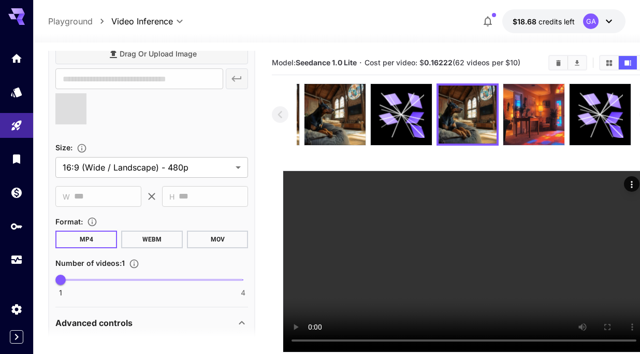
type input "**********"
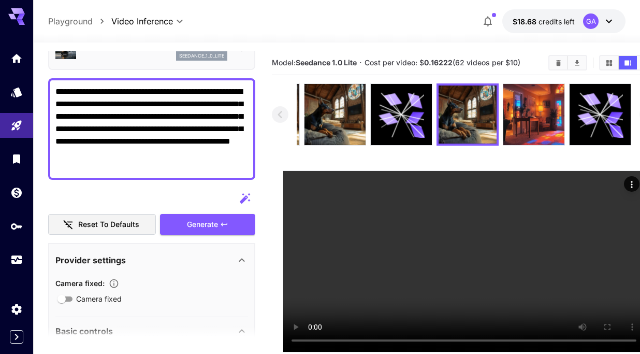
scroll to position [49, 0]
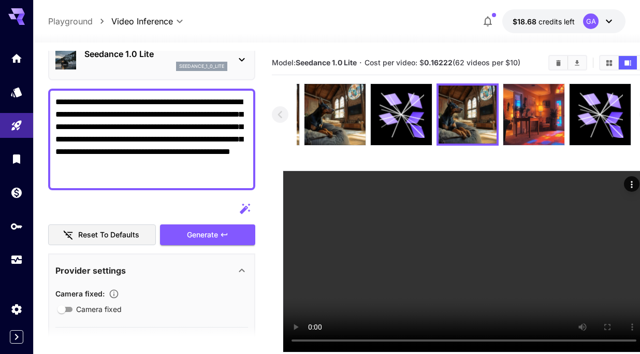
click at [148, 132] on textarea "**********" at bounding box center [151, 139] width 193 height 87
click at [147, 138] on textarea "**********" at bounding box center [151, 139] width 193 height 87
click at [139, 178] on textarea "**********" at bounding box center [151, 139] width 193 height 87
click at [138, 171] on textarea "**********" at bounding box center [151, 139] width 193 height 87
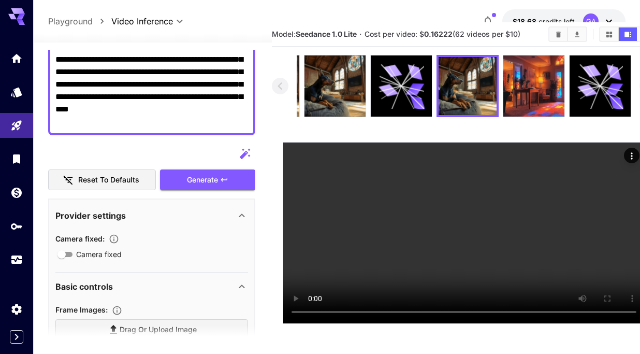
scroll to position [96, 0]
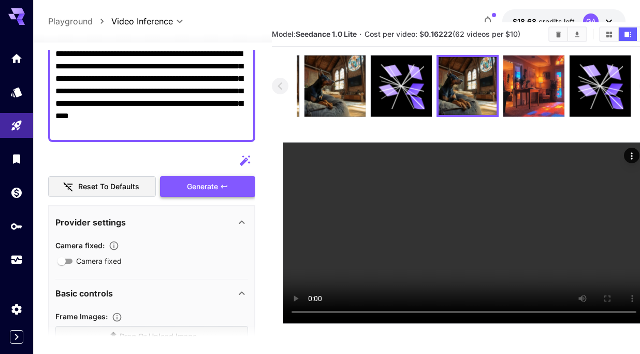
click at [193, 184] on div "Generate" at bounding box center [207, 186] width 95 height 21
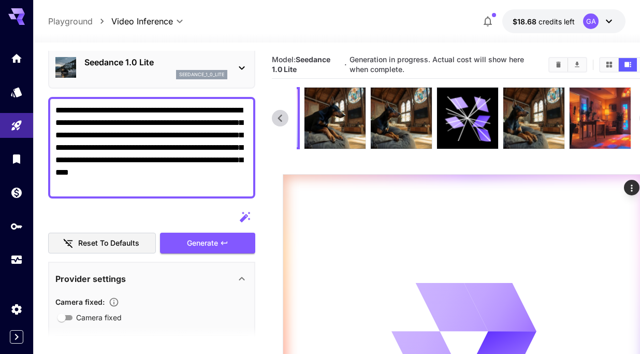
scroll to position [38, 0]
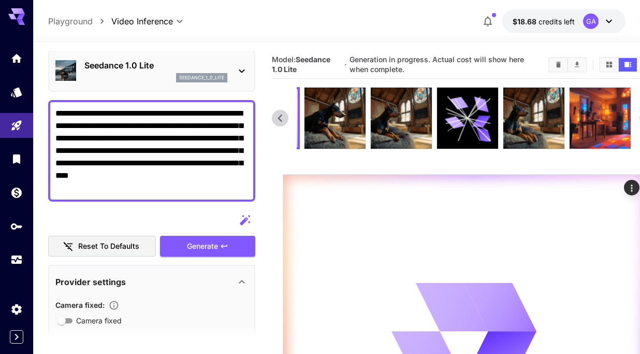
click at [55, 112] on textarea "**********" at bounding box center [151, 150] width 193 height 87
drag, startPoint x: 107, startPoint y: 136, endPoint x: 238, endPoint y: 138, distance: 131.5
click at [238, 138] on textarea "**********" at bounding box center [151, 150] width 193 height 87
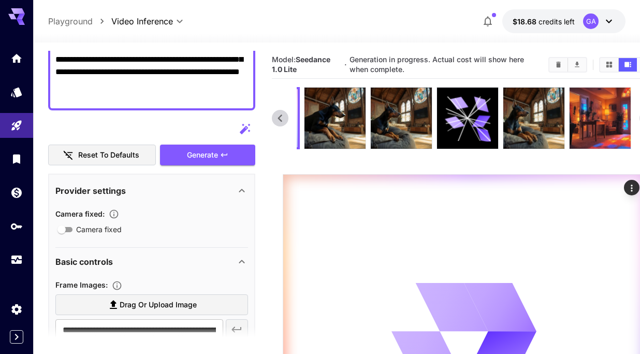
scroll to position [128, 0]
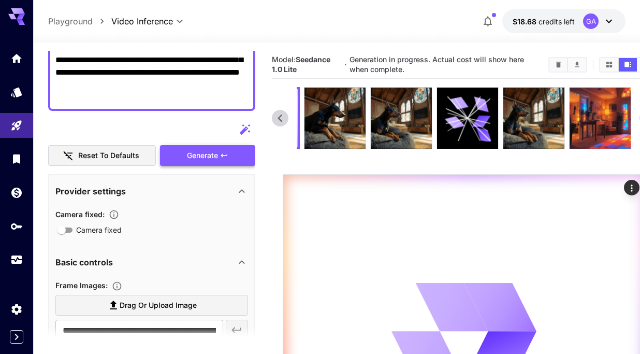
type textarea "**********"
click at [221, 161] on div "Generate" at bounding box center [207, 155] width 95 height 21
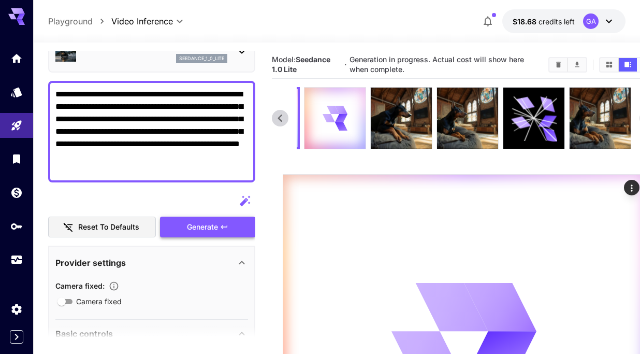
scroll to position [0, 0]
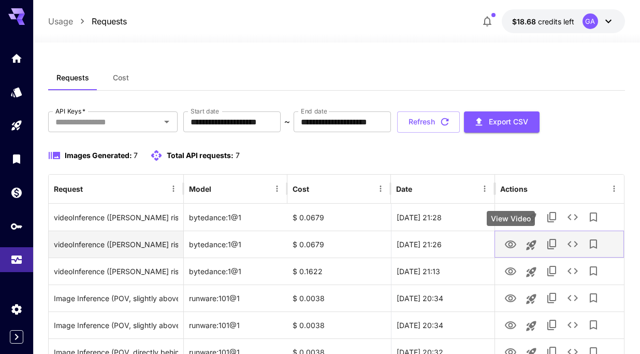
click at [509, 243] on icon "View Video" at bounding box center [510, 244] width 12 height 12
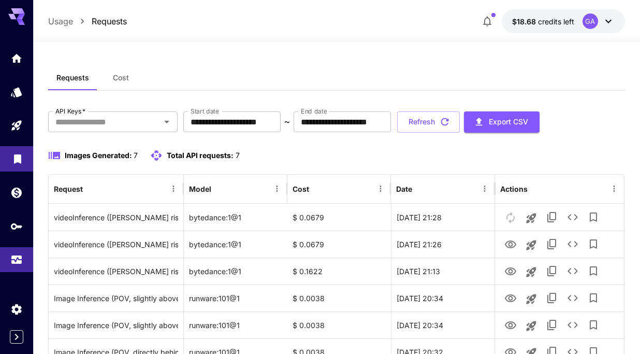
click at [30, 157] on link at bounding box center [16, 158] width 33 height 25
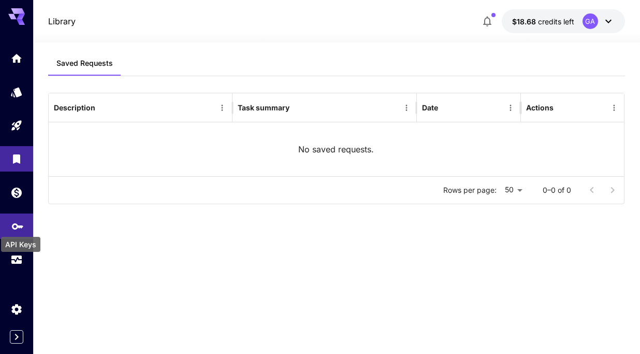
click at [18, 228] on icon "API Keys" at bounding box center [17, 222] width 12 height 12
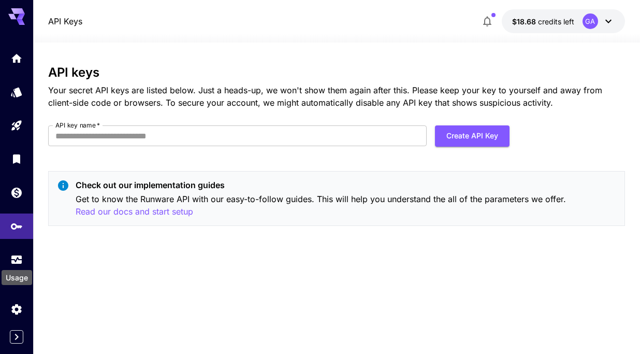
click at [14, 273] on div "Usage" at bounding box center [17, 277] width 31 height 15
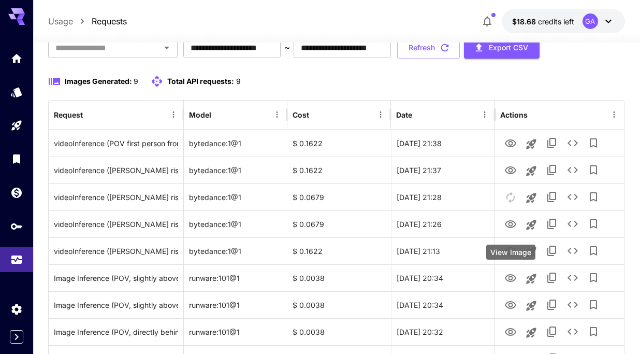
scroll to position [75, 0]
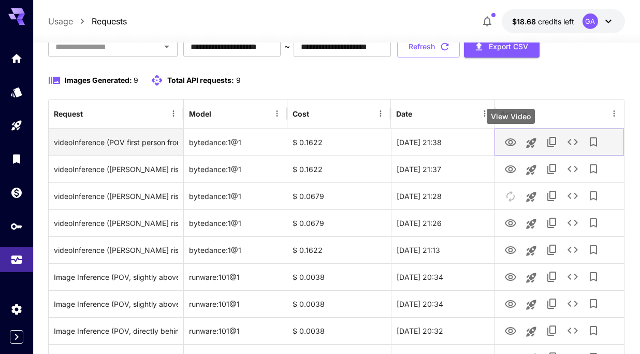
click at [508, 141] on icon "View Video" at bounding box center [510, 142] width 11 height 8
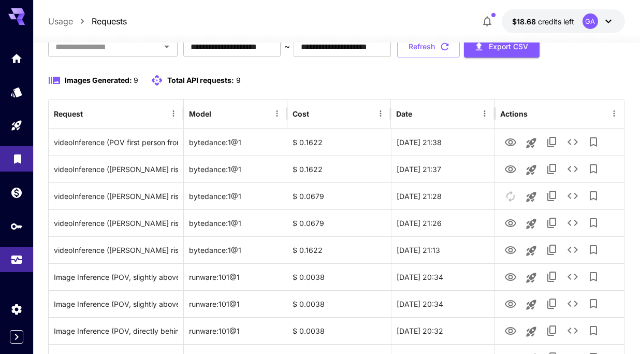
click at [14, 165] on link at bounding box center [16, 158] width 33 height 25
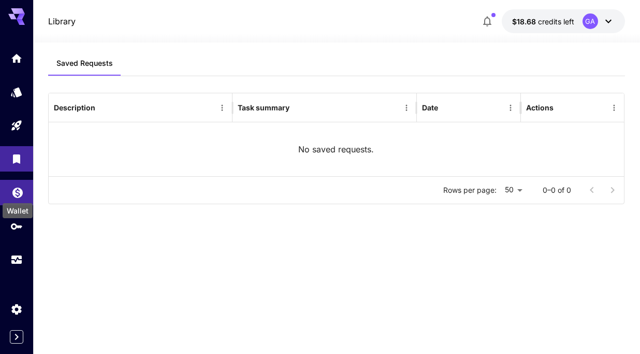
click at [14, 189] on icon "Wallet" at bounding box center [17, 189] width 10 height 10
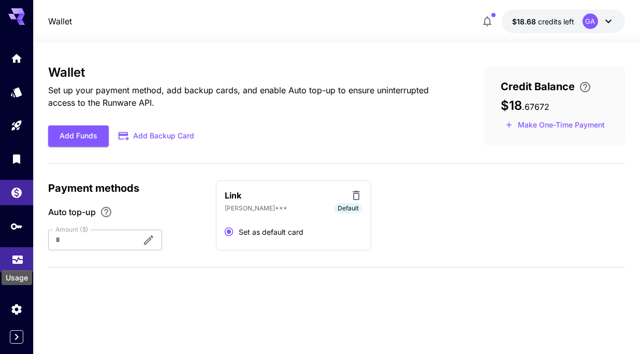
click at [12, 257] on icon "Usage" at bounding box center [17, 256] width 12 height 12
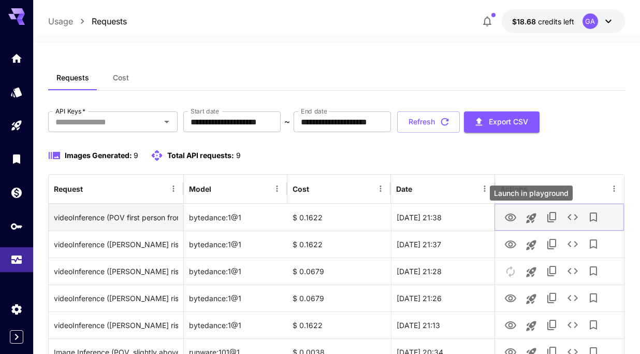
click at [532, 213] on icon "Launch in playground" at bounding box center [531, 218] width 10 height 10
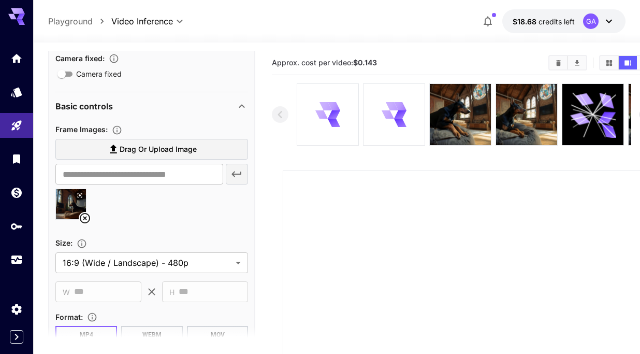
scroll to position [240, 0]
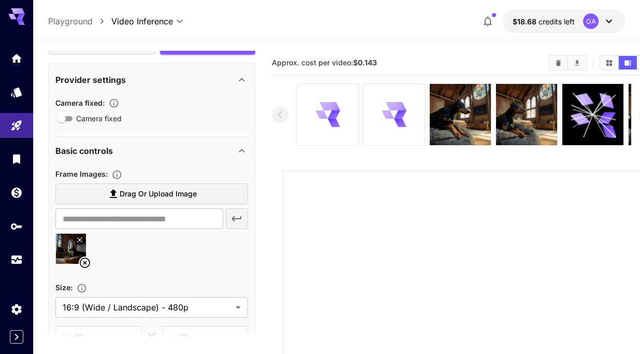
click at [70, 245] on img at bounding box center [71, 249] width 30 height 30
type input "**********"
click at [70, 245] on img at bounding box center [71, 249] width 30 height 30
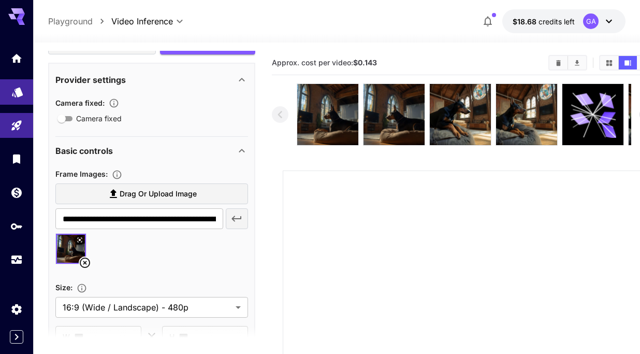
click at [10, 89] on link at bounding box center [16, 91] width 33 height 25
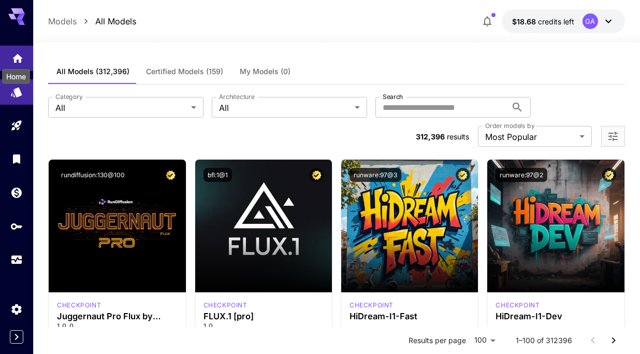
click at [18, 59] on icon "Home" at bounding box center [17, 55] width 12 height 12
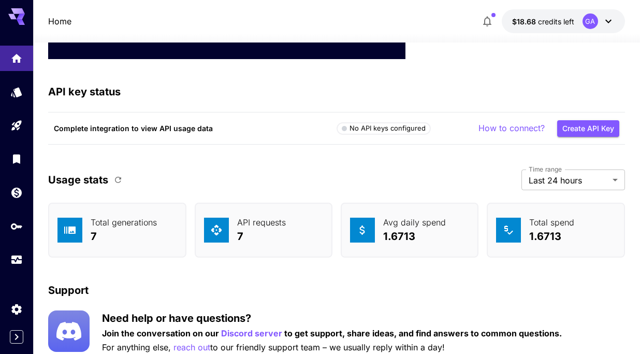
scroll to position [3757, 0]
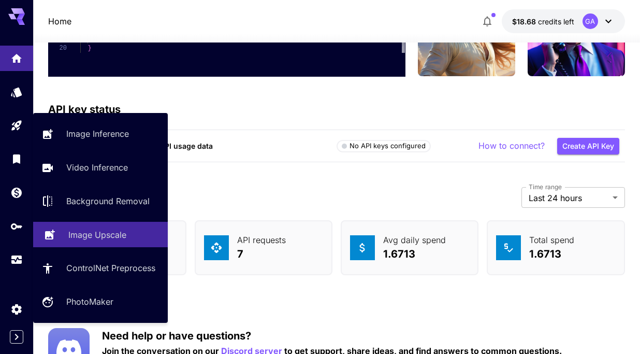
click at [81, 238] on p "Image Upscale" at bounding box center [97, 234] width 58 height 12
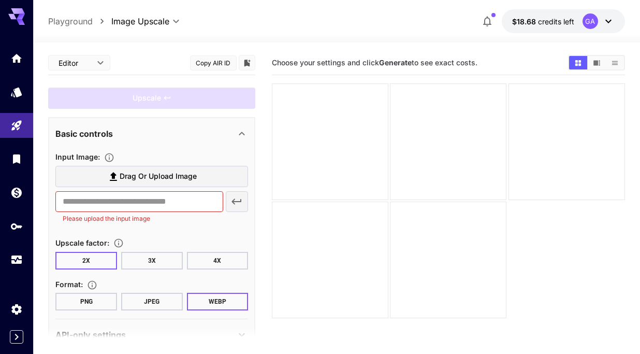
click at [138, 181] on span "Drag or upload image" at bounding box center [158, 176] width 77 height 13
click at [0, 0] on input "Drag or upload image" at bounding box center [0, 0] width 0 height 0
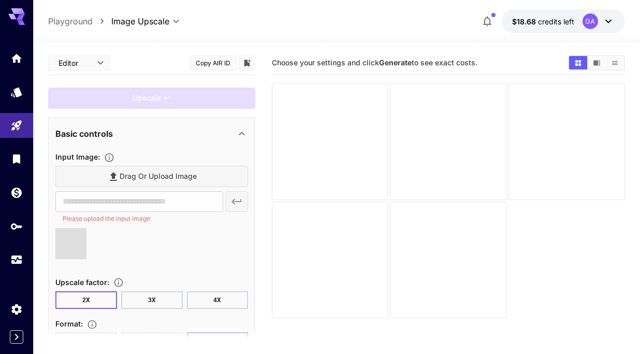
type input "**********"
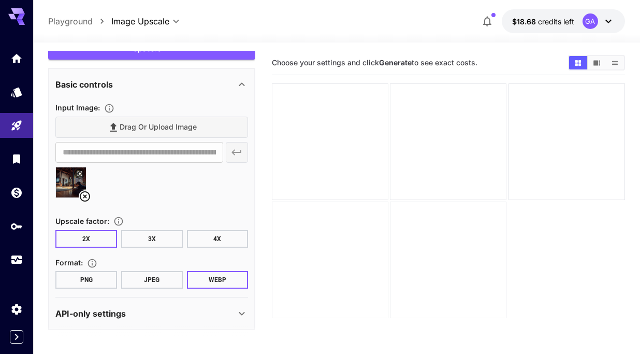
scroll to position [53, 0]
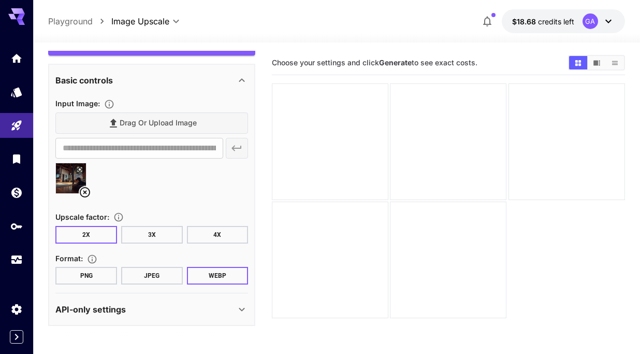
click at [83, 273] on button "PNG" at bounding box center [86, 276] width 62 height 18
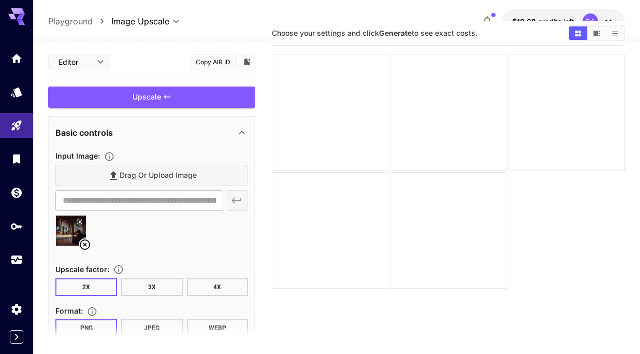
scroll to position [0, 0]
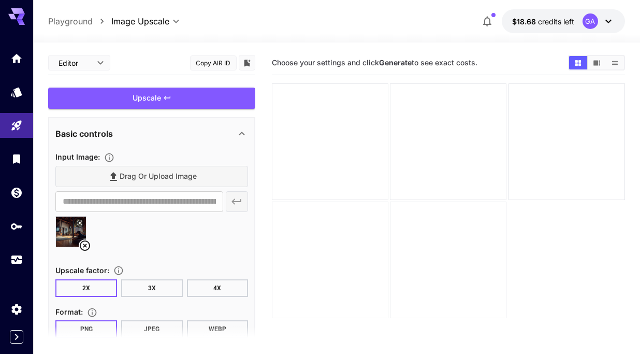
click at [144, 292] on button "3X" at bounding box center [152, 288] width 62 height 18
click at [147, 96] on div "Upscale" at bounding box center [151, 98] width 207 height 21
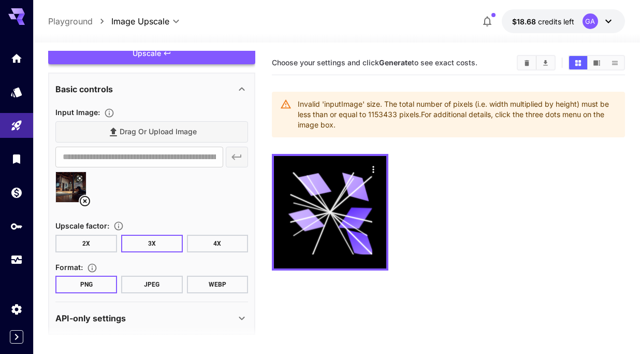
scroll to position [47, 0]
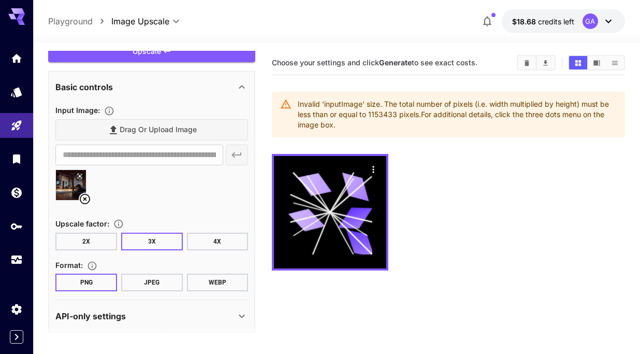
click at [98, 242] on button "2X" at bounding box center [86, 241] width 62 height 18
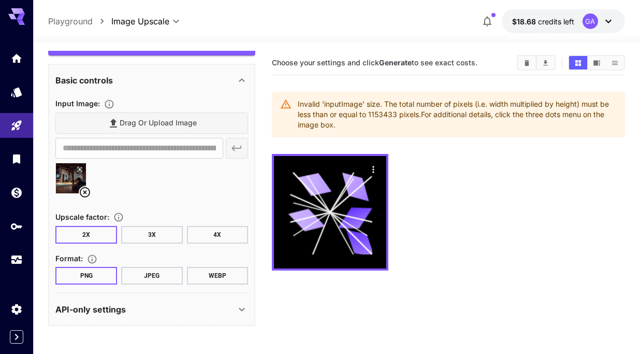
scroll to position [0, 0]
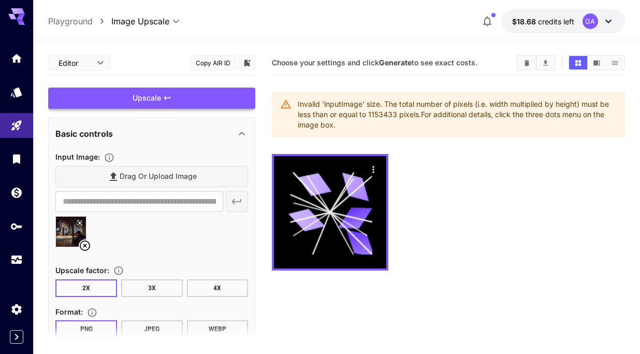
click at [138, 101] on div "Upscale" at bounding box center [151, 98] width 207 height 21
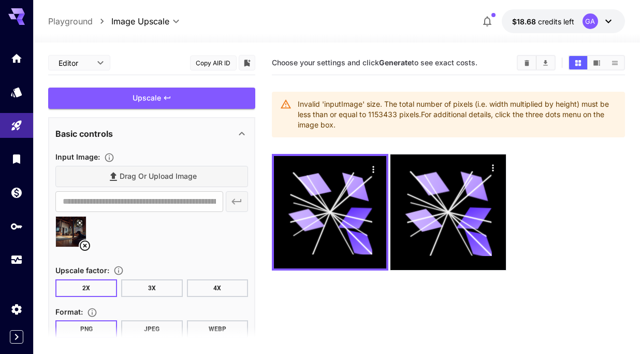
click at [68, 233] on img at bounding box center [71, 231] width 30 height 30
click at [205, 288] on button "4X" at bounding box center [218, 288] width 62 height 18
click at [124, 97] on div "Upscale" at bounding box center [151, 98] width 207 height 21
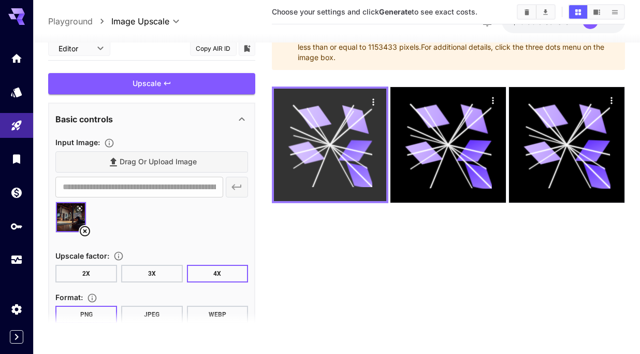
scroll to position [70, 0]
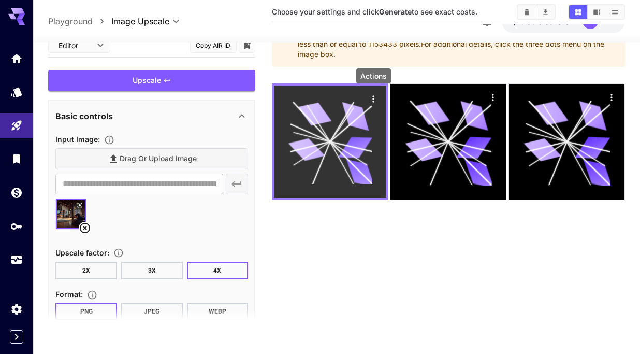
click at [371, 100] on icon "Actions" at bounding box center [373, 99] width 10 height 10
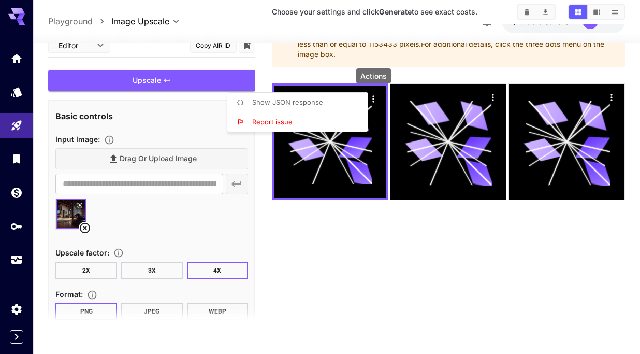
click at [312, 241] on div at bounding box center [320, 177] width 640 height 354
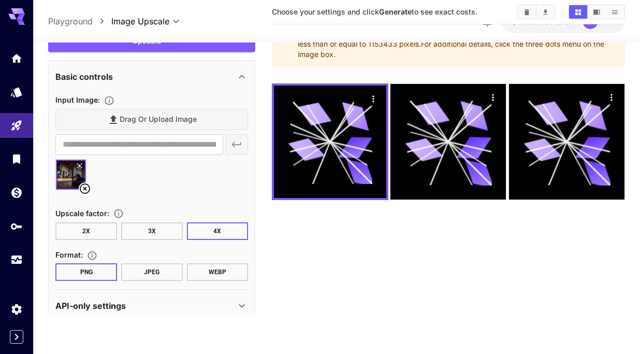
scroll to position [0, 0]
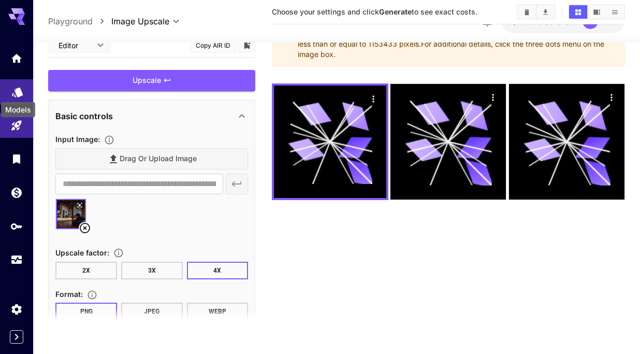
click at [19, 92] on icon "Models" at bounding box center [17, 89] width 11 height 10
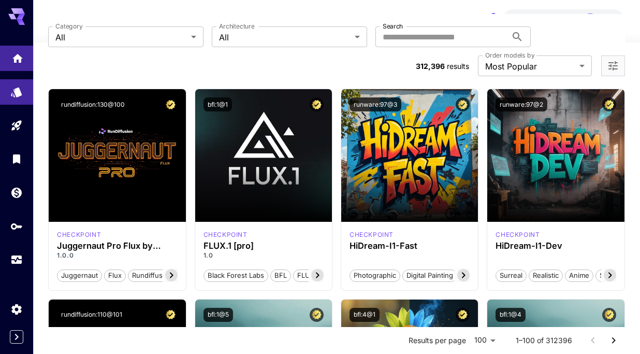
click at [10, 50] on link at bounding box center [16, 58] width 33 height 25
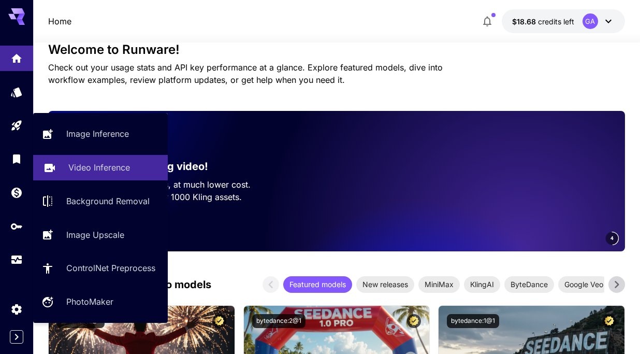
click at [80, 173] on p "Video Inference" at bounding box center [99, 167] width 62 height 12
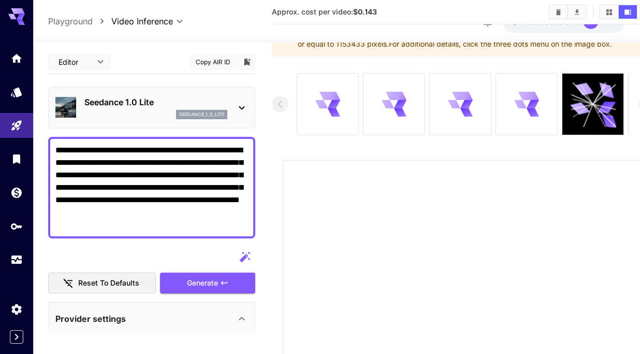
click at [248, 107] on div "Seedance 1.0 Lite seedance_1_0_lite" at bounding box center [151, 107] width 207 height 42
click at [240, 106] on icon at bounding box center [242, 107] width 12 height 12
click at [241, 107] on icon at bounding box center [242, 107] width 12 height 12
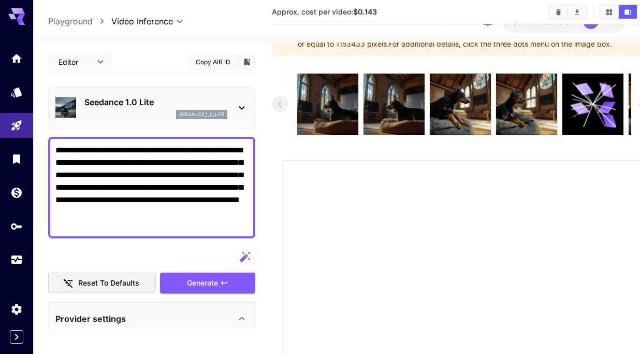
click at [244, 106] on icon at bounding box center [242, 108] width 6 height 4
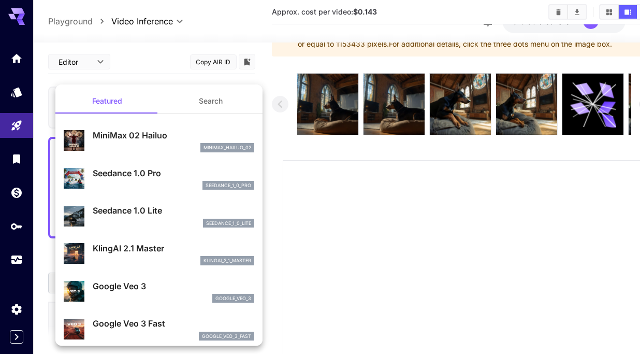
click at [168, 174] on p "Seedance 1.0 Pro" at bounding box center [174, 173] width 162 height 12
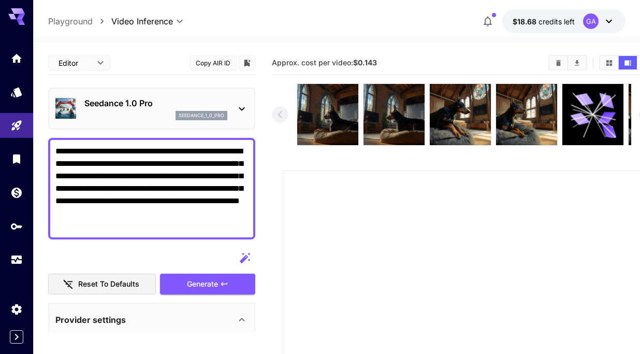
drag, startPoint x: 74, startPoint y: 150, endPoint x: 167, endPoint y: 229, distance: 122.4
click at [167, 229] on textarea "**********" at bounding box center [151, 188] width 193 height 87
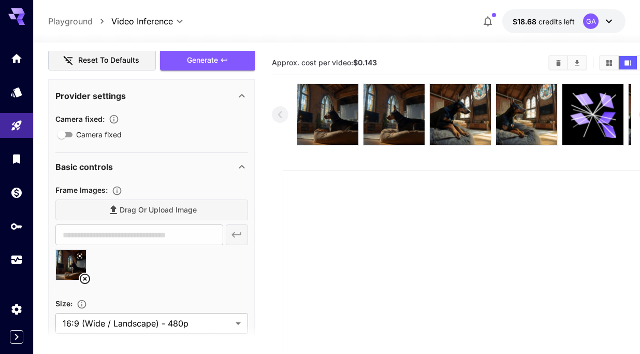
scroll to position [226, 0]
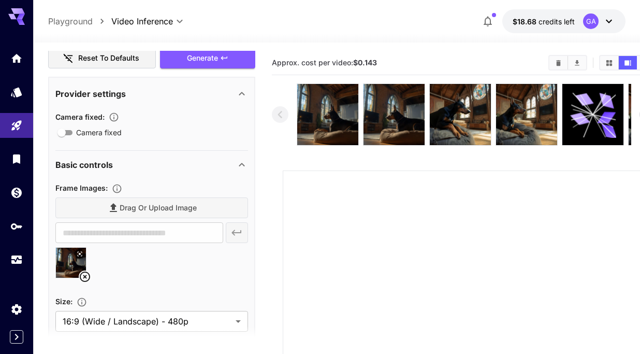
click at [89, 278] on icon at bounding box center [85, 276] width 10 height 10
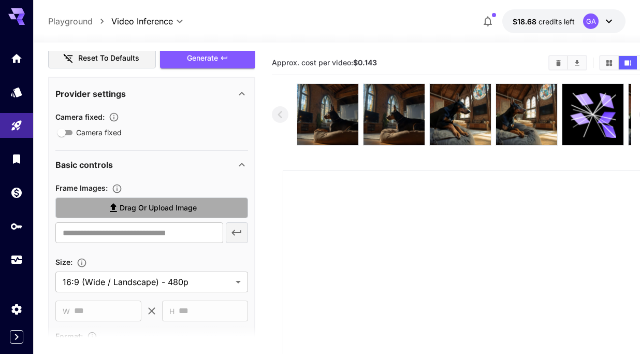
click at [150, 210] on span "Drag or upload image" at bounding box center [158, 207] width 77 height 13
click at [0, 0] on input "Drag or upload image" at bounding box center [0, 0] width 0 height 0
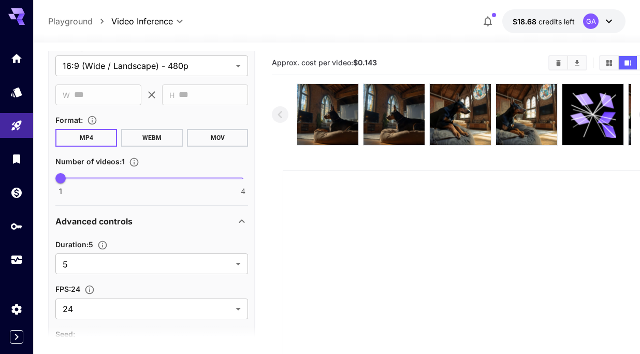
scroll to position [488, 0]
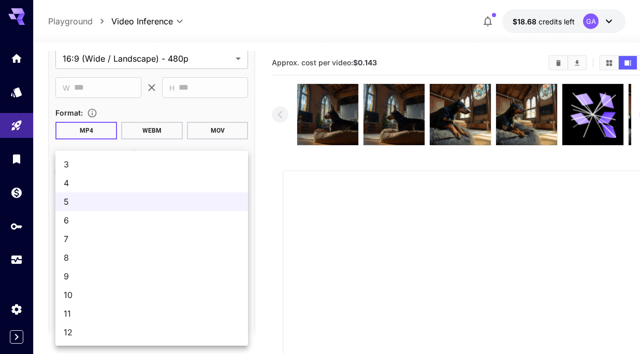
type input "**********"
click at [70, 259] on body "**********" at bounding box center [320, 282] width 640 height 564
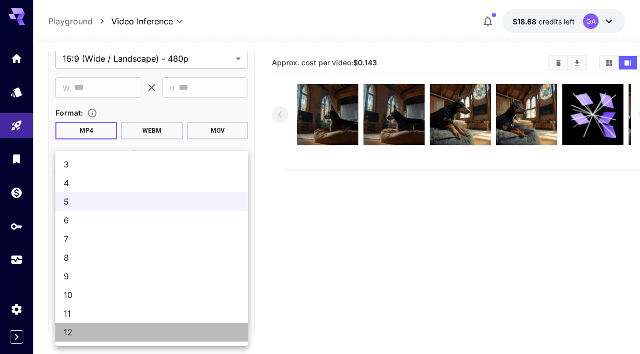
click at [76, 326] on span "12" at bounding box center [152, 332] width 176 height 12
type input "**"
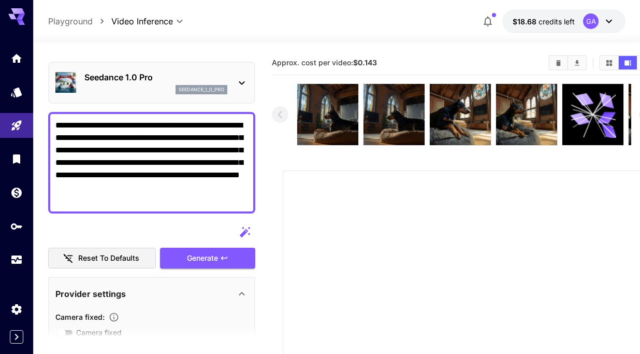
scroll to position [18, 0]
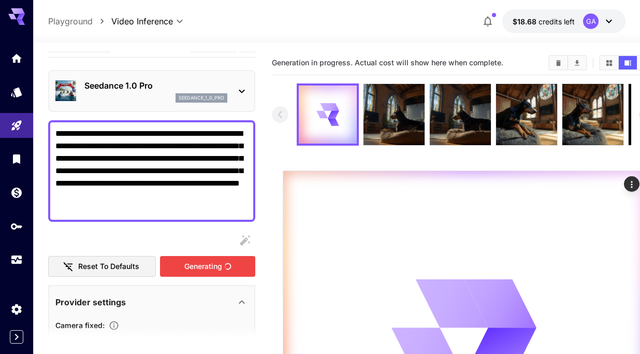
click at [199, 263] on div "Generating" at bounding box center [207, 266] width 95 height 21
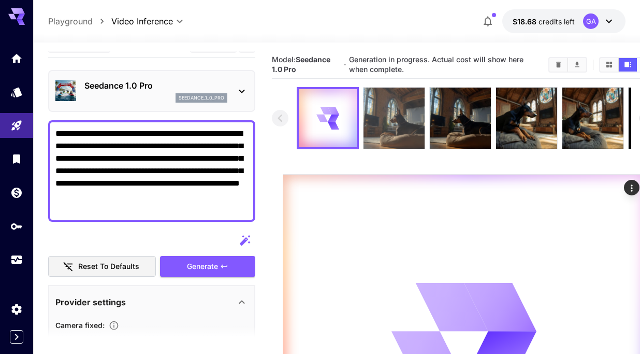
click at [392, 132] on img at bounding box center [393, 118] width 61 height 61
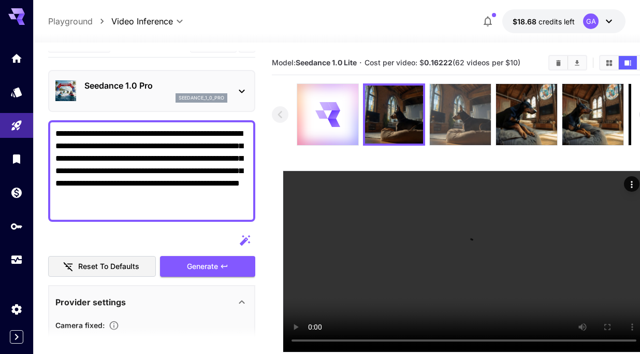
click at [447, 125] on img at bounding box center [460, 114] width 61 height 61
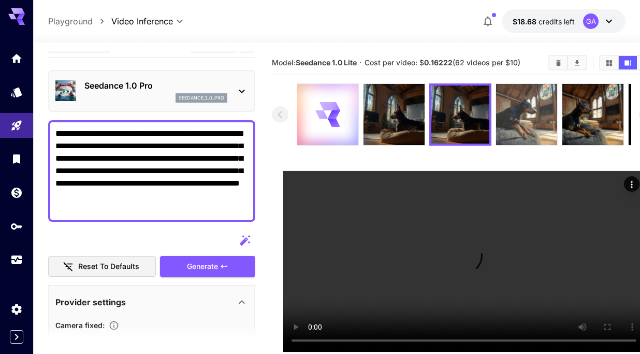
click at [513, 133] on img at bounding box center [526, 114] width 61 height 61
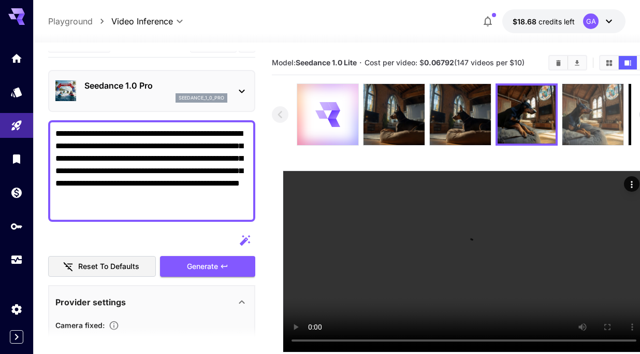
click at [582, 140] on img at bounding box center [592, 114] width 61 height 61
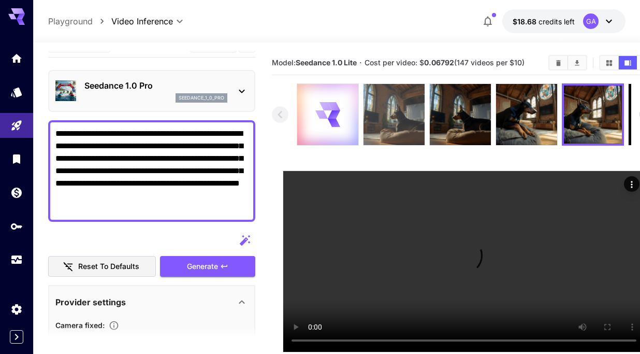
click at [409, 106] on img at bounding box center [393, 114] width 61 height 61
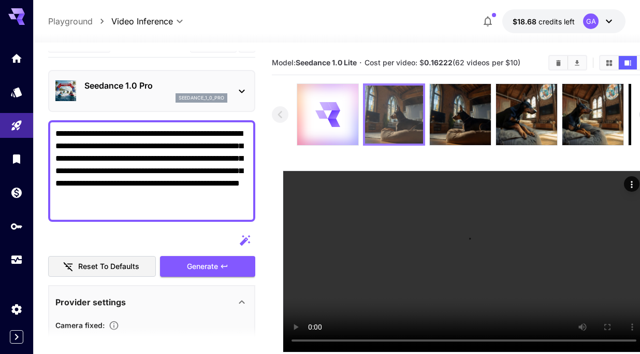
scroll to position [0, 16]
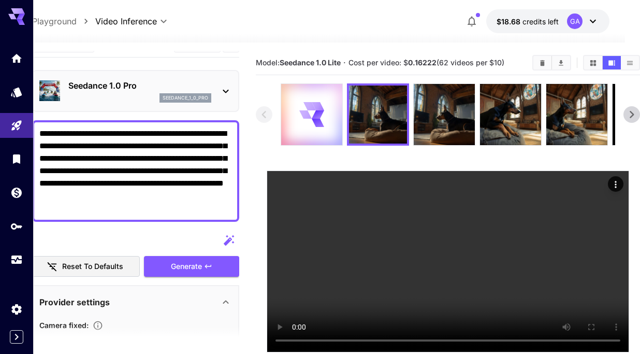
click at [630, 115] on icon at bounding box center [632, 115] width 16 height 16
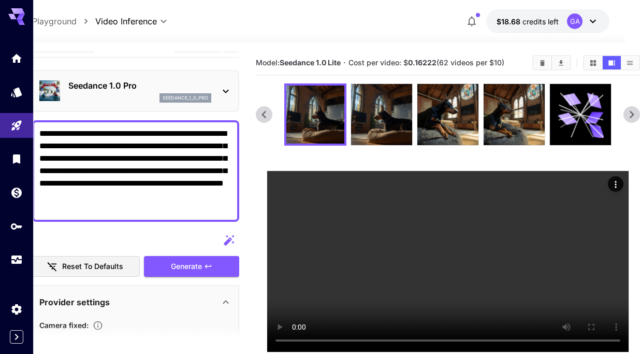
click at [630, 115] on icon at bounding box center [632, 115] width 16 height 16
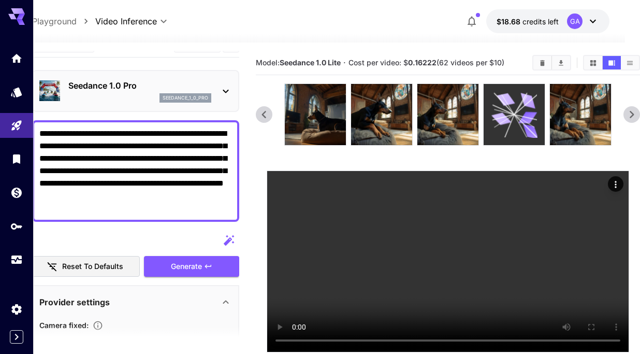
click at [501, 116] on icon at bounding box center [501, 118] width 20 height 15
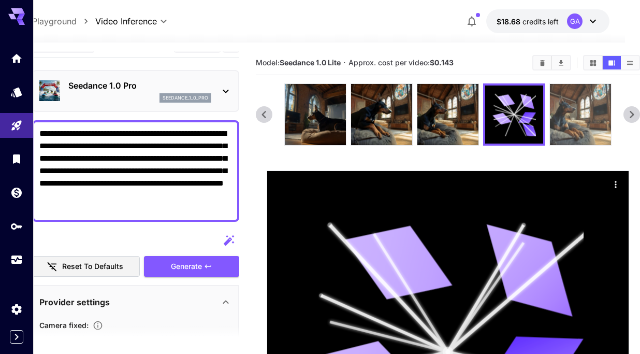
click at [577, 121] on img at bounding box center [580, 114] width 61 height 61
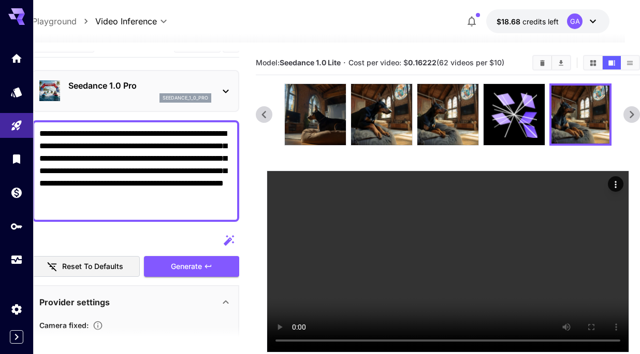
click at [637, 117] on icon at bounding box center [632, 115] width 16 height 16
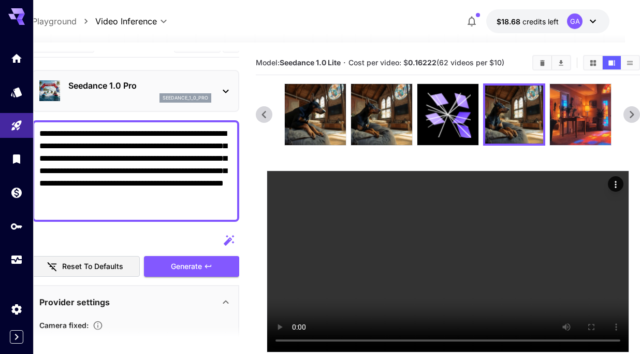
click at [637, 117] on icon at bounding box center [632, 115] width 16 height 16
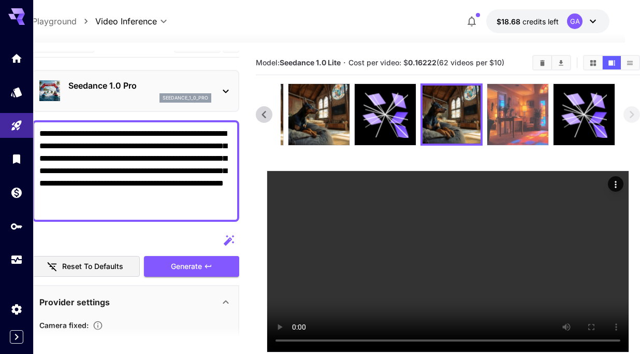
click at [537, 113] on img at bounding box center [517, 114] width 61 height 61
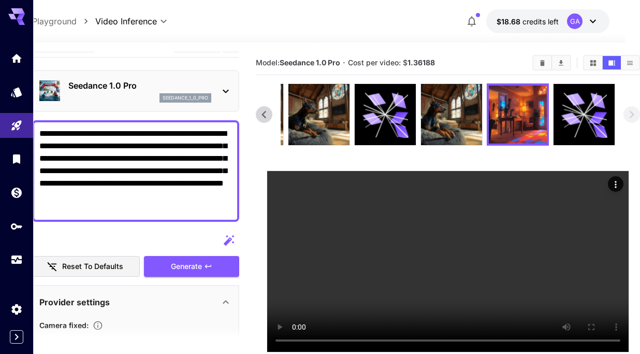
click at [266, 111] on icon at bounding box center [264, 115] width 16 height 16
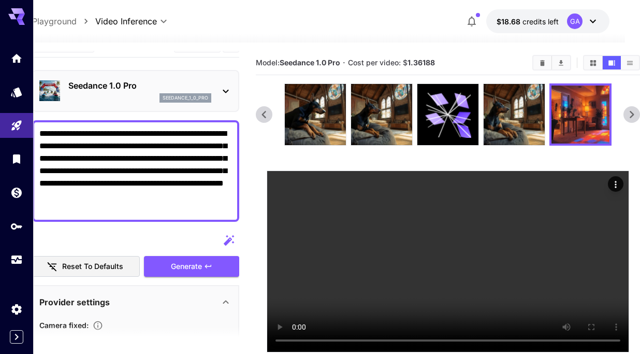
click at [266, 111] on icon at bounding box center [264, 115] width 16 height 16
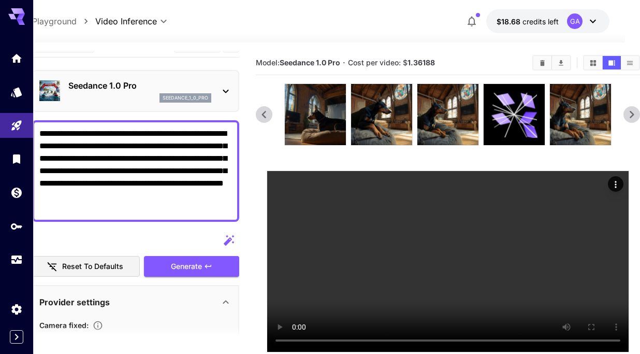
click at [266, 111] on icon at bounding box center [264, 115] width 16 height 16
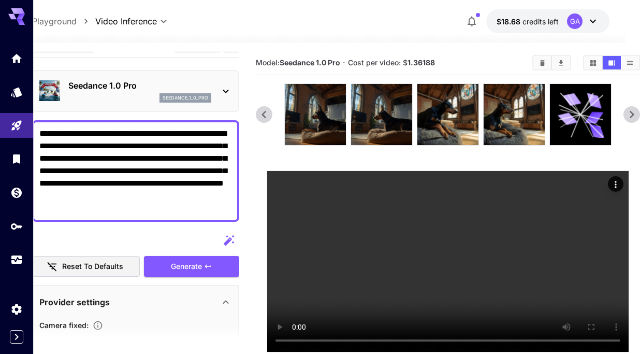
click at [266, 111] on icon at bounding box center [264, 115] width 16 height 16
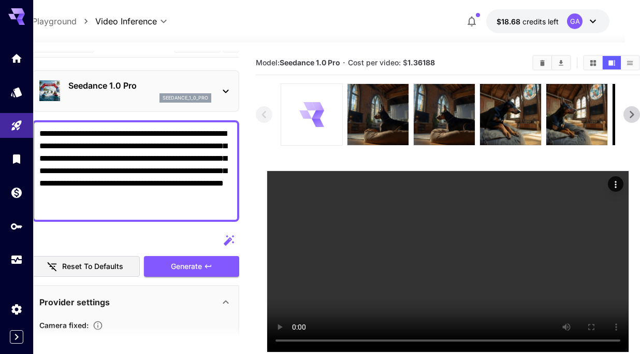
click at [293, 104] on div at bounding box center [311, 114] width 61 height 61
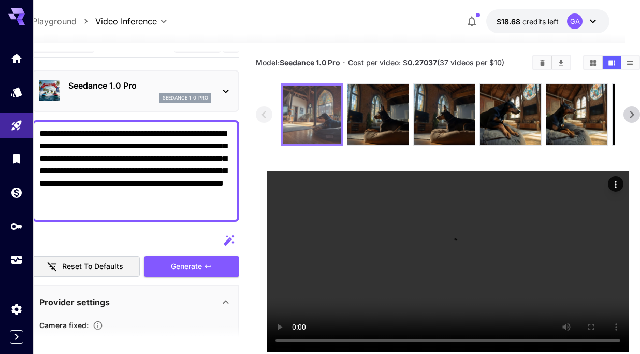
click at [293, 104] on img at bounding box center [312, 114] width 58 height 58
click at [296, 131] on img at bounding box center [312, 114] width 58 height 58
click at [296, 130] on img at bounding box center [312, 114] width 58 height 58
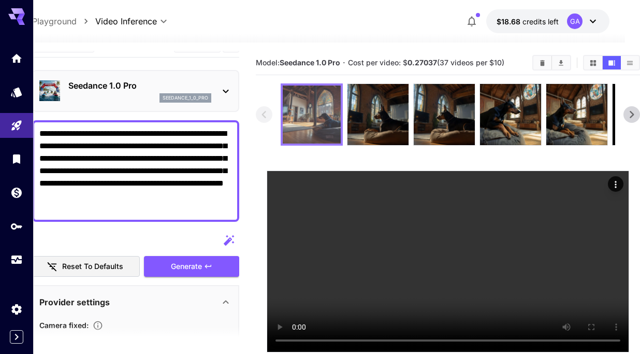
click at [296, 130] on img at bounding box center [312, 114] width 58 height 58
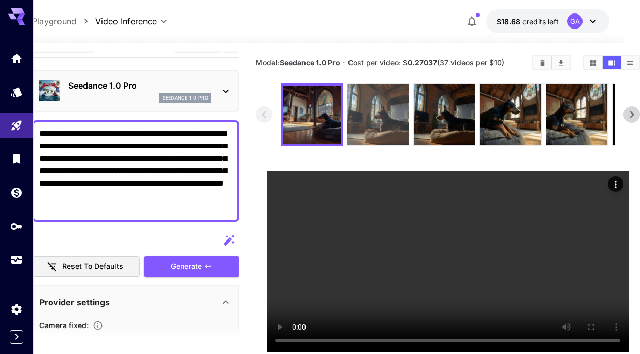
click at [376, 125] on img at bounding box center [377, 114] width 61 height 61
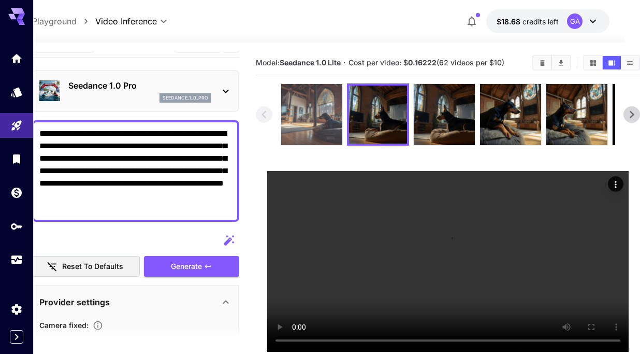
click at [303, 124] on img at bounding box center [311, 114] width 61 height 61
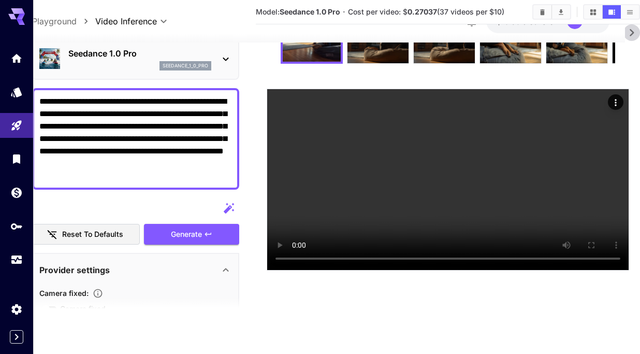
scroll to position [19, 0]
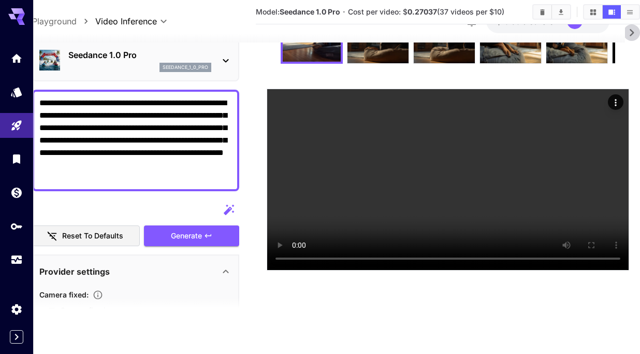
click at [143, 140] on textarea "**********" at bounding box center [135, 140] width 193 height 87
click at [140, 178] on textarea "**********" at bounding box center [135, 140] width 193 height 87
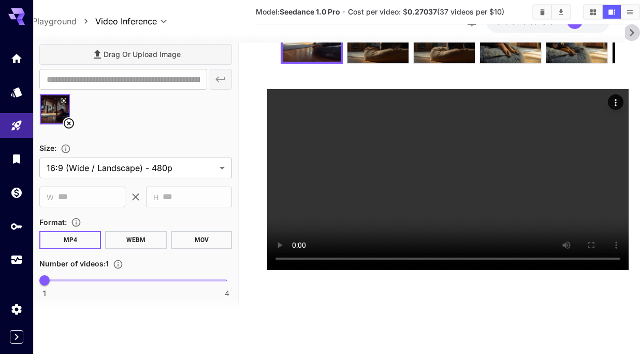
scroll to position [329, 0]
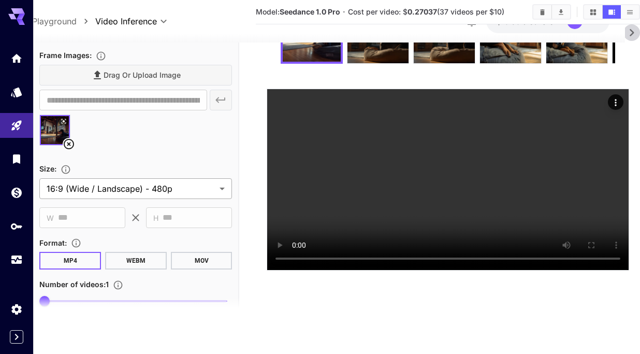
type textarea "**********"
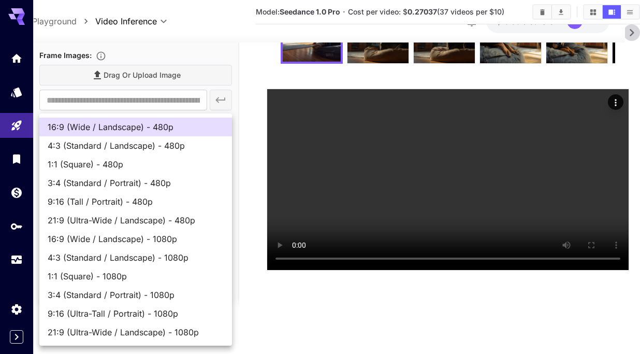
click at [138, 185] on body "**********" at bounding box center [304, 135] width 640 height 435
click at [150, 242] on span "16:9 (Wide / Landscape) - 1080p" at bounding box center [136, 238] width 176 height 12
type input "**********"
type input "****"
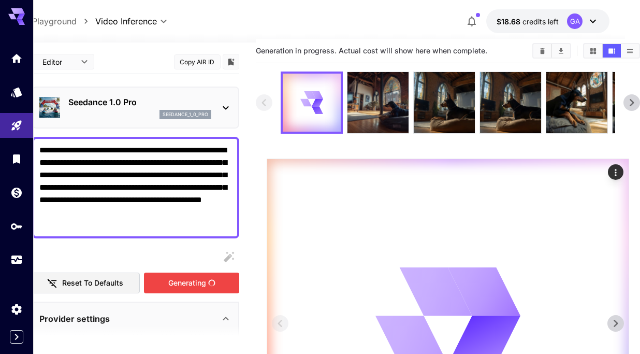
scroll to position [0, 16]
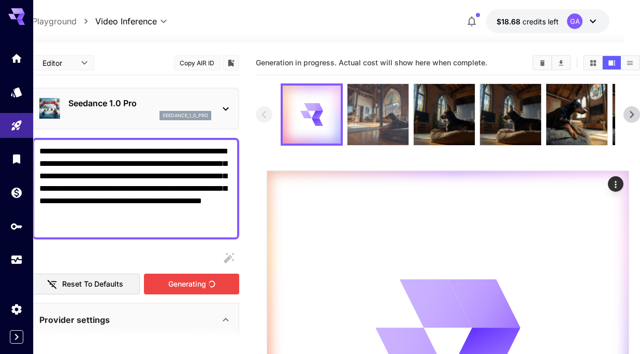
click at [366, 103] on img at bounding box center [377, 114] width 61 height 61
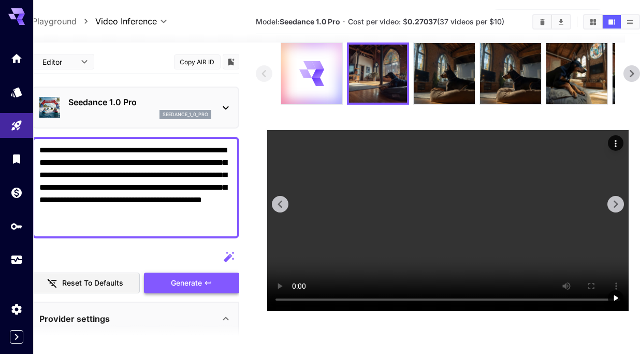
scroll to position [40, 16]
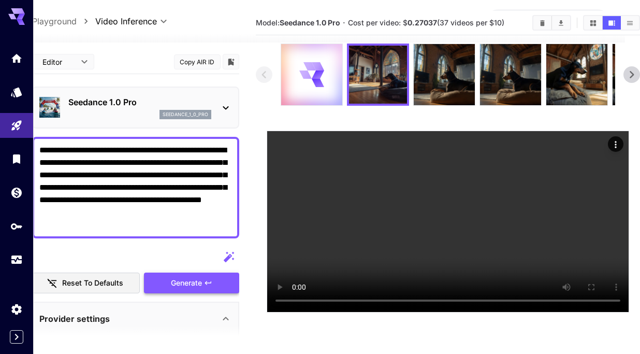
click at [91, 172] on textarea "**********" at bounding box center [135, 187] width 193 height 87
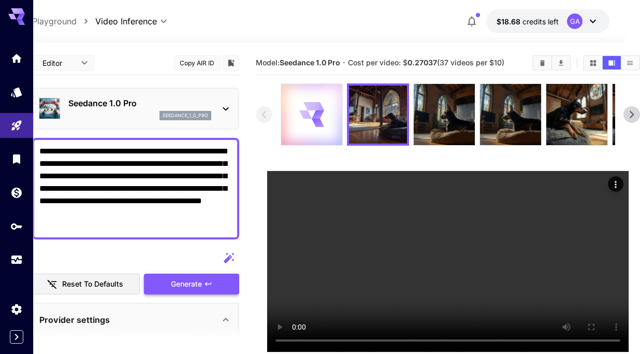
click at [324, 100] on div at bounding box center [311, 114] width 61 height 61
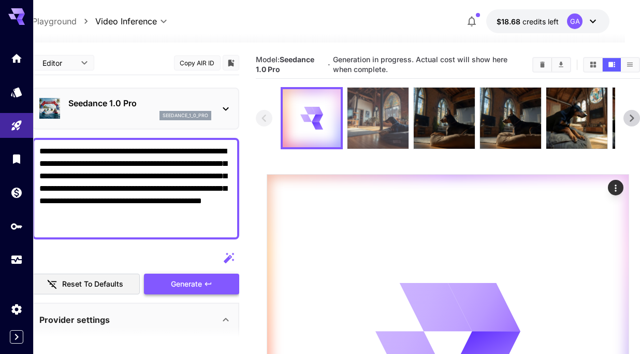
click at [374, 104] on img at bounding box center [377, 118] width 61 height 61
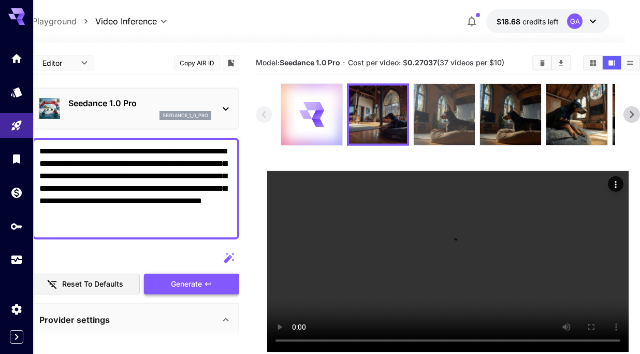
click at [442, 119] on img at bounding box center [444, 114] width 61 height 61
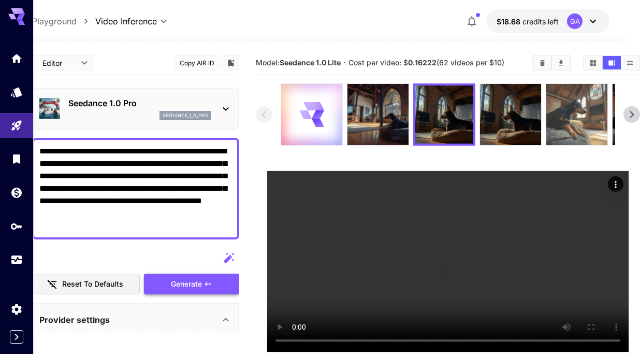
click at [601, 113] on img at bounding box center [576, 114] width 61 height 61
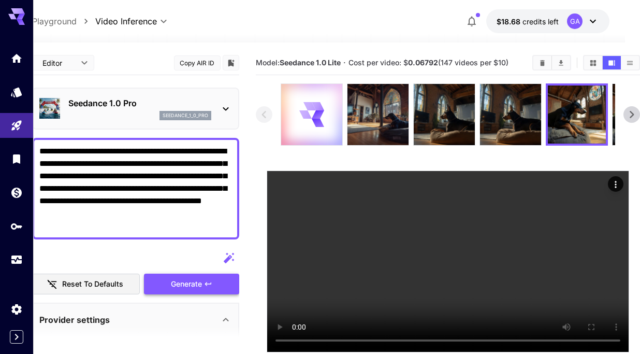
click at [636, 116] on icon at bounding box center [632, 115] width 16 height 16
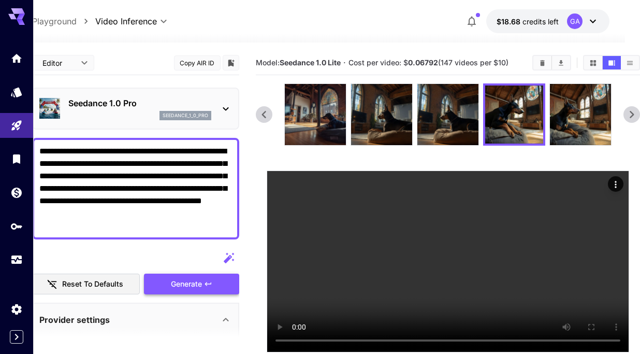
click at [636, 116] on icon at bounding box center [632, 115] width 16 height 16
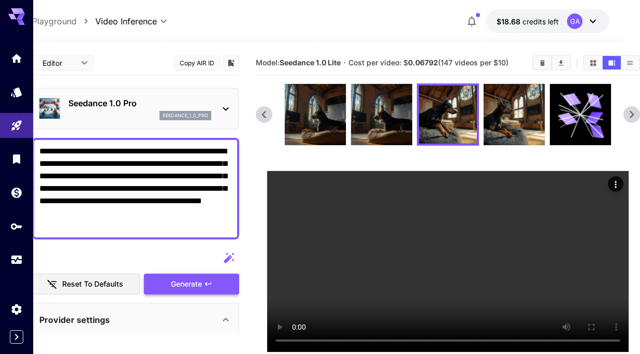
click at [636, 116] on icon at bounding box center [632, 115] width 16 height 16
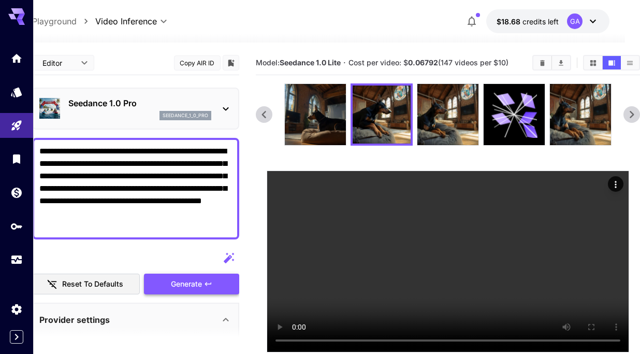
click at [636, 116] on icon at bounding box center [632, 115] width 16 height 16
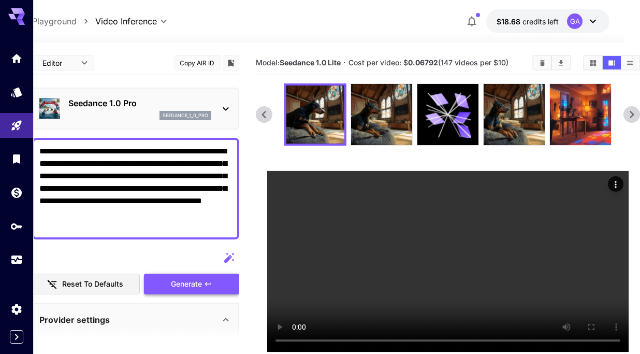
click at [636, 116] on icon at bounding box center [632, 115] width 16 height 16
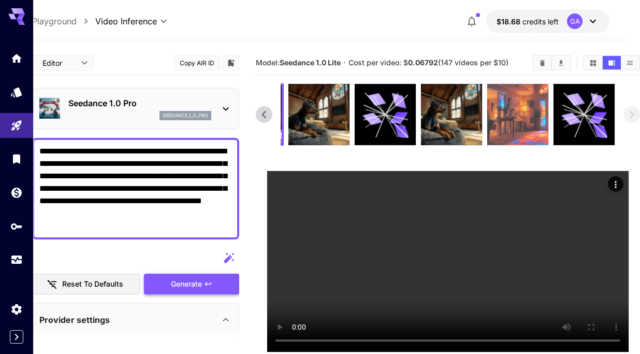
click at [535, 129] on img at bounding box center [517, 114] width 61 height 61
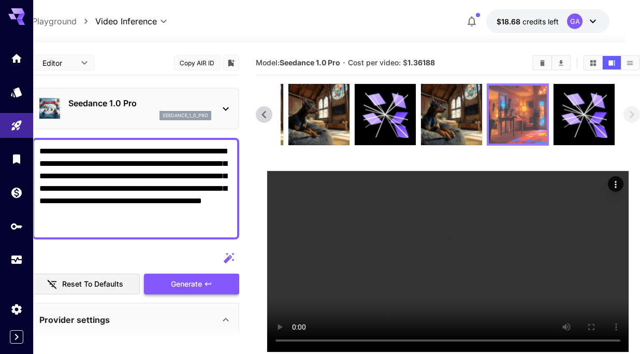
click at [526, 138] on img at bounding box center [518, 114] width 58 height 58
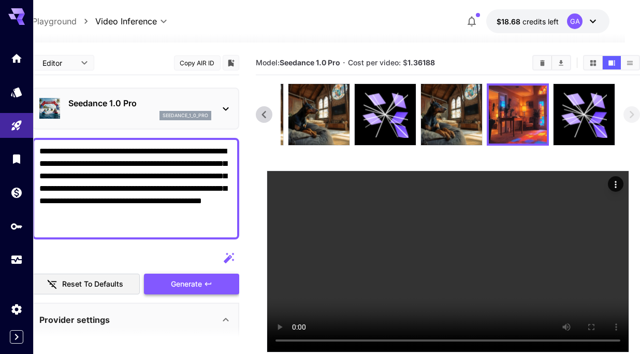
click at [266, 118] on icon at bounding box center [264, 115] width 16 height 16
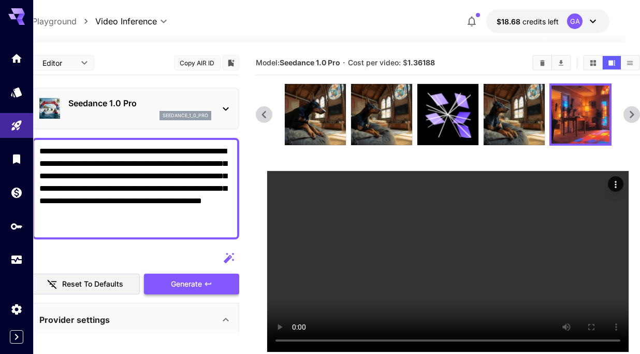
click at [266, 118] on icon at bounding box center [264, 115] width 16 height 16
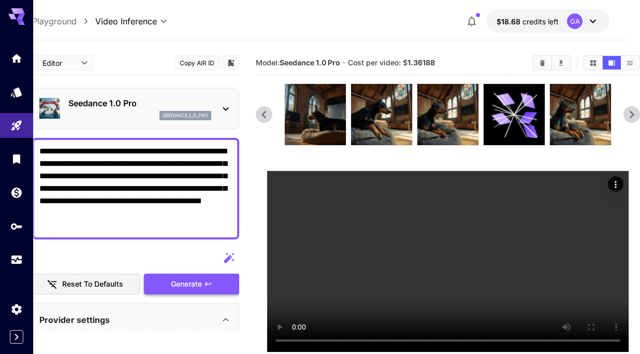
click at [266, 118] on icon at bounding box center [264, 115] width 16 height 16
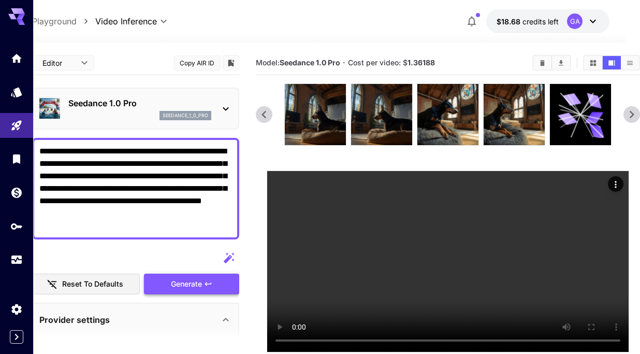
click at [266, 118] on icon at bounding box center [264, 115] width 16 height 16
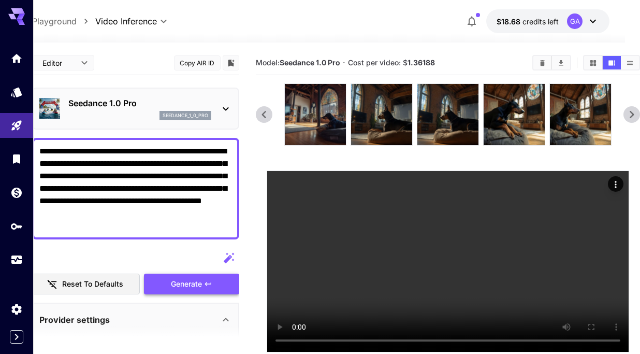
click at [266, 118] on icon at bounding box center [264, 115] width 16 height 16
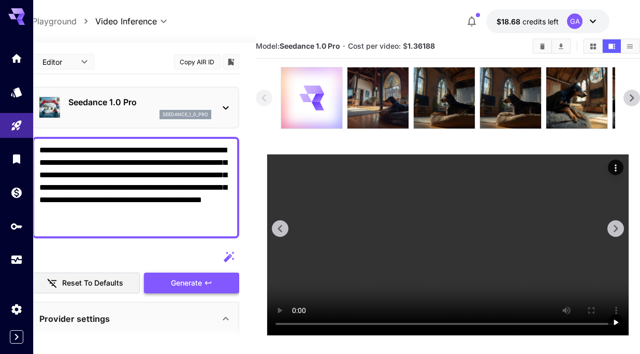
scroll to position [17, 0]
